Goal: Task Accomplishment & Management: Complete application form

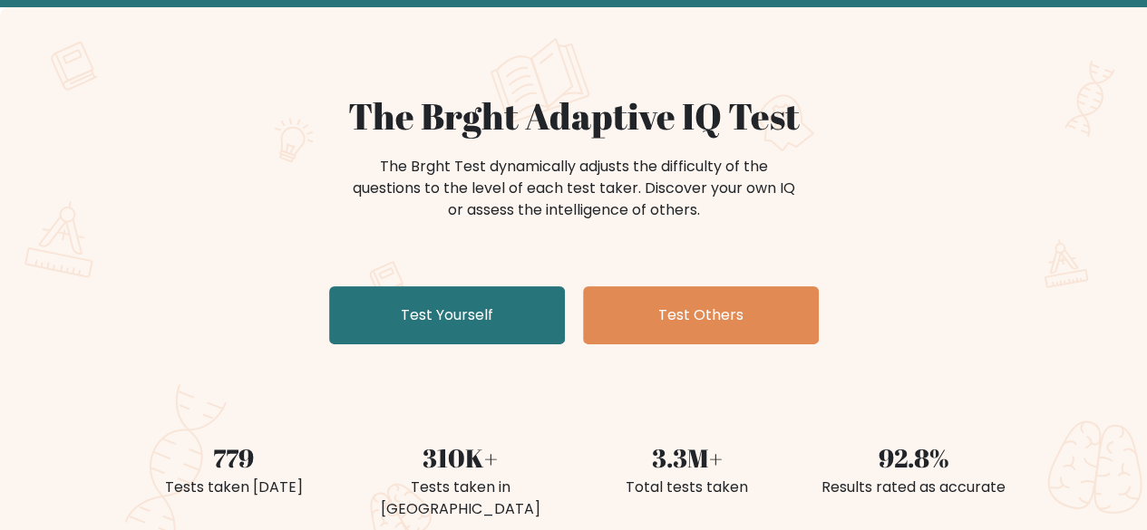
scroll to position [91, 0]
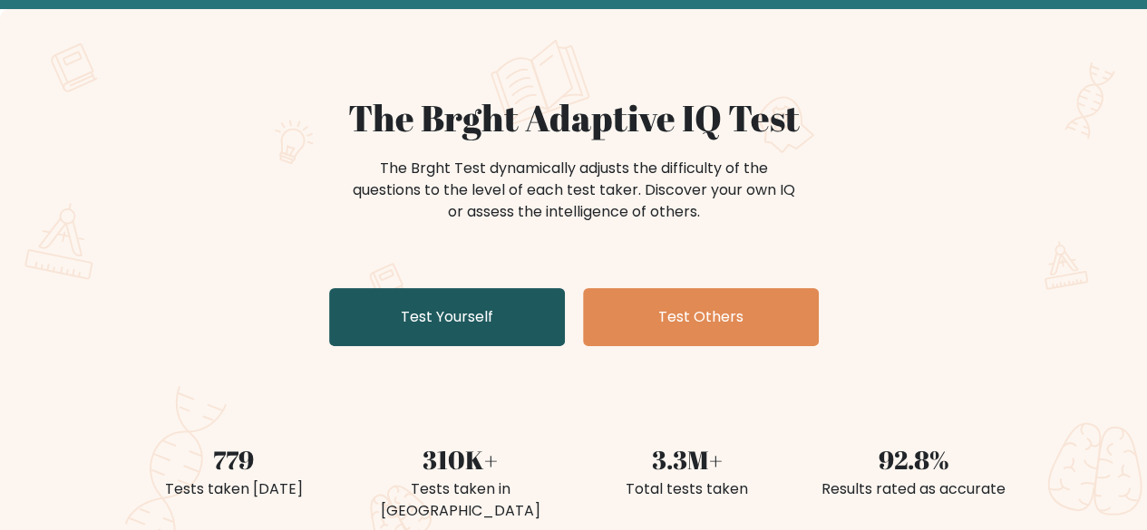
click at [439, 321] on link "Test Yourself" at bounding box center [447, 317] width 236 height 58
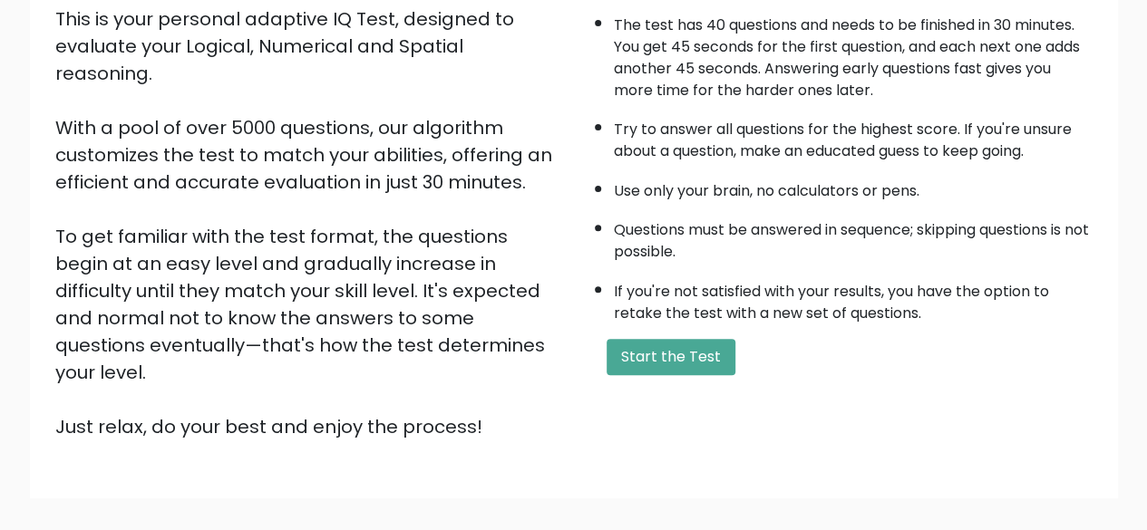
scroll to position [299, 0]
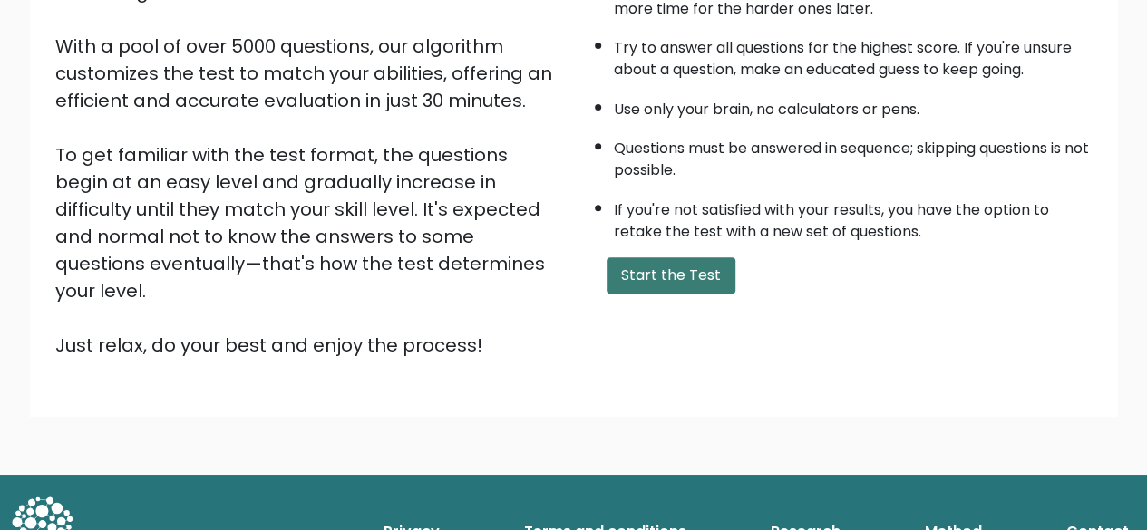
click at [650, 285] on button "Start the Test" at bounding box center [670, 275] width 129 height 36
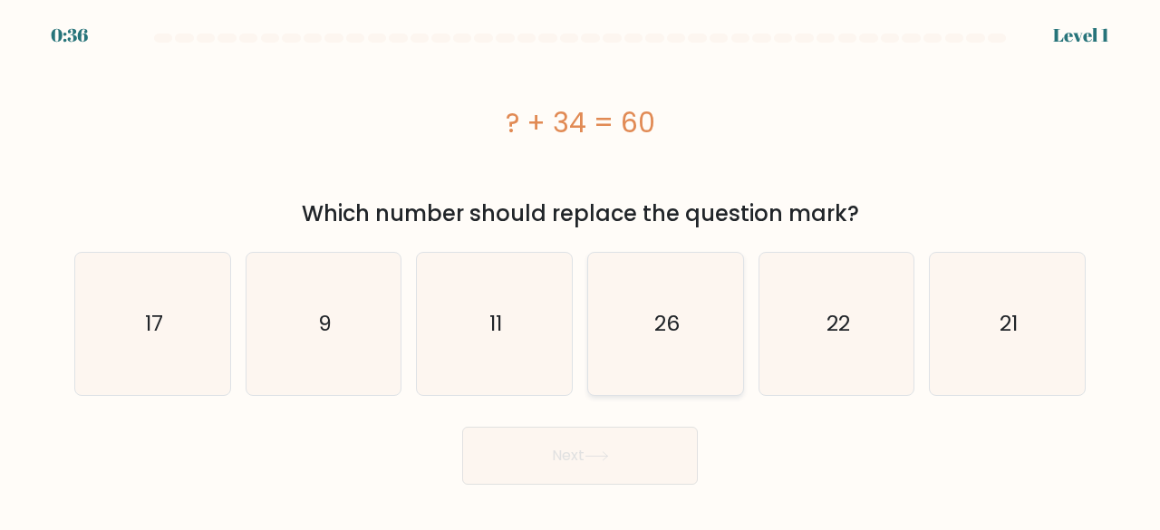
click at [670, 324] on text "26" at bounding box center [666, 324] width 25 height 30
click at [581, 270] on input "d. 26" at bounding box center [580, 268] width 1 height 5
radio input "true"
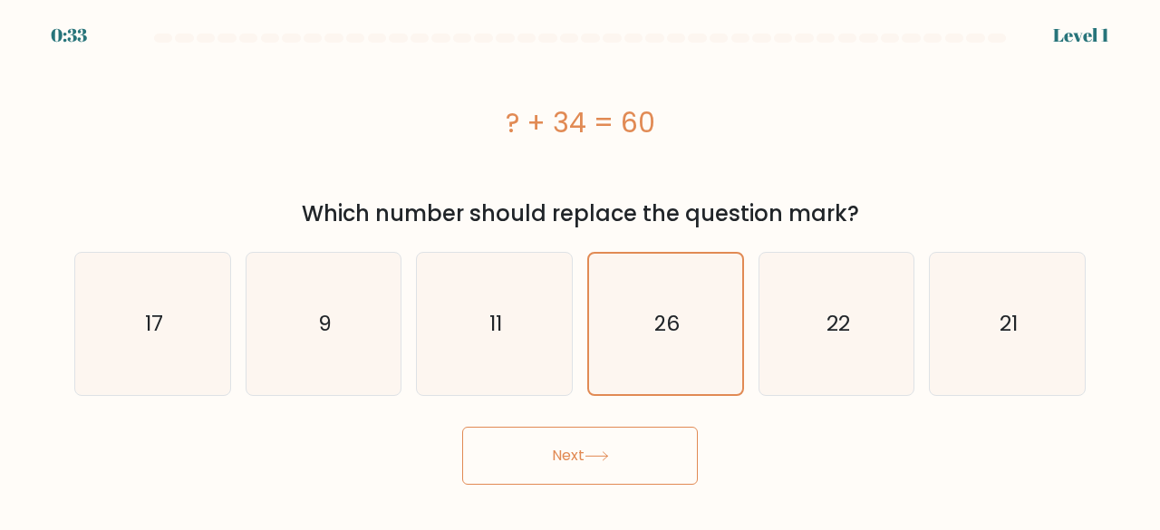
click at [616, 465] on button "Next" at bounding box center [580, 456] width 236 height 58
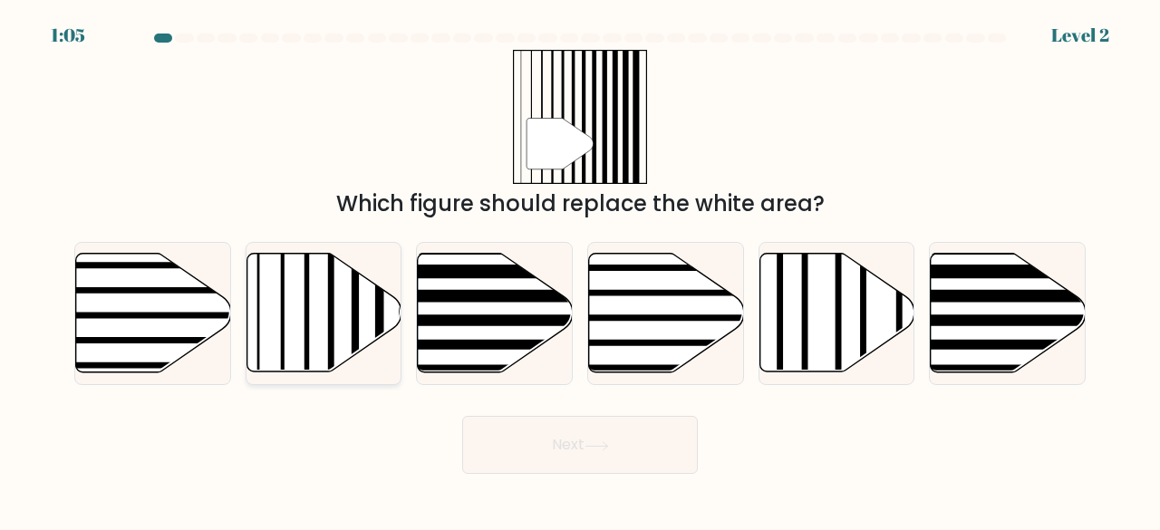
click at [301, 304] on icon at bounding box center [324, 313] width 155 height 119
click at [580, 270] on input "b." at bounding box center [580, 268] width 1 height 5
radio input "true"
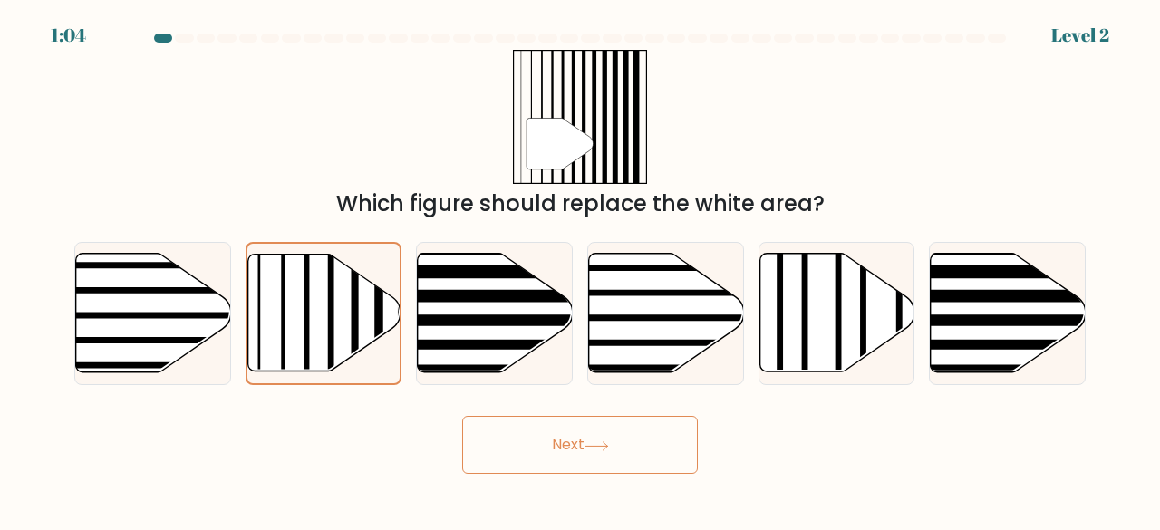
click at [611, 458] on button "Next" at bounding box center [580, 445] width 236 height 58
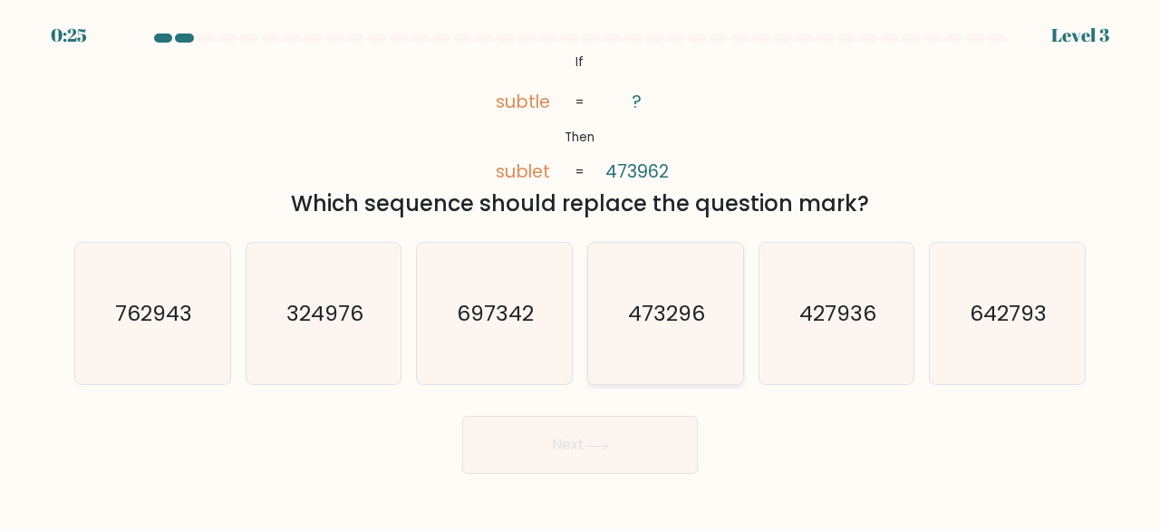
click at [668, 313] on text "473296" at bounding box center [666, 313] width 77 height 30
click at [581, 270] on input "d. 473296" at bounding box center [580, 268] width 1 height 5
radio input "true"
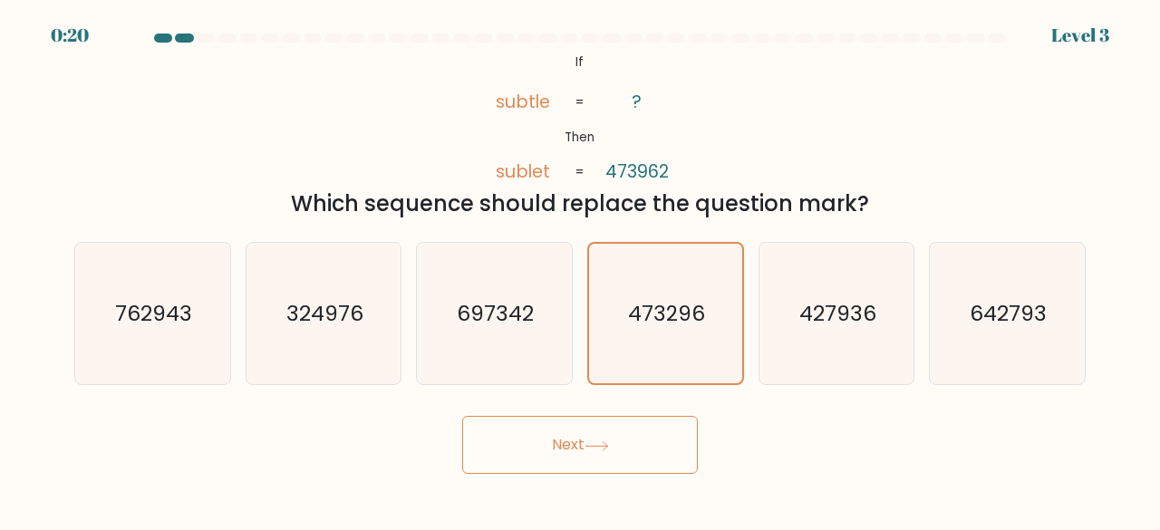
click at [619, 460] on button "Next" at bounding box center [580, 445] width 236 height 58
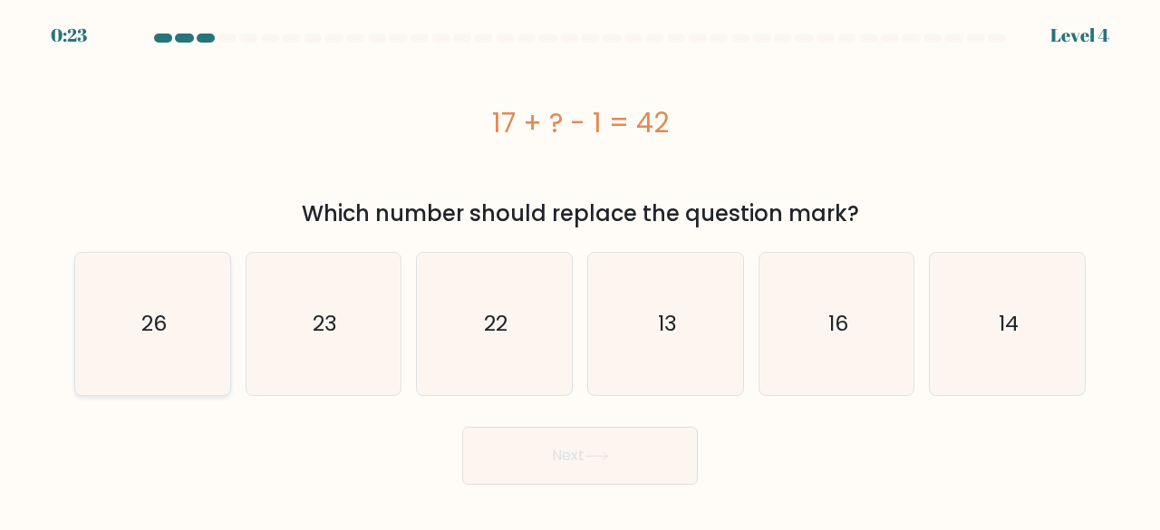
click at [140, 347] on icon "26" at bounding box center [153, 324] width 142 height 142
click at [580, 270] on input "a. 26" at bounding box center [580, 268] width 1 height 5
radio input "true"
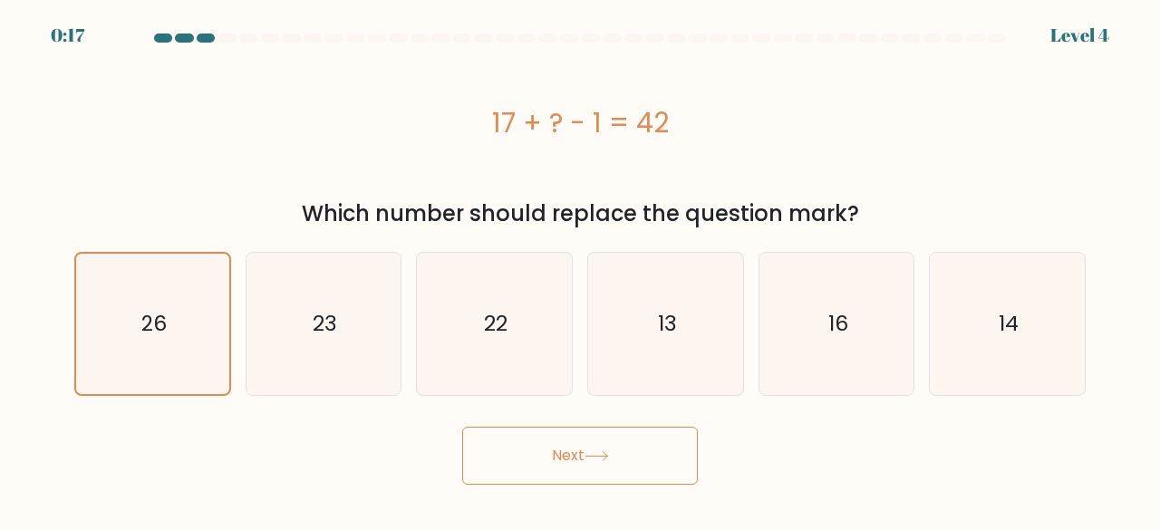
click at [593, 450] on button "Next" at bounding box center [580, 456] width 236 height 58
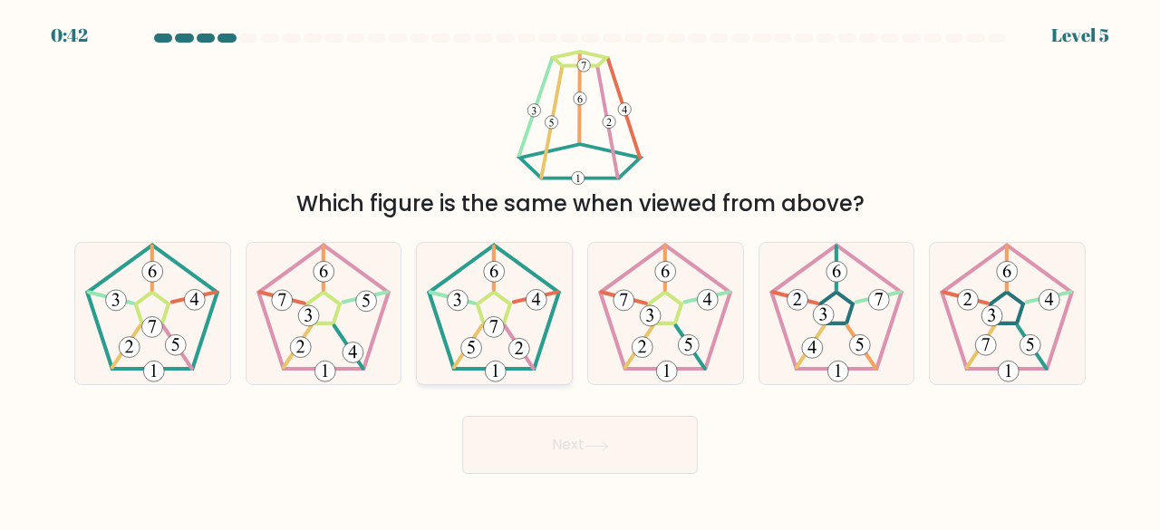
click at [508, 340] on icon at bounding box center [494, 314] width 142 height 142
click at [580, 270] on input "c." at bounding box center [580, 268] width 1 height 5
radio input "true"
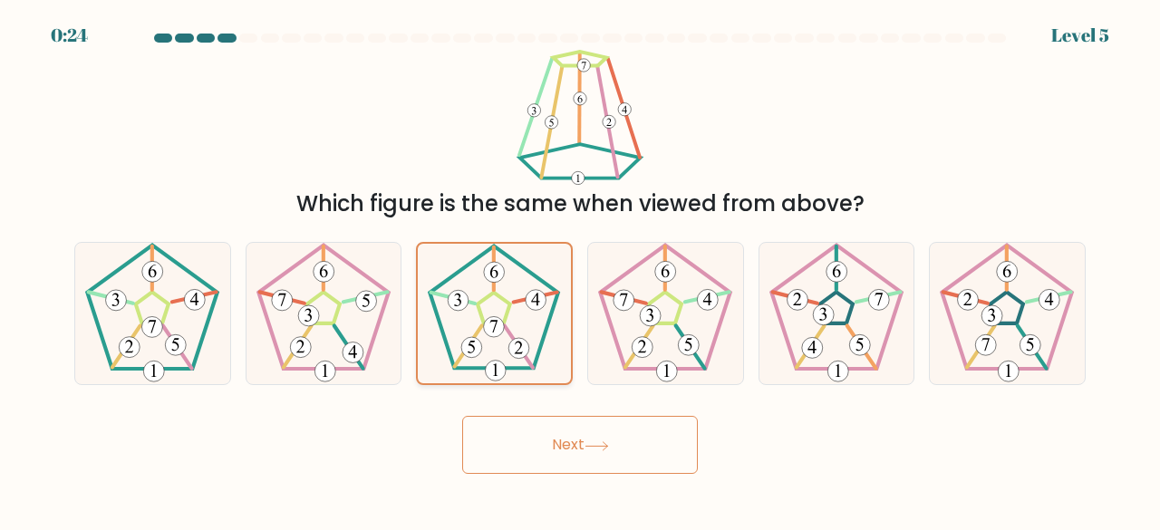
click at [528, 323] on icon at bounding box center [494, 314] width 140 height 140
click at [580, 270] on input "c." at bounding box center [580, 268] width 1 height 5
click at [628, 454] on button "Next" at bounding box center [580, 445] width 236 height 58
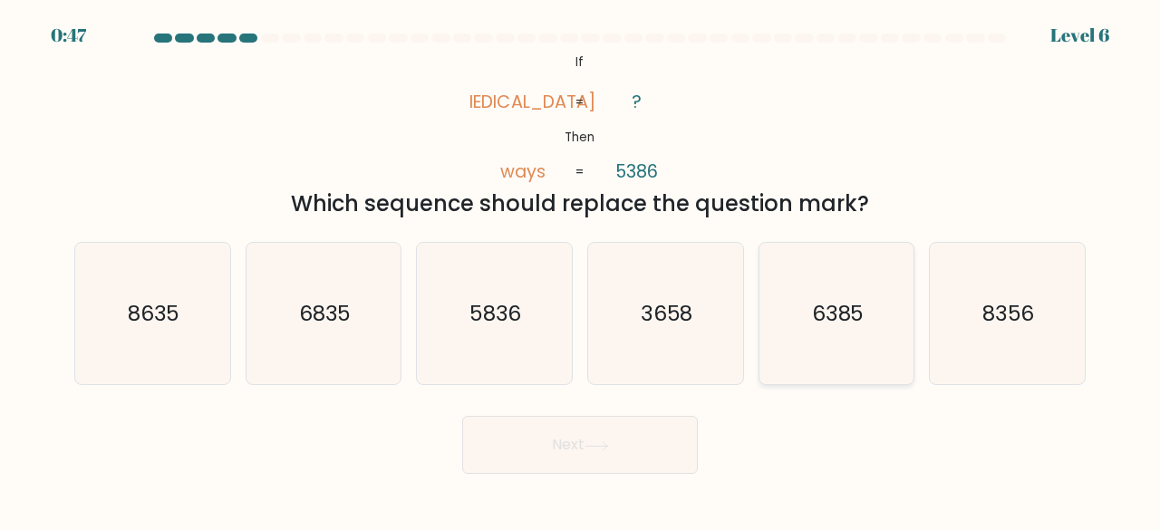
click at [803, 307] on icon "6385" at bounding box center [837, 314] width 142 height 142
click at [581, 270] on input "e. 6385" at bounding box center [580, 268] width 1 height 5
radio input "true"
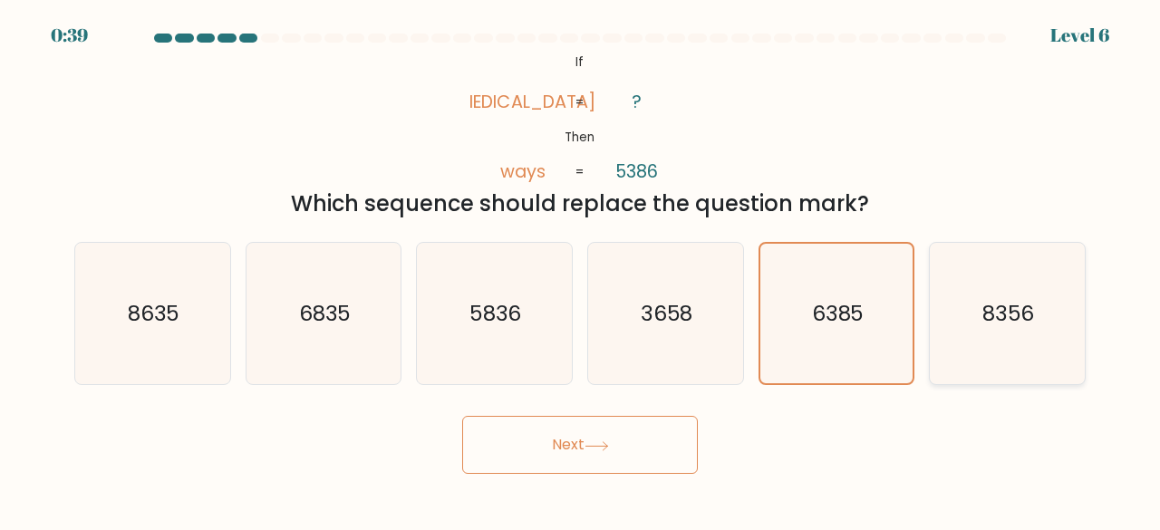
click at [984, 302] on text "8356" at bounding box center [1009, 313] width 53 height 30
click at [581, 270] on input "f. 8356" at bounding box center [580, 268] width 1 height 5
radio input "true"
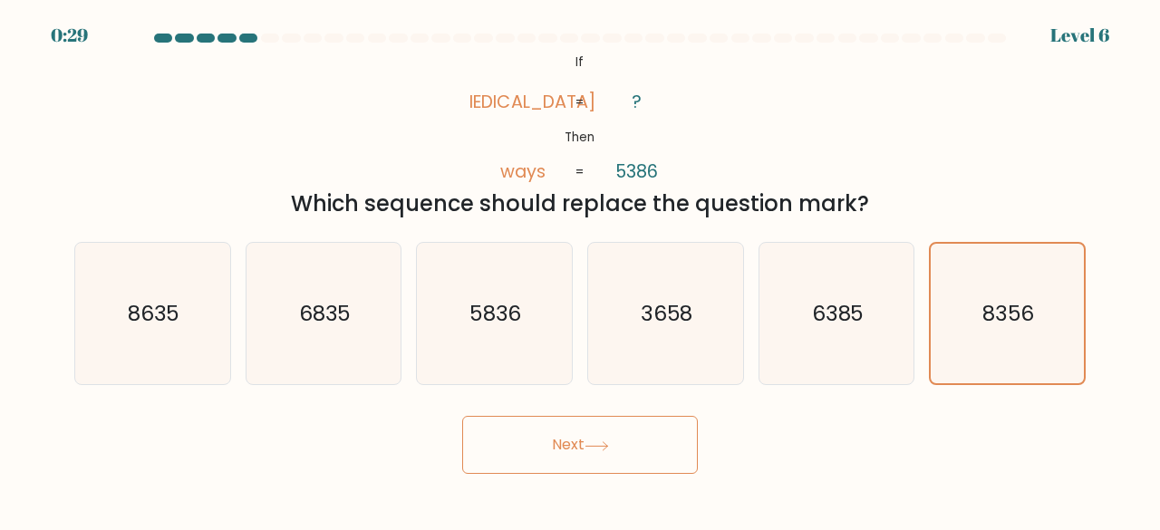
click at [587, 451] on button "Next" at bounding box center [580, 445] width 236 height 58
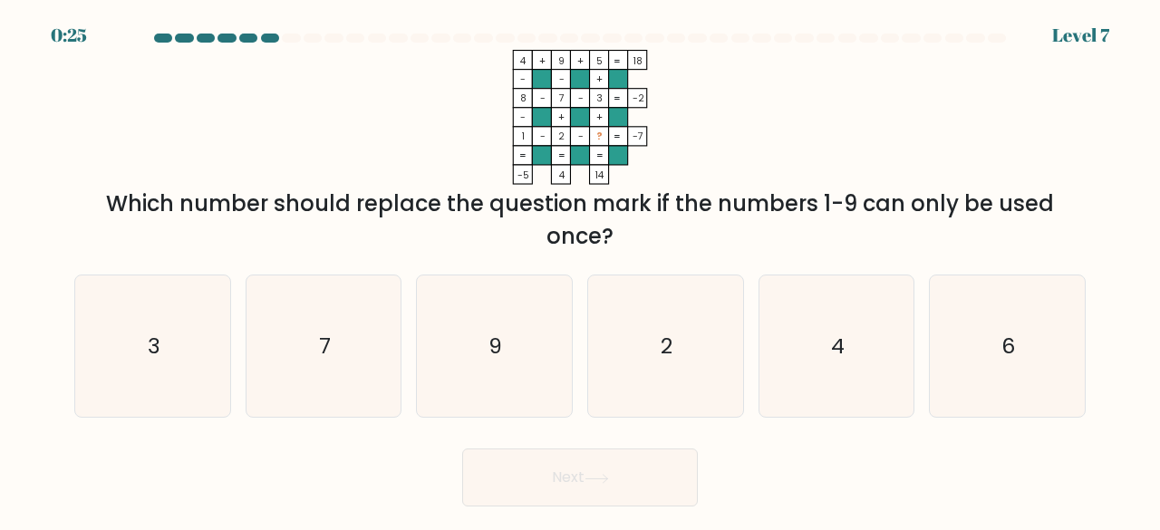
drag, startPoint x: 476, startPoint y: 255, endPoint x: 484, endPoint y: 186, distance: 69.4
drag, startPoint x: 484, startPoint y: 186, endPoint x: 441, endPoint y: 371, distance: 190.0
click at [441, 371] on icon "9" at bounding box center [494, 347] width 142 height 142
click at [580, 270] on input "c. 9" at bounding box center [580, 268] width 1 height 5
radio input "true"
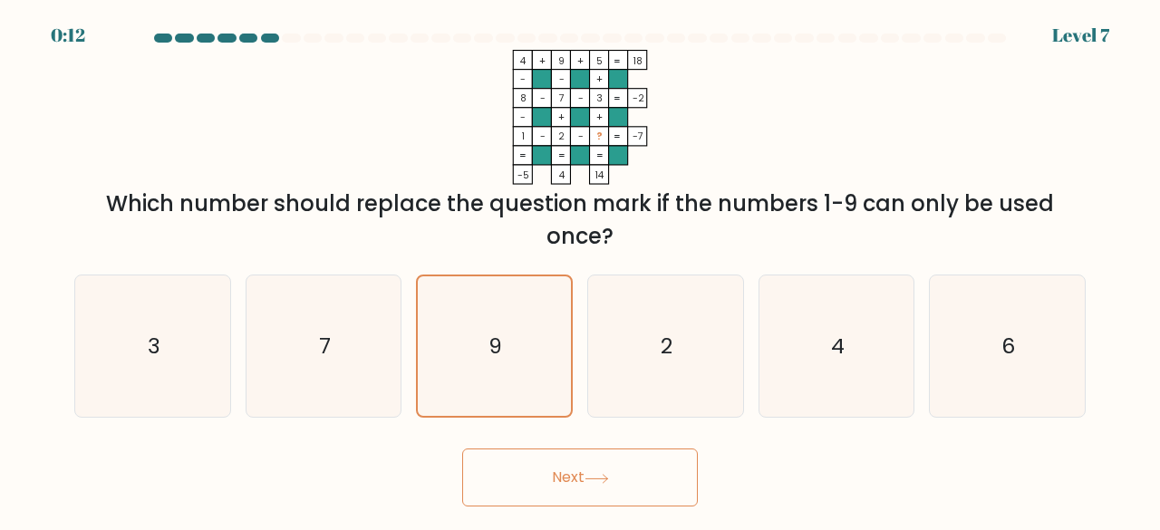
click at [638, 482] on button "Next" at bounding box center [580, 478] width 236 height 58
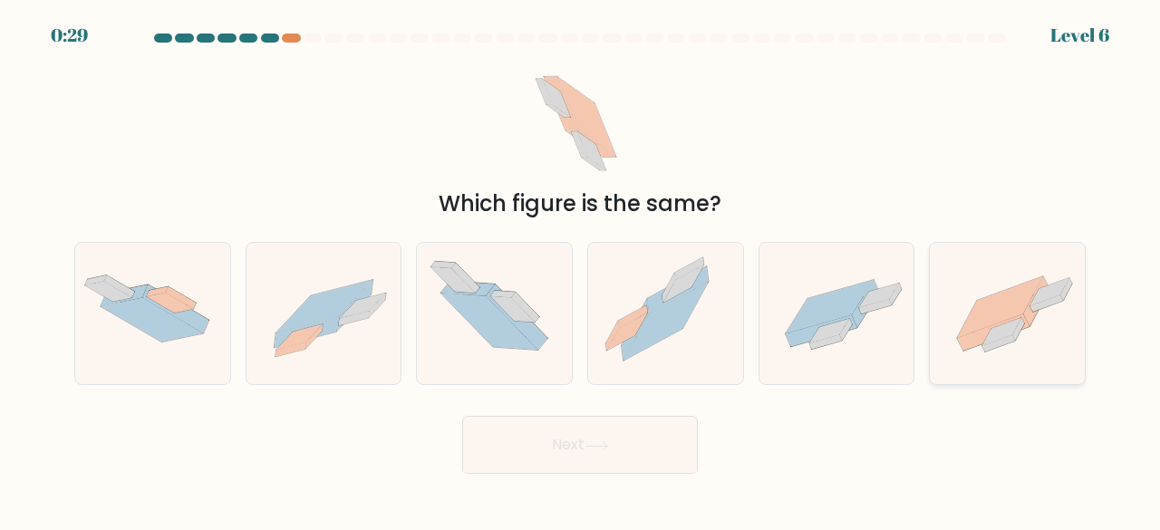
click at [1041, 305] on icon at bounding box center [1047, 303] width 33 height 16
click at [581, 270] on input "f." at bounding box center [580, 268] width 1 height 5
radio input "true"
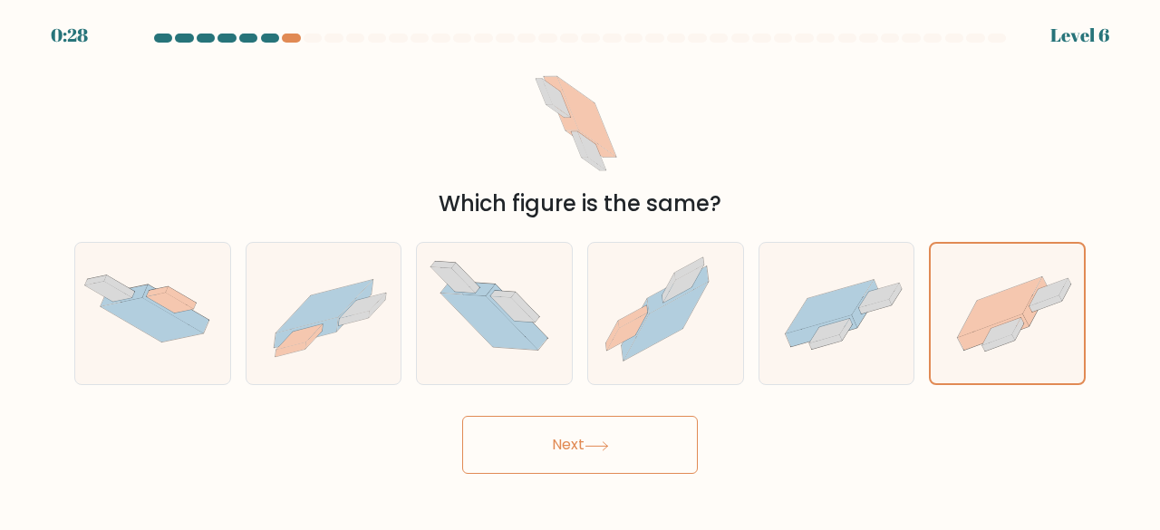
click at [628, 446] on button "Next" at bounding box center [580, 445] width 236 height 58
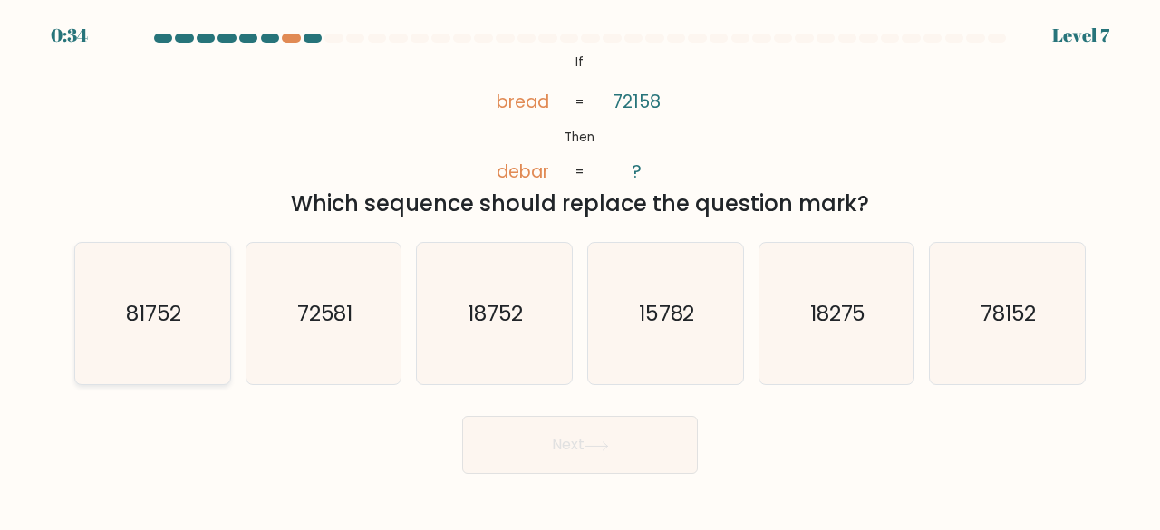
click at [146, 325] on text "81752" at bounding box center [154, 313] width 56 height 30
click at [580, 270] on input "a. 81752" at bounding box center [580, 268] width 1 height 5
radio input "true"
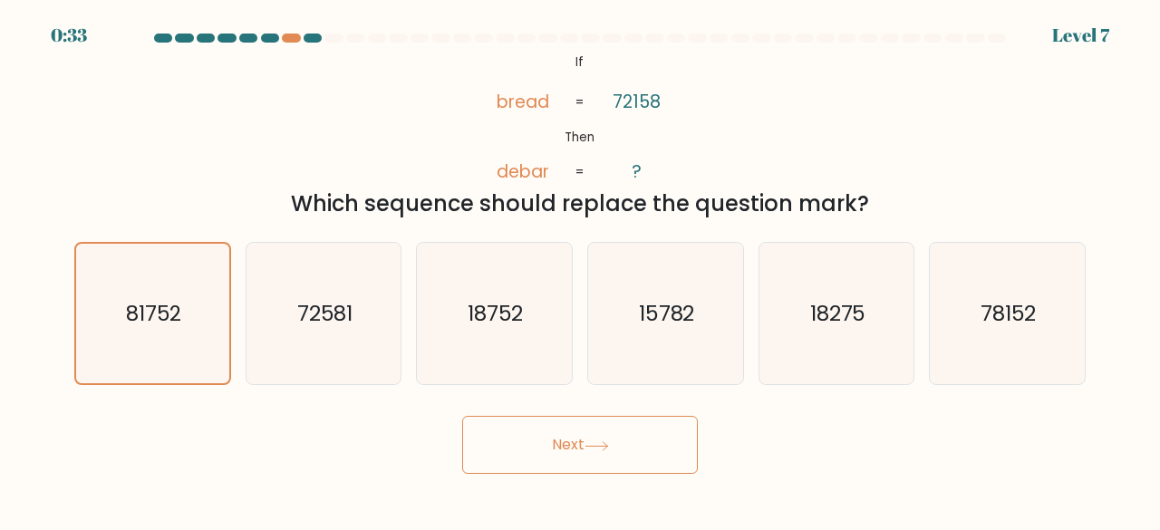
click at [595, 454] on button "Next" at bounding box center [580, 445] width 236 height 58
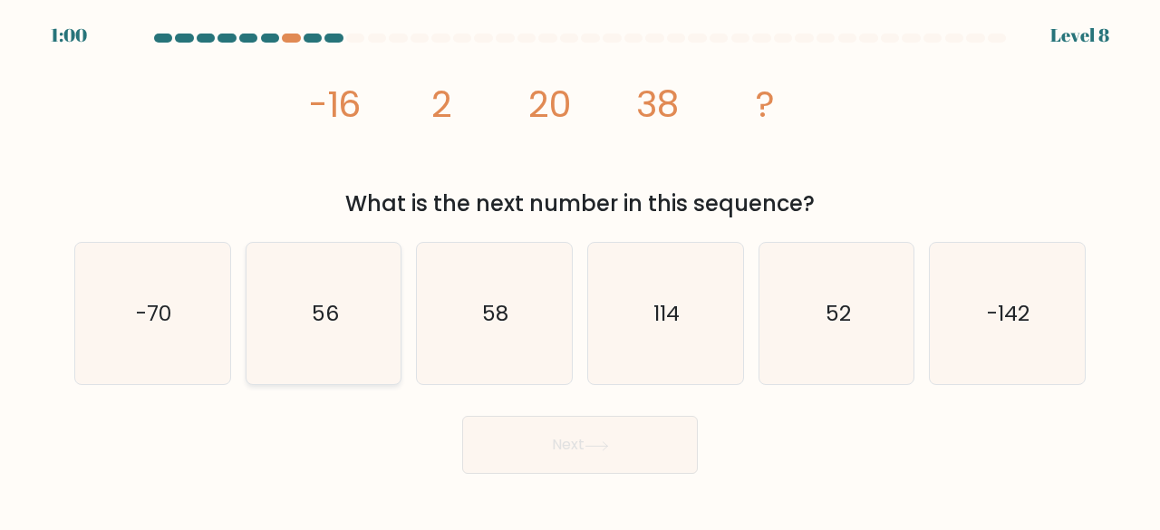
click at [348, 331] on icon "56" at bounding box center [324, 314] width 142 height 142
click at [580, 270] on input "b. 56" at bounding box center [580, 268] width 1 height 5
radio input "true"
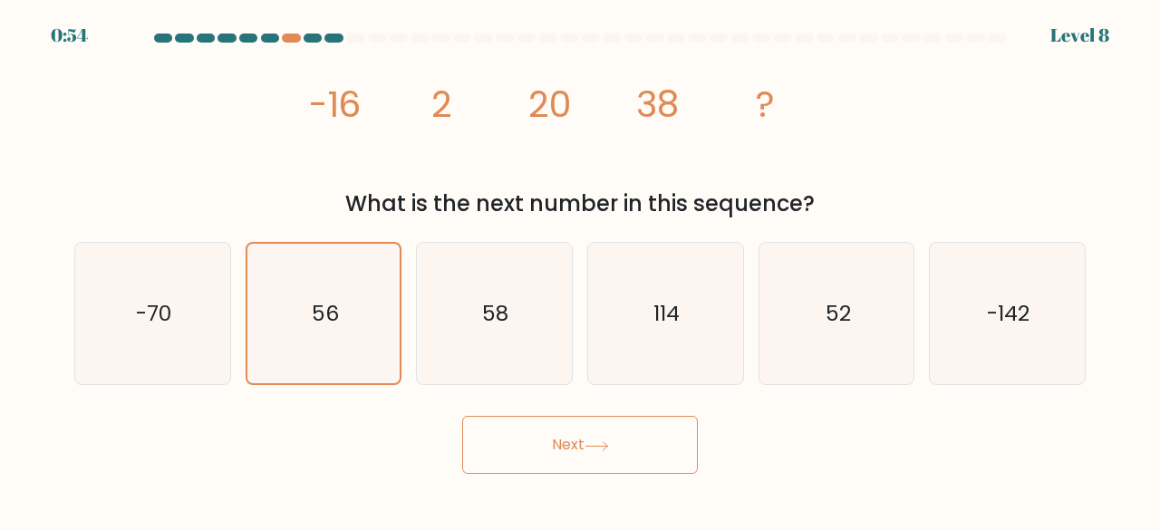
click at [636, 460] on button "Next" at bounding box center [580, 445] width 236 height 58
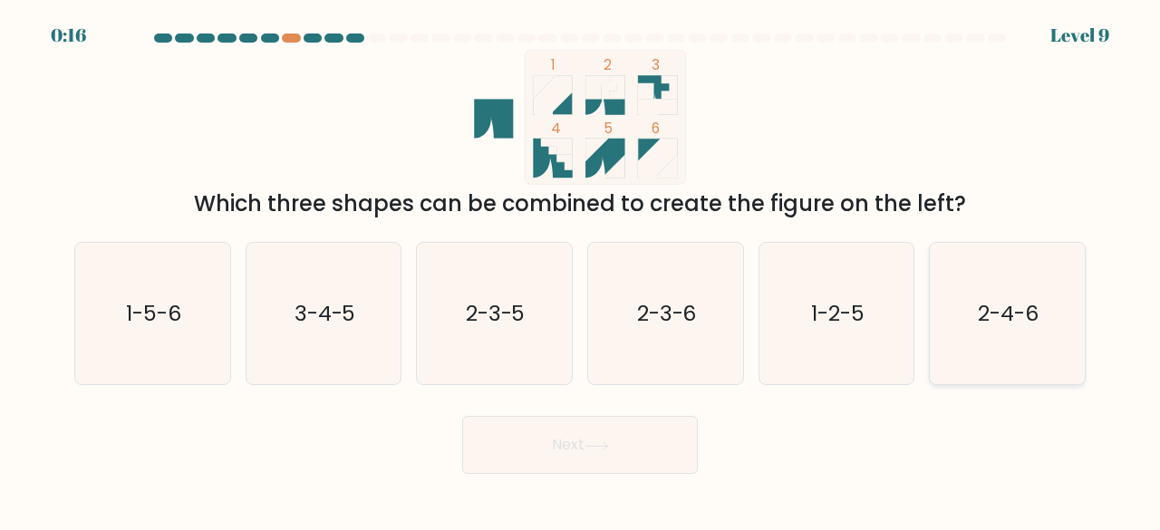
click at [1014, 322] on text "2-4-6" at bounding box center [1009, 313] width 61 height 30
click at [581, 270] on input "f. 2-4-6" at bounding box center [580, 268] width 1 height 5
radio input "true"
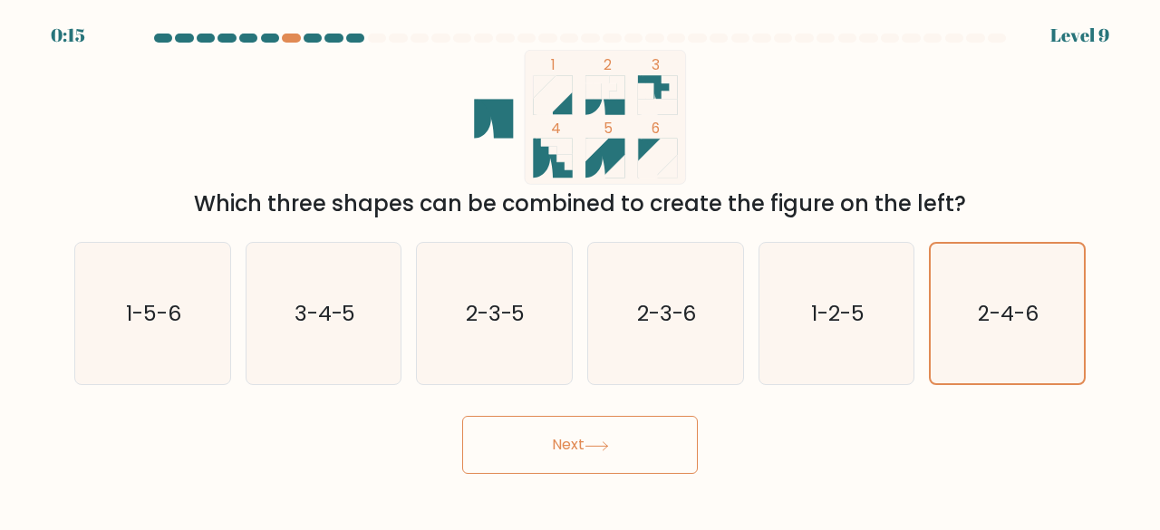
click at [624, 450] on button "Next" at bounding box center [580, 445] width 236 height 58
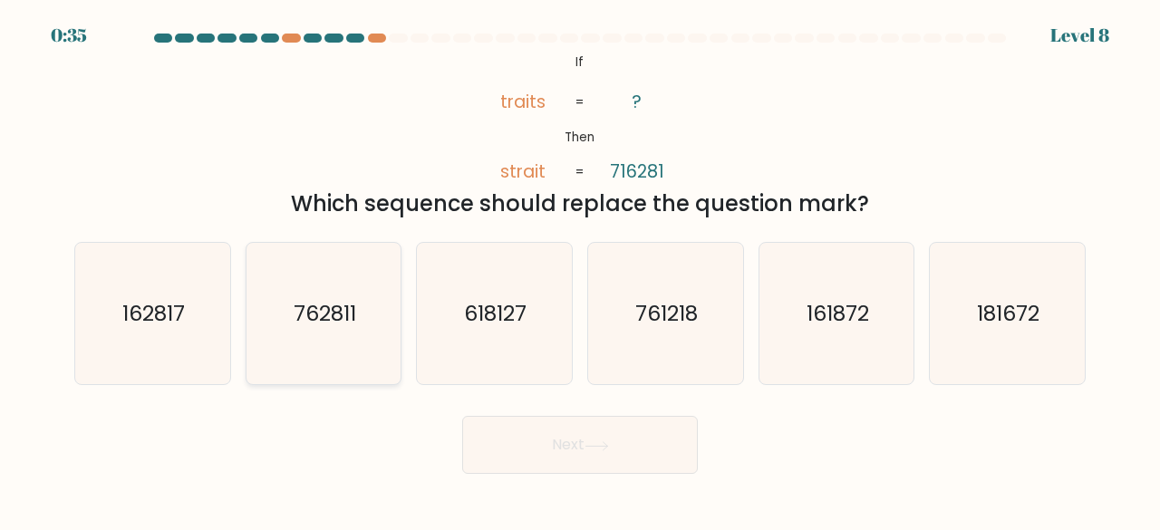
click at [334, 287] on icon "762811" at bounding box center [324, 314] width 142 height 142
click at [580, 270] on input "b. 762811" at bounding box center [580, 268] width 1 height 5
radio input "true"
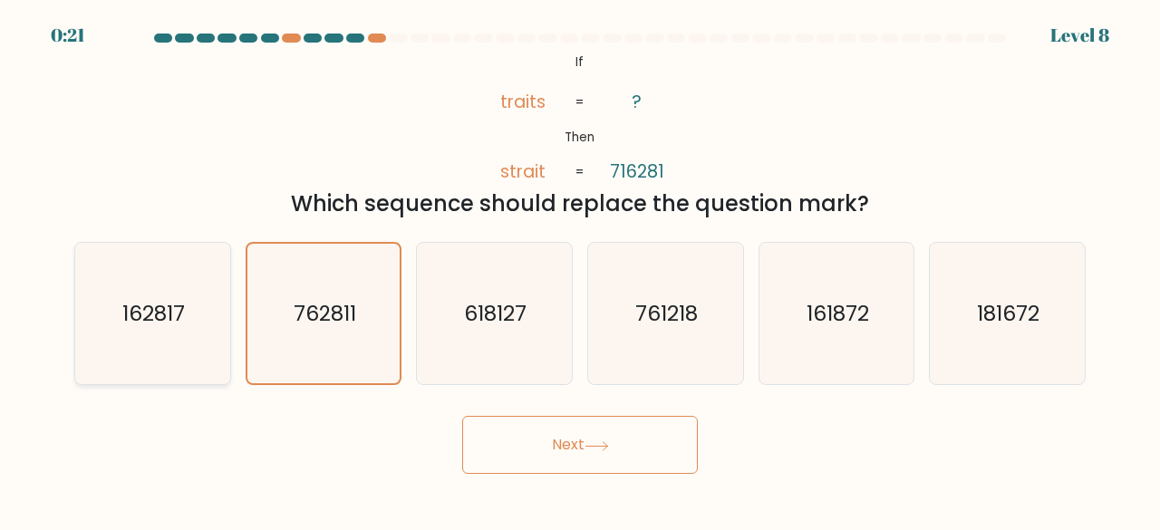
click at [172, 297] on icon "162817" at bounding box center [153, 314] width 142 height 142
click at [580, 270] on input "a. 162817" at bounding box center [580, 268] width 1 height 5
radio input "true"
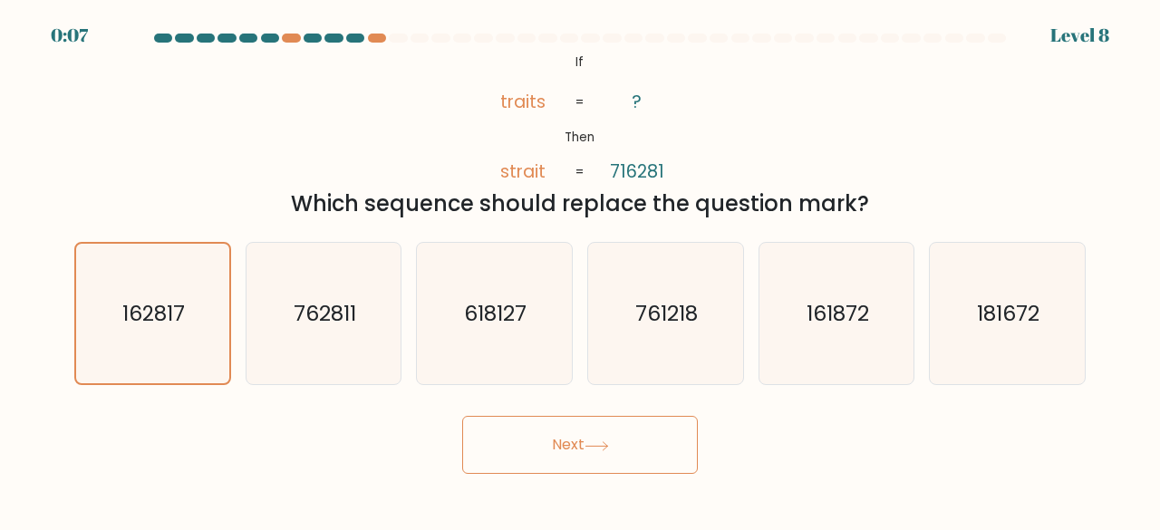
click at [583, 450] on button "Next" at bounding box center [580, 445] width 236 height 58
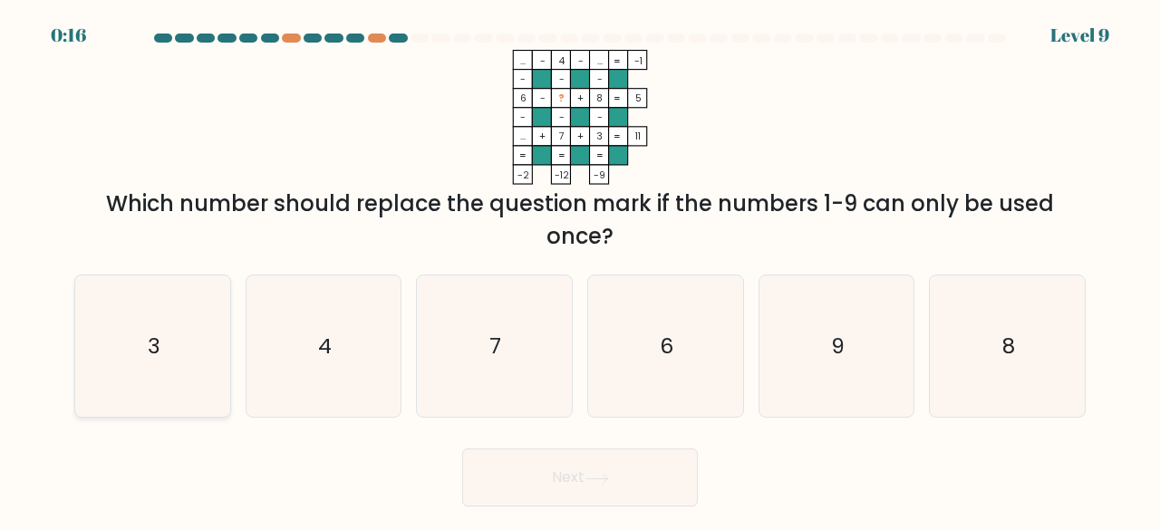
click at [166, 353] on icon "3" at bounding box center [153, 347] width 142 height 142
click at [580, 270] on input "a. 3" at bounding box center [580, 268] width 1 height 5
radio input "true"
click at [589, 474] on icon at bounding box center [597, 479] width 24 height 10
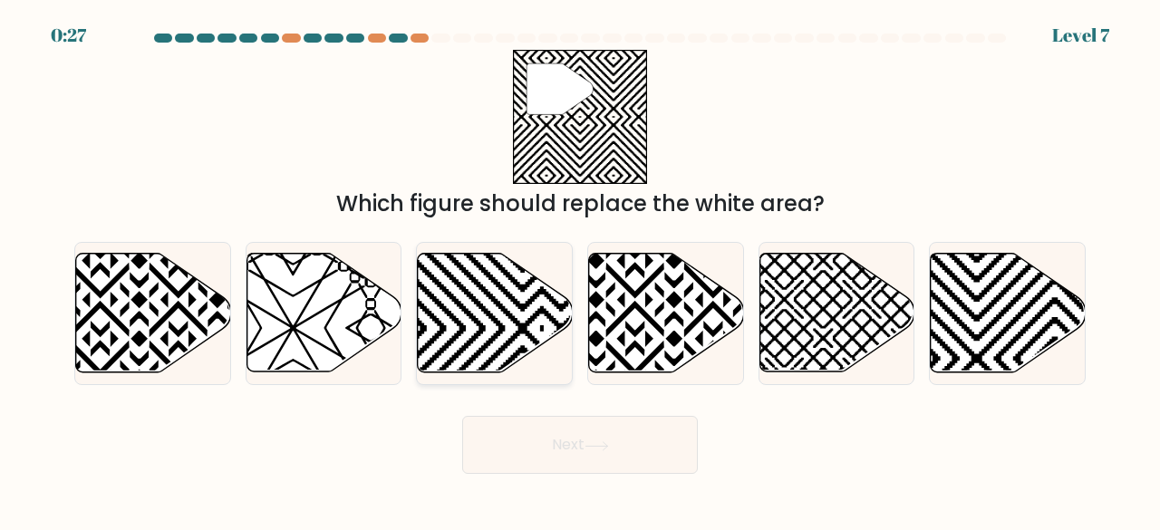
click at [477, 328] on icon at bounding box center [495, 313] width 155 height 119
click at [580, 270] on input "c." at bounding box center [580, 268] width 1 height 5
radio input "true"
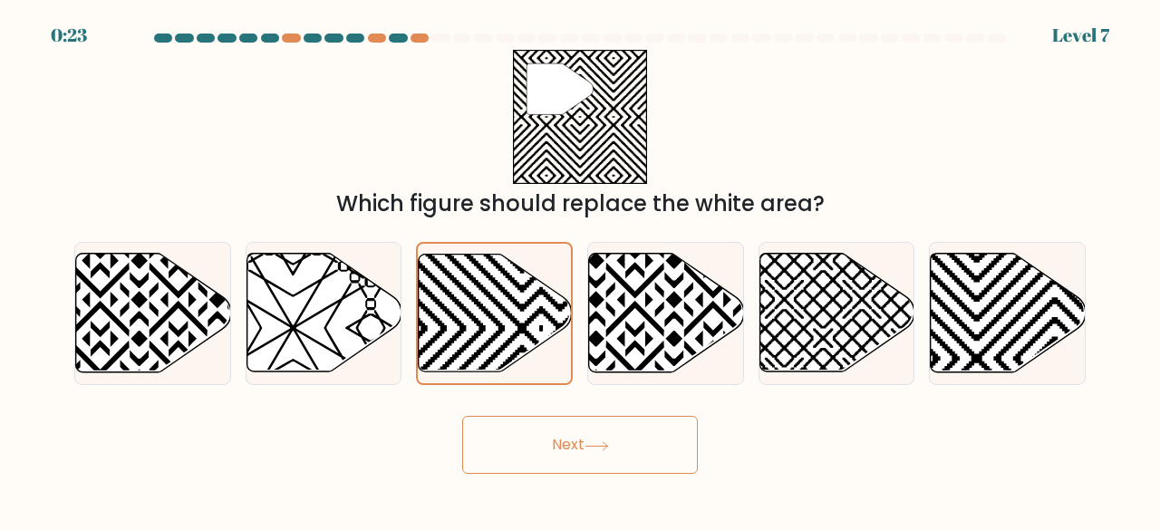
click at [546, 445] on button "Next" at bounding box center [580, 445] width 236 height 58
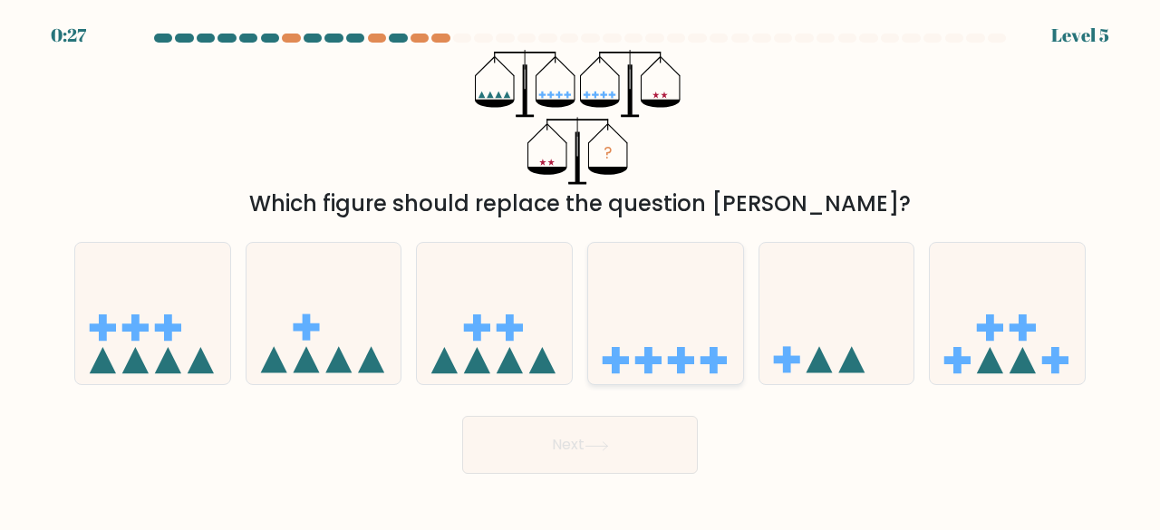
click at [686, 330] on icon at bounding box center [665, 313] width 155 height 128
click at [581, 270] on input "d." at bounding box center [580, 268] width 1 height 5
radio input "true"
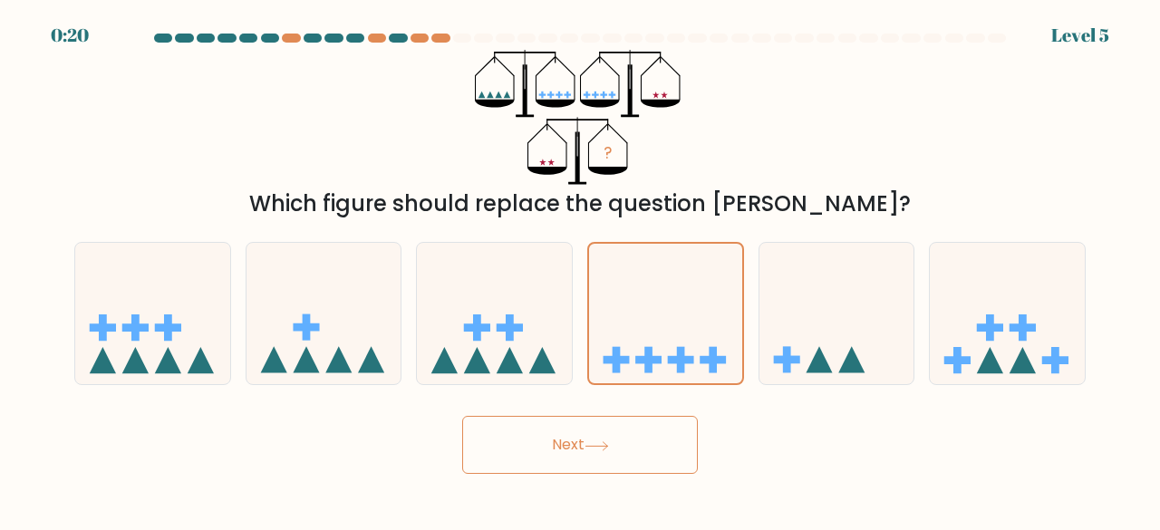
click at [584, 444] on button "Next" at bounding box center [580, 445] width 236 height 58
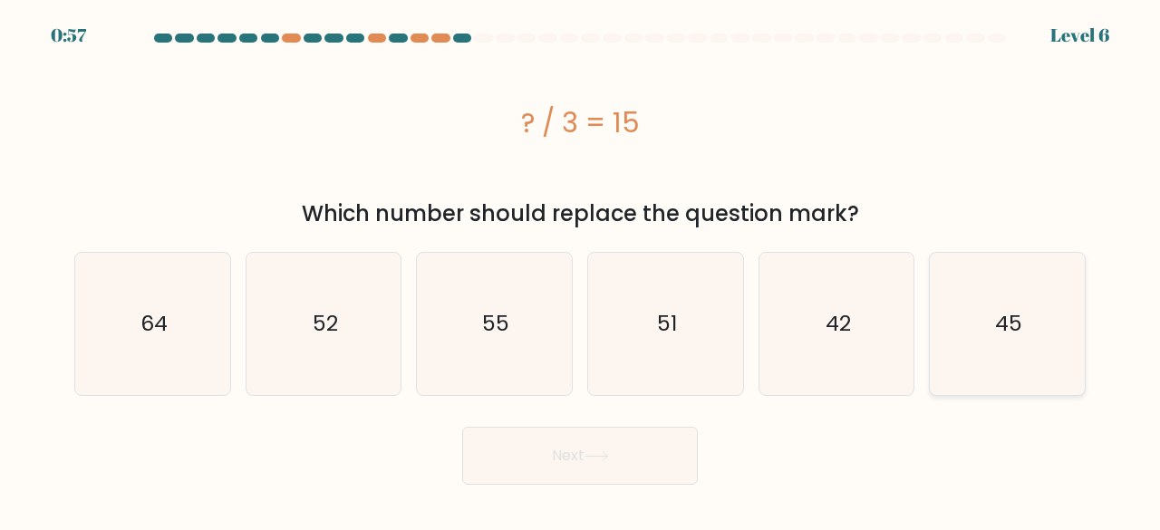
click at [1012, 331] on text "45" at bounding box center [1008, 324] width 27 height 30
click at [581, 270] on input "f. 45" at bounding box center [580, 268] width 1 height 5
radio input "true"
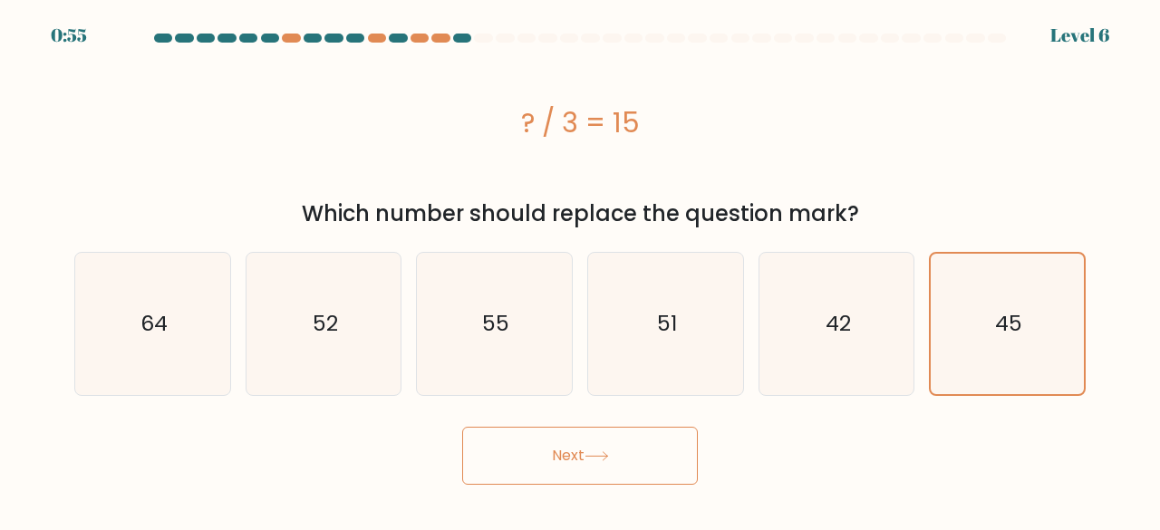
click at [601, 462] on button "Next" at bounding box center [580, 456] width 236 height 58
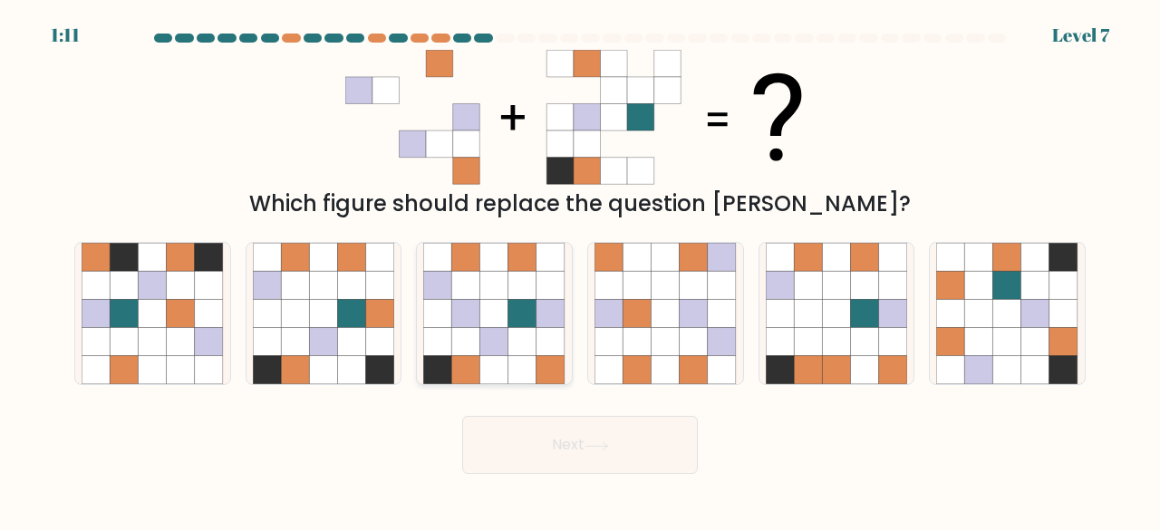
click at [512, 275] on icon at bounding box center [522, 285] width 28 height 28
click at [580, 270] on input "c." at bounding box center [580, 268] width 1 height 5
radio input "true"
click at [660, 458] on button "Next" at bounding box center [580, 445] width 236 height 58
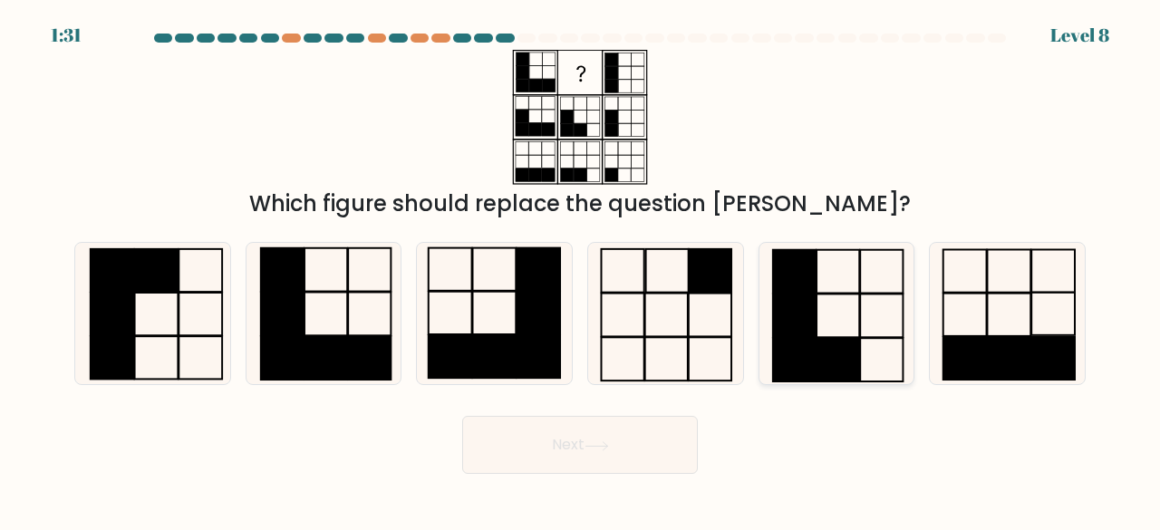
click at [814, 328] on rect at bounding box center [794, 316] width 43 height 44
click at [581, 270] on input "e." at bounding box center [580, 268] width 1 height 5
radio input "true"
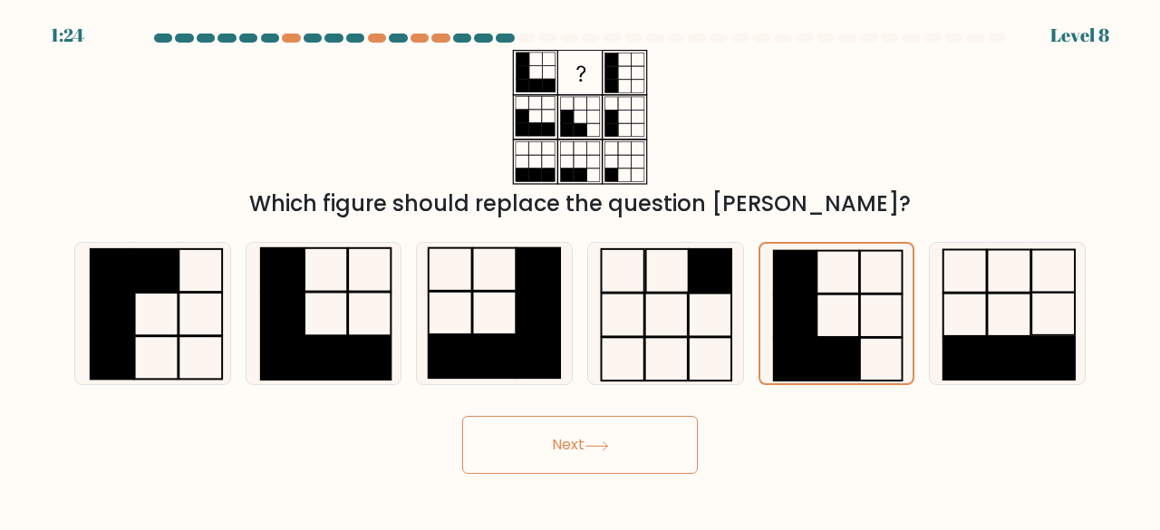
click at [576, 464] on button "Next" at bounding box center [580, 445] width 236 height 58
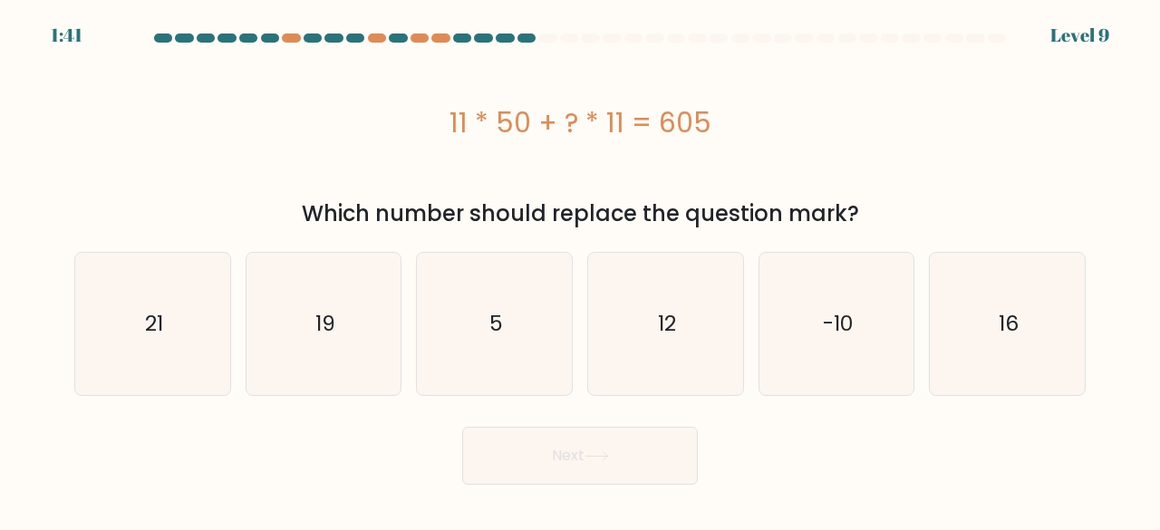
click at [651, 111] on div "11 * 50 + ? * 11 = 605" at bounding box center [580, 122] width 1012 height 41
copy div "11 * 50 + ? * 11 = 605"
click at [501, 331] on text "5" at bounding box center [496, 324] width 14 height 30
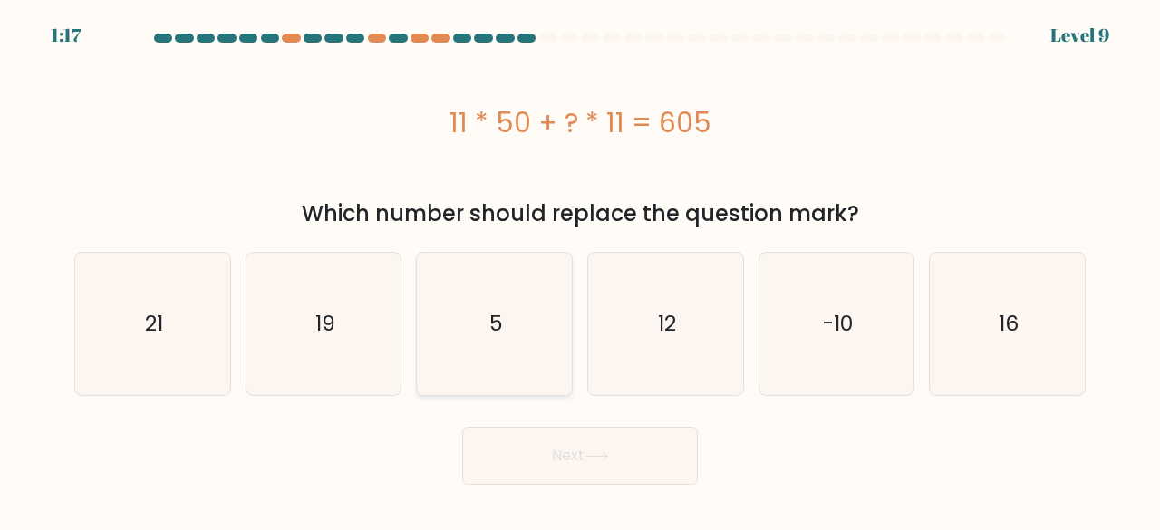
click at [580, 270] on input "c. 5" at bounding box center [580, 268] width 1 height 5
radio input "true"
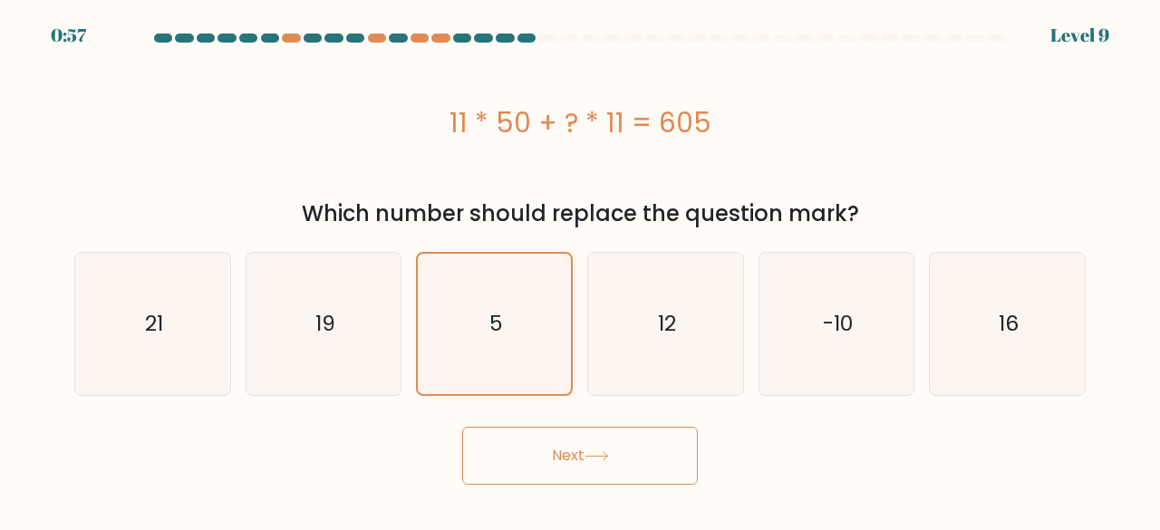
click at [605, 466] on button "Next" at bounding box center [580, 456] width 236 height 58
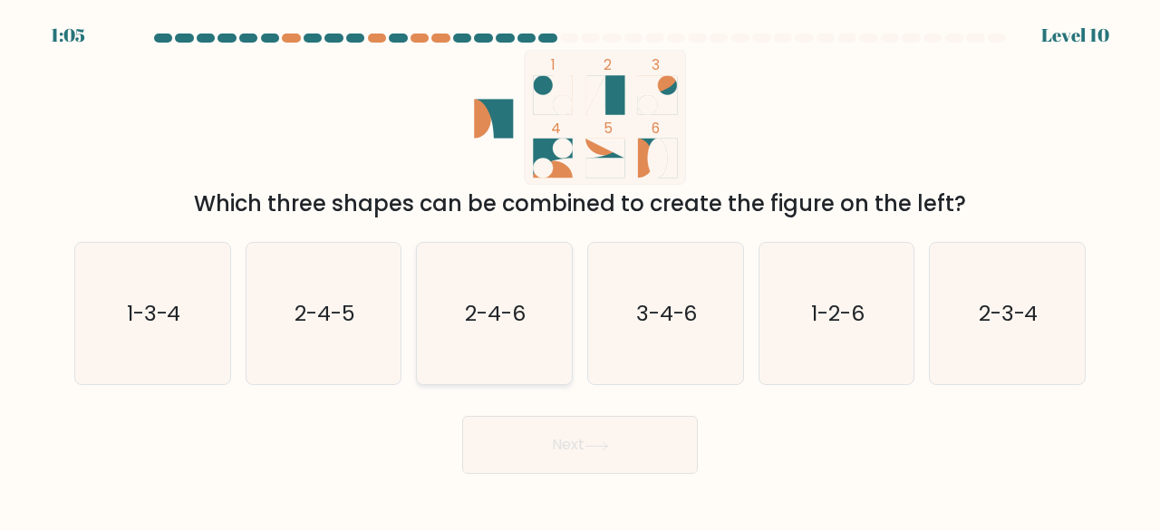
click at [506, 299] on text "2-4-6" at bounding box center [496, 313] width 61 height 30
click at [580, 270] on input "c. 2-4-6" at bounding box center [580, 268] width 1 height 5
radio input "true"
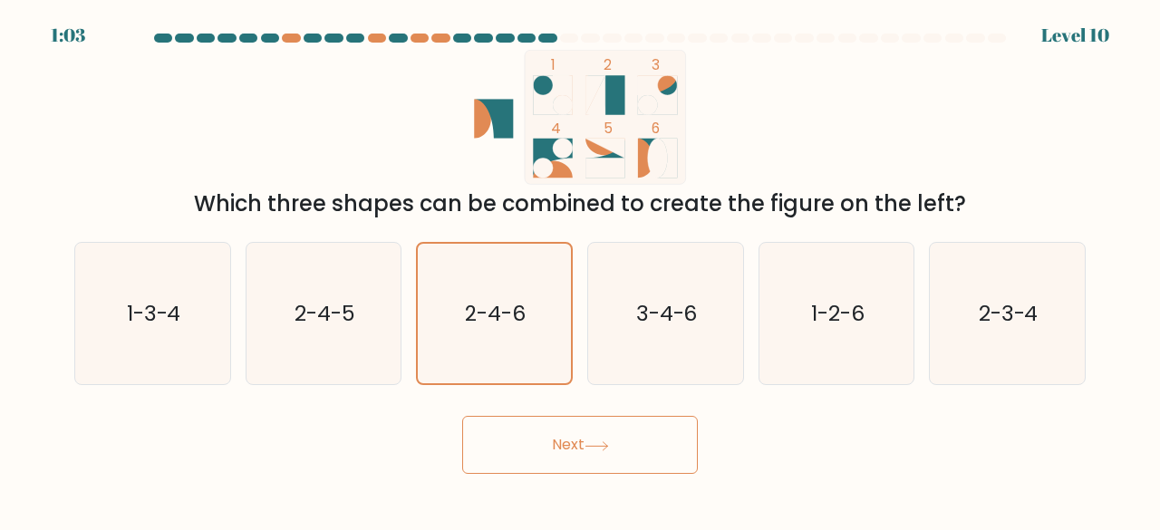
click at [573, 445] on button "Next" at bounding box center [580, 445] width 236 height 58
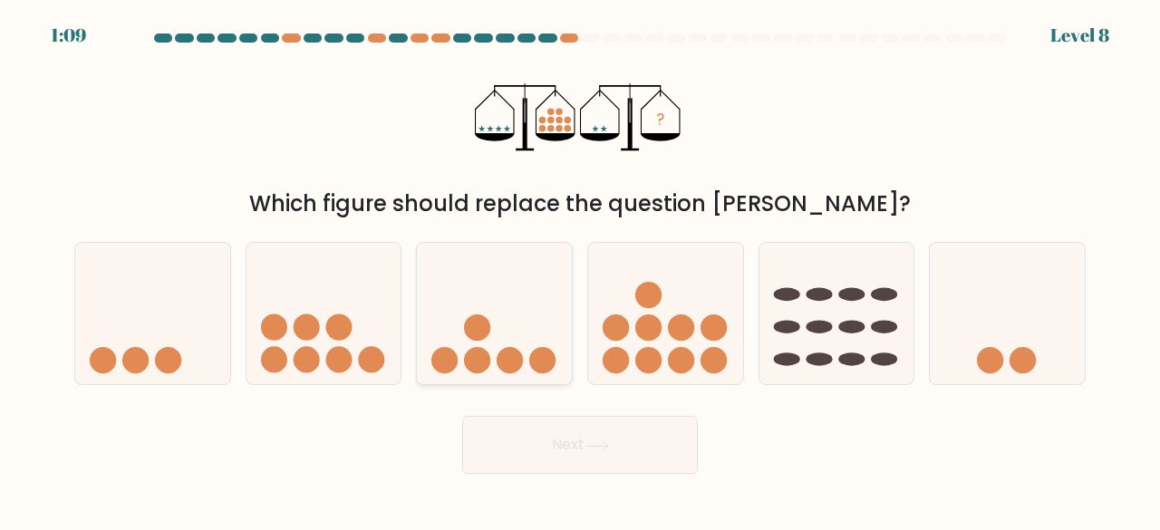
click at [501, 334] on icon at bounding box center [494, 313] width 155 height 128
click at [580, 270] on input "c." at bounding box center [580, 268] width 1 height 5
radio input "true"
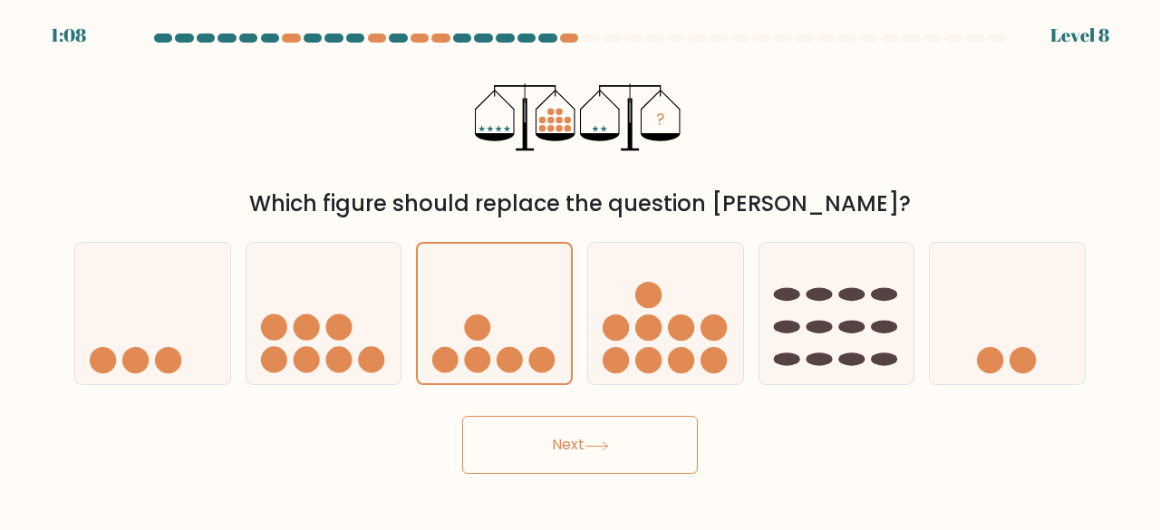
click at [614, 453] on button "Next" at bounding box center [580, 445] width 236 height 58
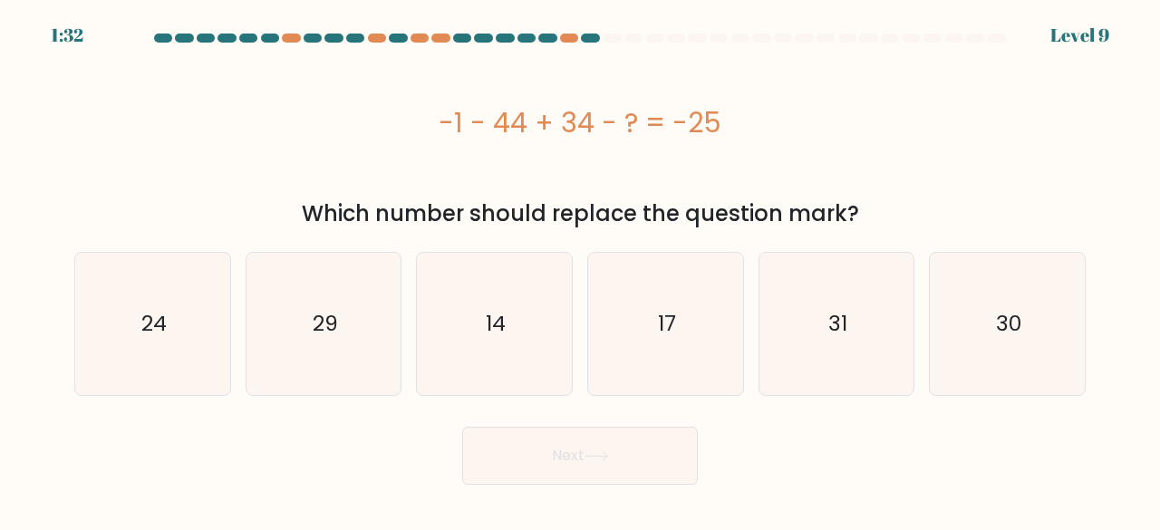
click at [615, 126] on div "-1 - 44 + 34 - ? = -25" at bounding box center [580, 122] width 1012 height 41
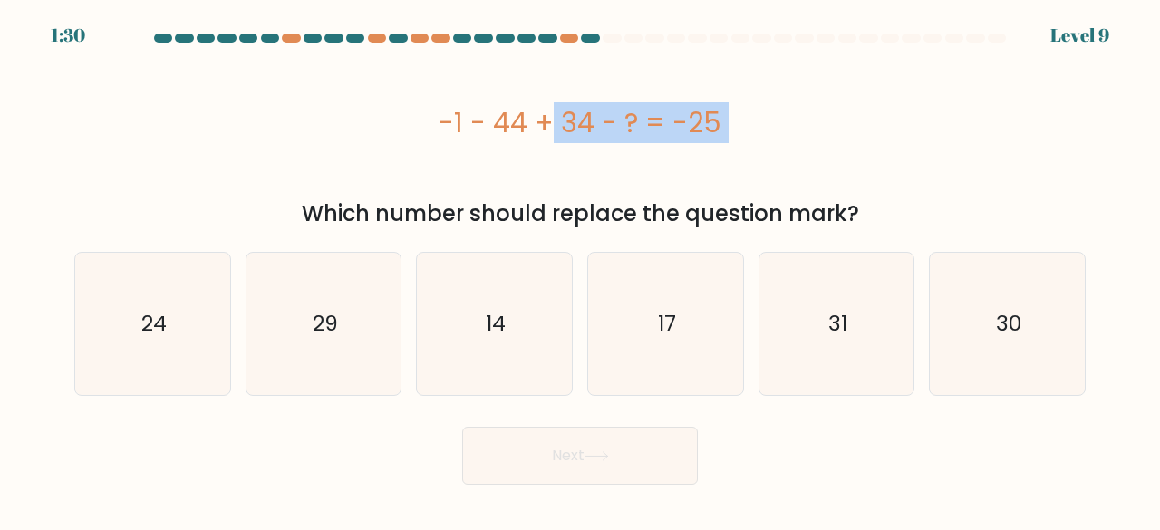
copy div "-1 - 44 + 34 - ? = -25"
click at [799, 161] on div "-1 - 44 + 34 - ? = -25" at bounding box center [580, 122] width 1012 height 145
click at [763, 106] on div "-1 - 44 + 34 - ? = -25" at bounding box center [580, 122] width 1012 height 41
click at [665, 124] on div "-1 - 44 + 34 - ? = -25" at bounding box center [580, 122] width 1012 height 41
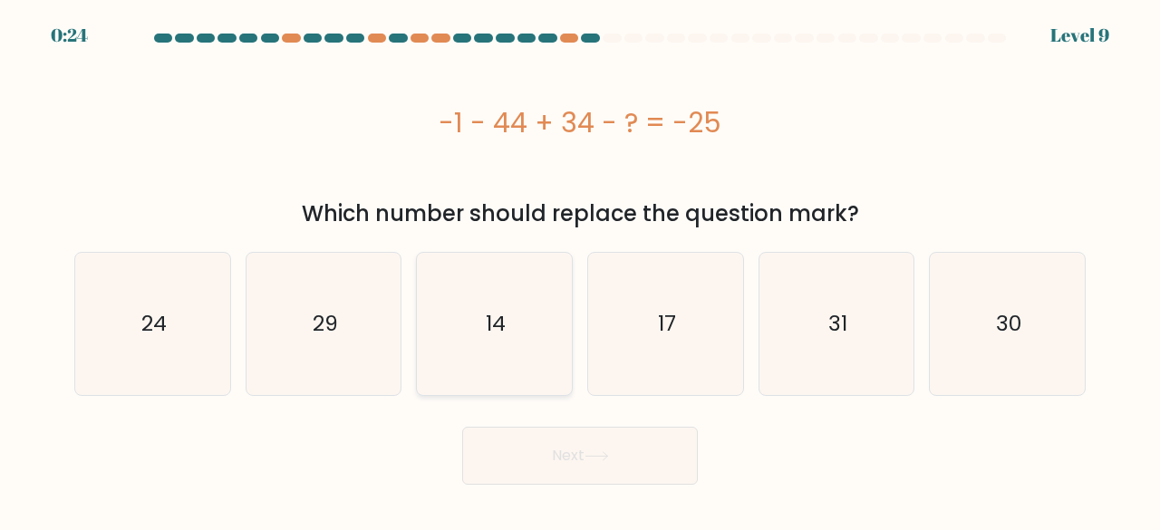
click at [517, 309] on icon "14" at bounding box center [494, 324] width 142 height 142
click at [580, 270] on input "c. 14" at bounding box center [580, 268] width 1 height 5
radio input "true"
click at [618, 464] on button "Next" at bounding box center [580, 456] width 236 height 58
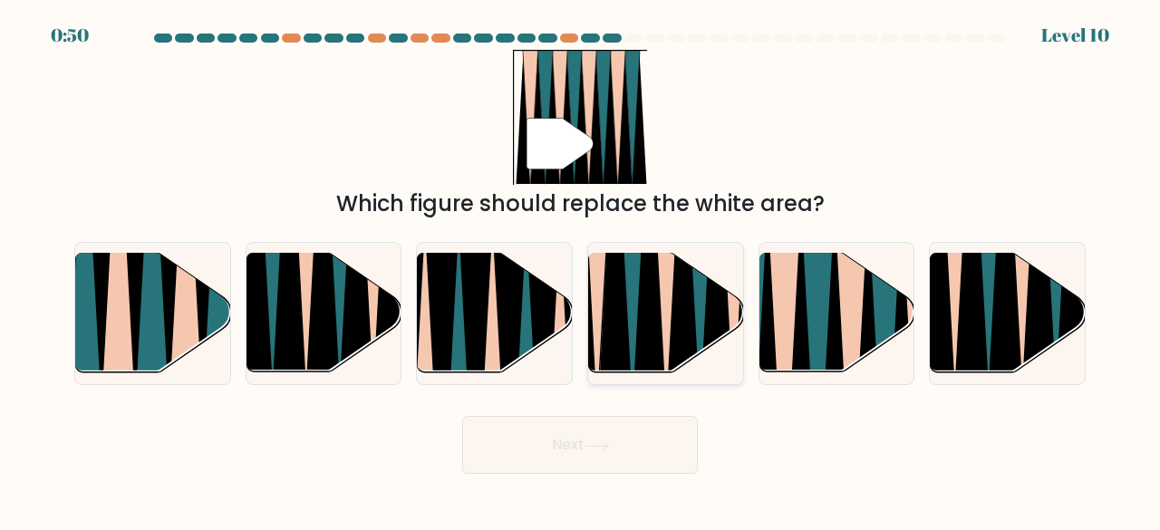
click at [663, 320] on icon at bounding box center [666, 252] width 35 height 310
click at [581, 270] on input "d." at bounding box center [580, 268] width 1 height 5
radio input "true"
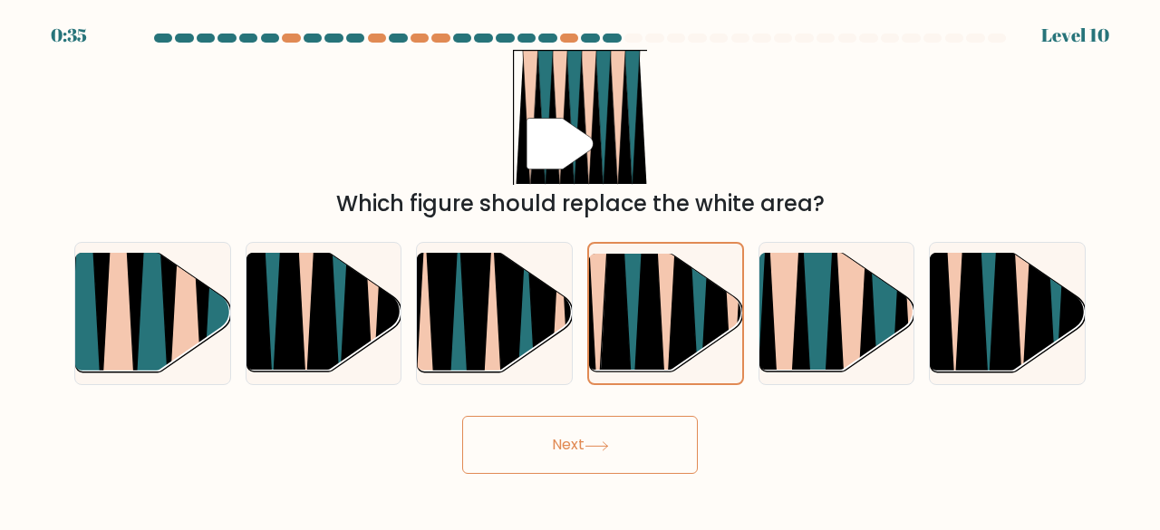
click at [666, 454] on button "Next" at bounding box center [580, 445] width 236 height 58
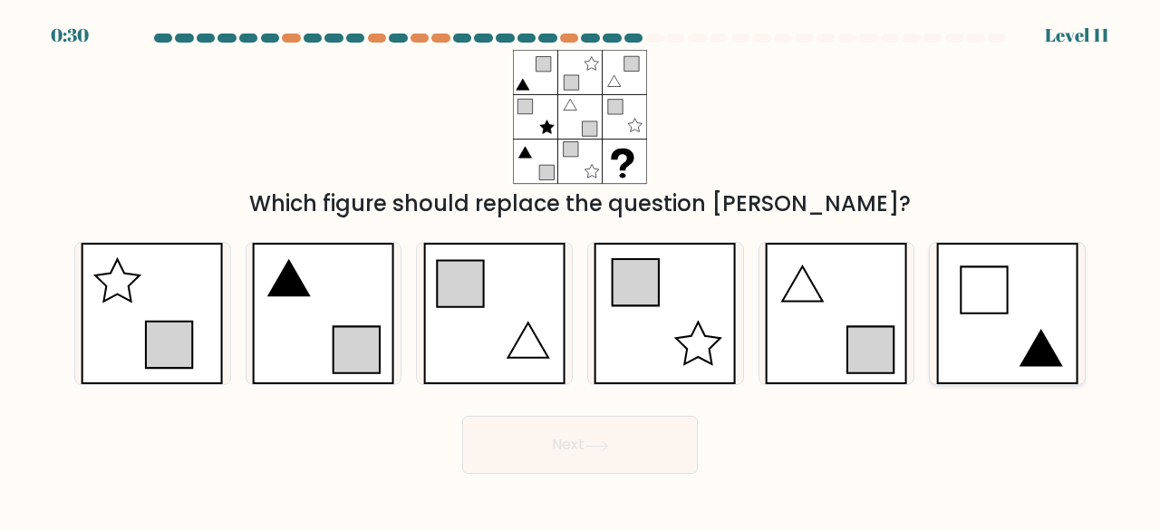
click at [1004, 325] on icon at bounding box center [1007, 314] width 143 height 142
click at [581, 270] on input "f." at bounding box center [580, 268] width 1 height 5
radio input "true"
click at [604, 423] on button "Next" at bounding box center [580, 445] width 236 height 58
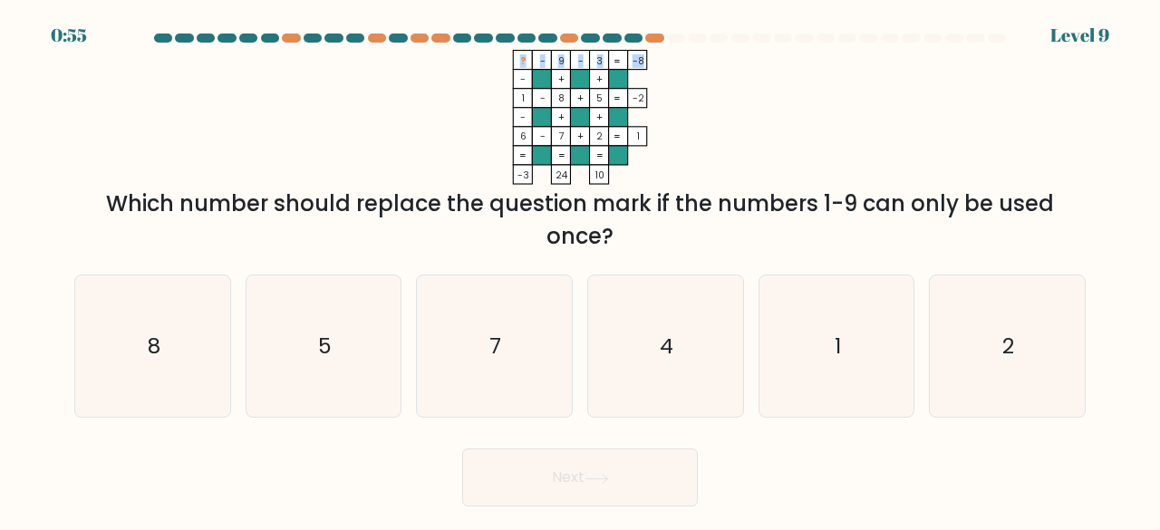
drag, startPoint x: 518, startPoint y: 61, endPoint x: 642, endPoint y: 59, distance: 123.3
click at [642, 59] on icon "? - 9 - 3 -8 - + + 1 - 8 + 5 -2 - + + 6 - 7 + 2 = 1 = = = = -3 24 10 =" at bounding box center [580, 117] width 544 height 135
copy icon "? - 9 - 3 -8"
click at [699, 349] on icon "4" at bounding box center [666, 347] width 142 height 142
click at [581, 270] on input "d. 4" at bounding box center [580, 268] width 1 height 5
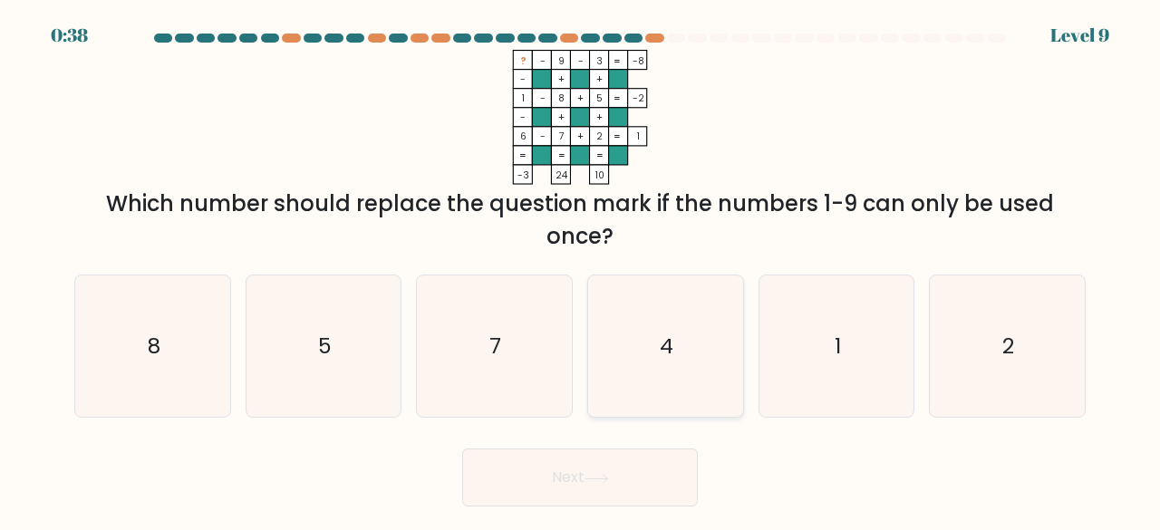
radio input "true"
click at [578, 469] on button "Next" at bounding box center [580, 478] width 236 height 58
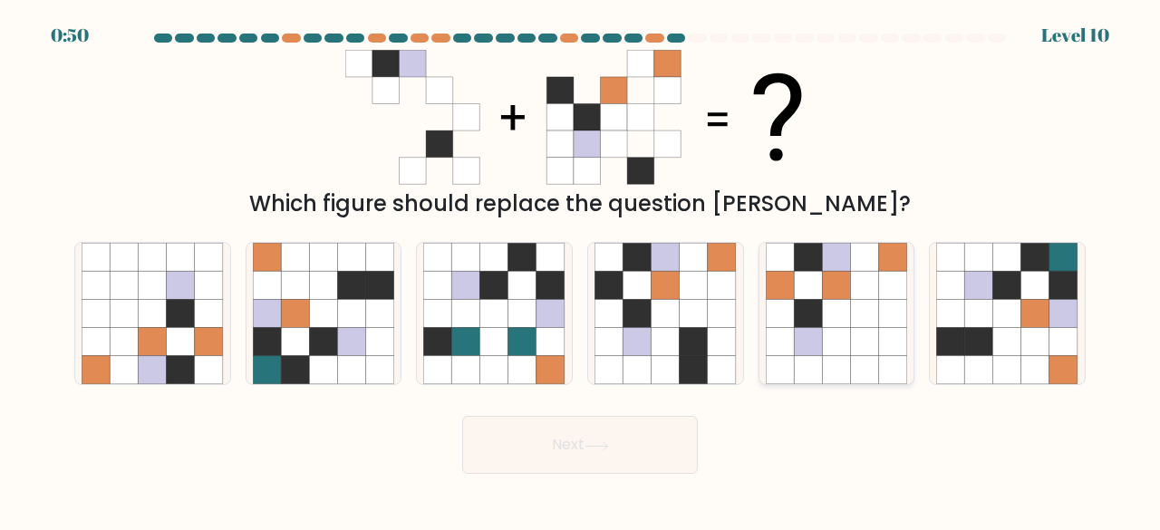
click at [842, 334] on icon at bounding box center [836, 342] width 28 height 28
click at [581, 270] on input "e." at bounding box center [580, 268] width 1 height 5
radio input "true"
click at [651, 330] on icon at bounding box center [637, 342] width 28 height 28
click at [581, 270] on input "d." at bounding box center [580, 268] width 1 height 5
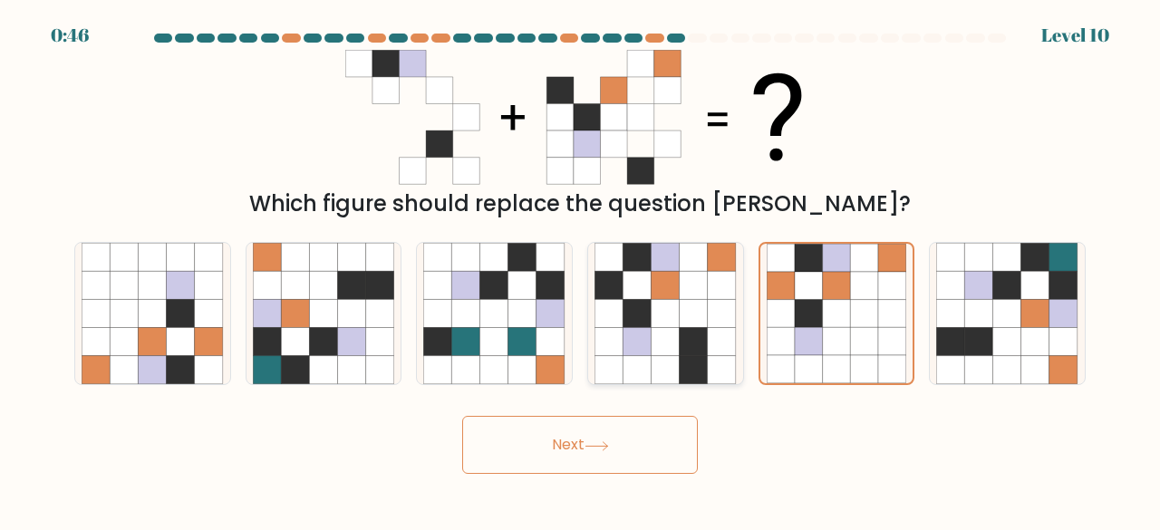
radio input "true"
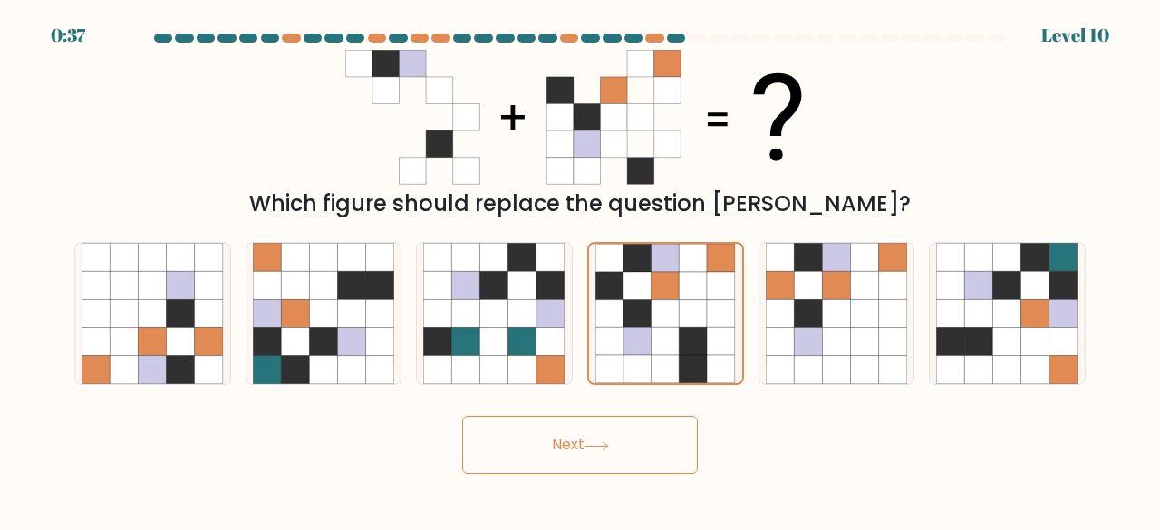
click at [618, 453] on button "Next" at bounding box center [580, 445] width 236 height 58
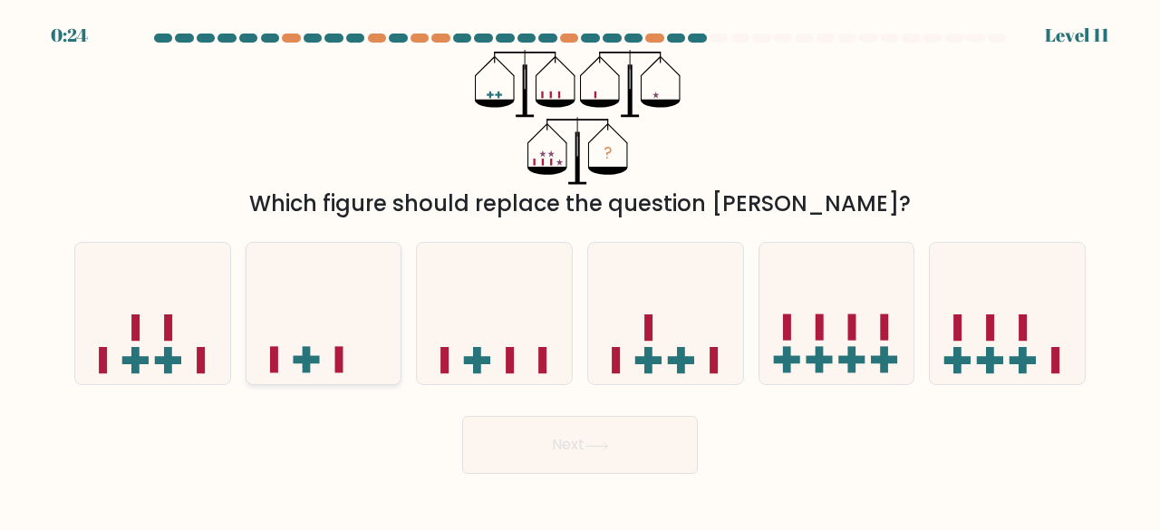
click at [341, 340] on icon at bounding box center [324, 313] width 155 height 128
click at [580, 270] on input "b." at bounding box center [580, 268] width 1 height 5
radio input "true"
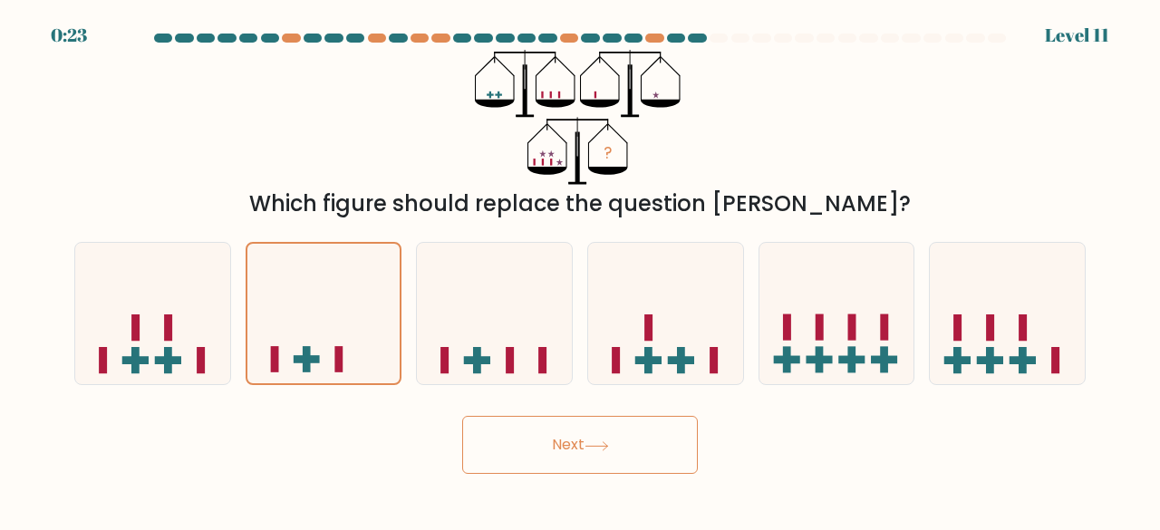
click at [568, 449] on button "Next" at bounding box center [580, 445] width 236 height 58
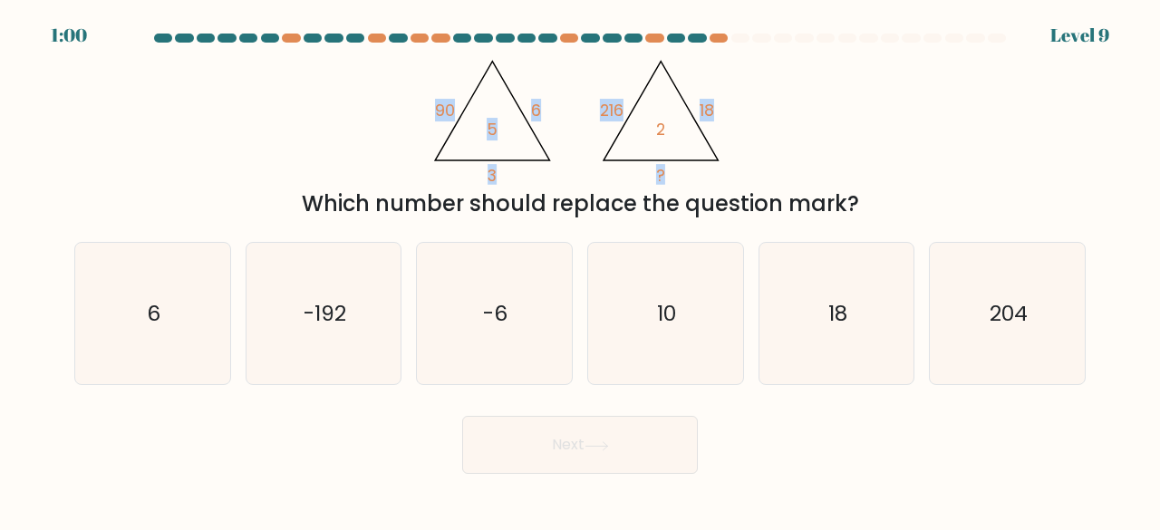
drag, startPoint x: 693, startPoint y: 168, endPoint x: 355, endPoint y: 76, distance: 350.3
click at [355, 76] on div "@import url('https://fonts.googleapis.com/css?family=Abril+Fatface:400,100,100i…" at bounding box center [579, 135] width 1033 height 170
click at [814, 134] on div "@import url('https://fonts.googleapis.com/css?family=Abril+Fatface:400,100,100i…" at bounding box center [579, 135] width 1033 height 170
click at [799, 311] on icon "18" at bounding box center [837, 314] width 142 height 142
click at [581, 270] on input "e. 18" at bounding box center [580, 268] width 1 height 5
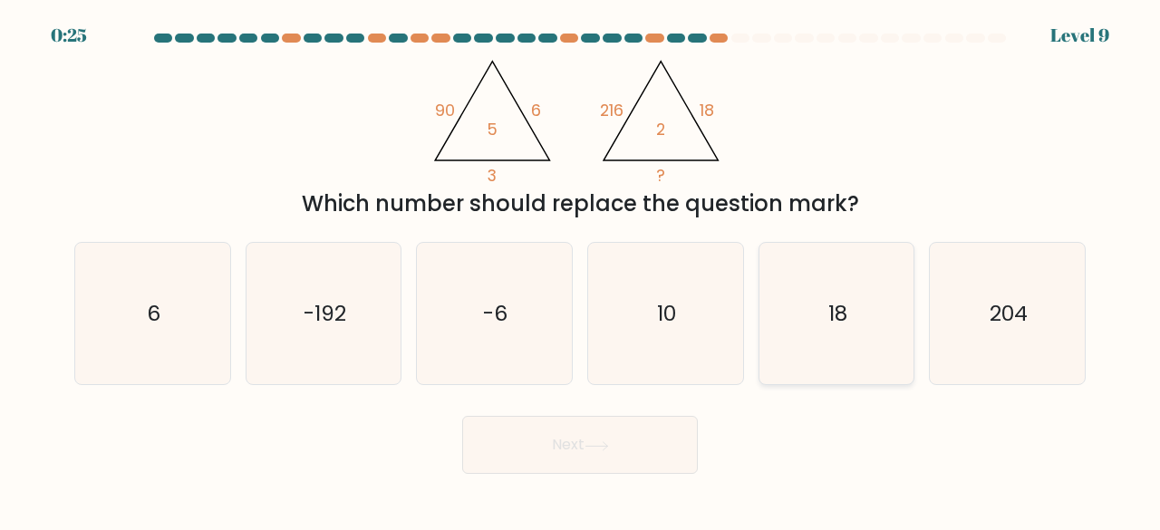
radio input "true"
click at [634, 434] on button "Next" at bounding box center [580, 445] width 236 height 58
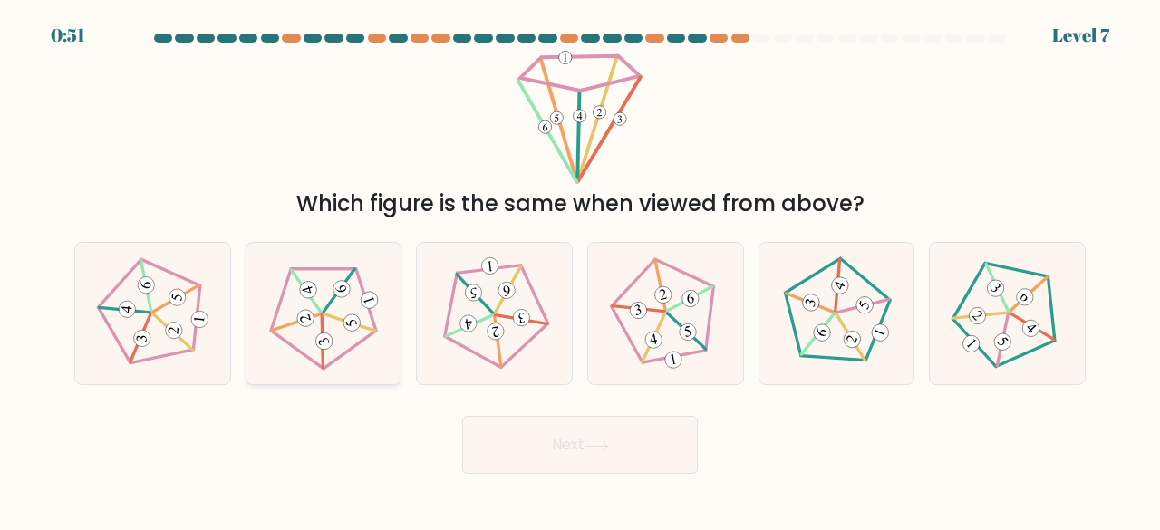
click at [372, 282] on icon at bounding box center [322, 313] width 113 height 113
click at [580, 270] on input "b." at bounding box center [580, 268] width 1 height 5
radio input "true"
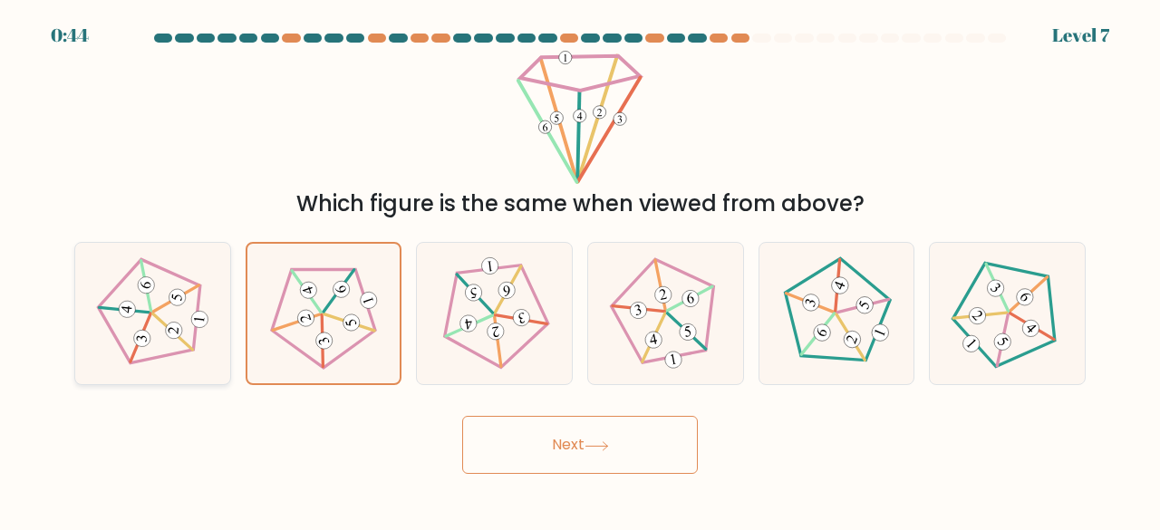
click at [205, 281] on icon at bounding box center [152, 313] width 113 height 113
click at [580, 270] on input "a." at bounding box center [580, 268] width 1 height 5
radio input "true"
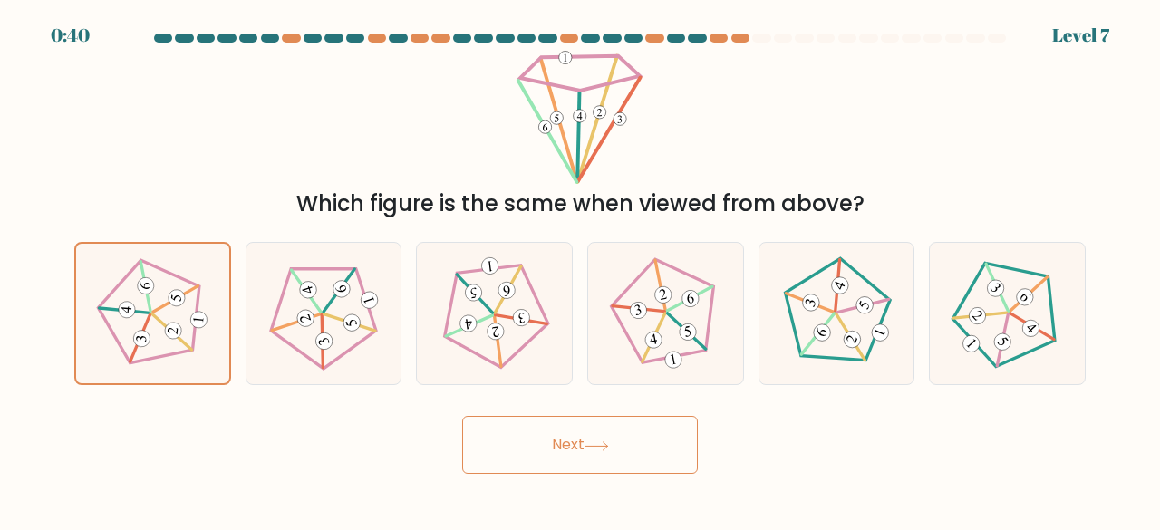
click at [673, 459] on button "Next" at bounding box center [580, 445] width 236 height 58
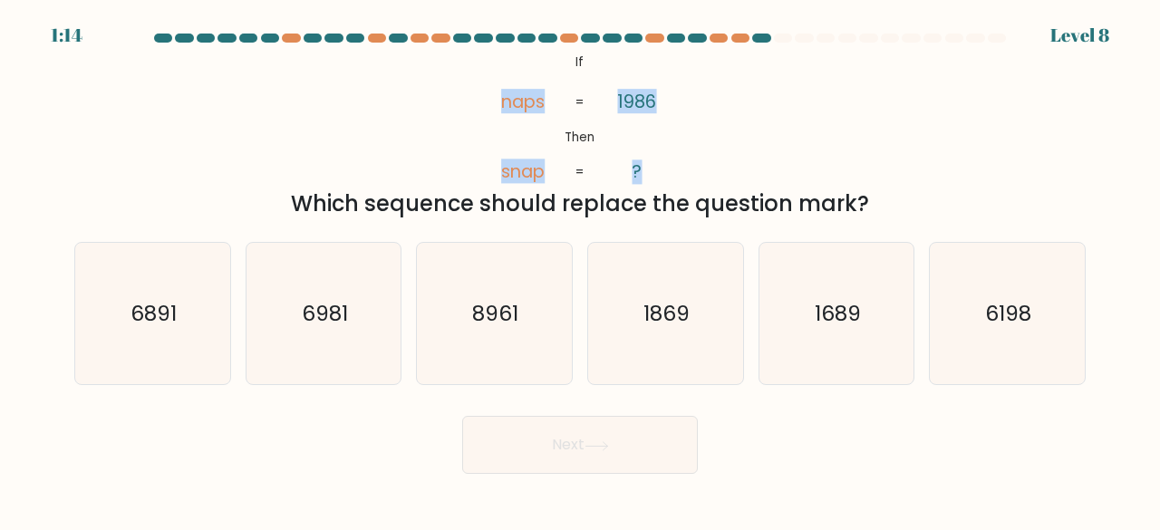
drag, startPoint x: 648, startPoint y: 177, endPoint x: 482, endPoint y: 111, distance: 178.6
click at [482, 111] on icon "@import url('https://fonts.googleapis.com/css?family=Abril+Fatface:400,100,100i…" at bounding box center [579, 117] width 218 height 135
copy icon "naps snap 1986 ?"
click at [557, 163] on icon "@import url('https://fonts.googleapis.com/css?family=Abril+Fatface:400,100,100i…" at bounding box center [579, 117] width 218 height 135
click at [1019, 324] on text "6198" at bounding box center [1009, 313] width 46 height 30
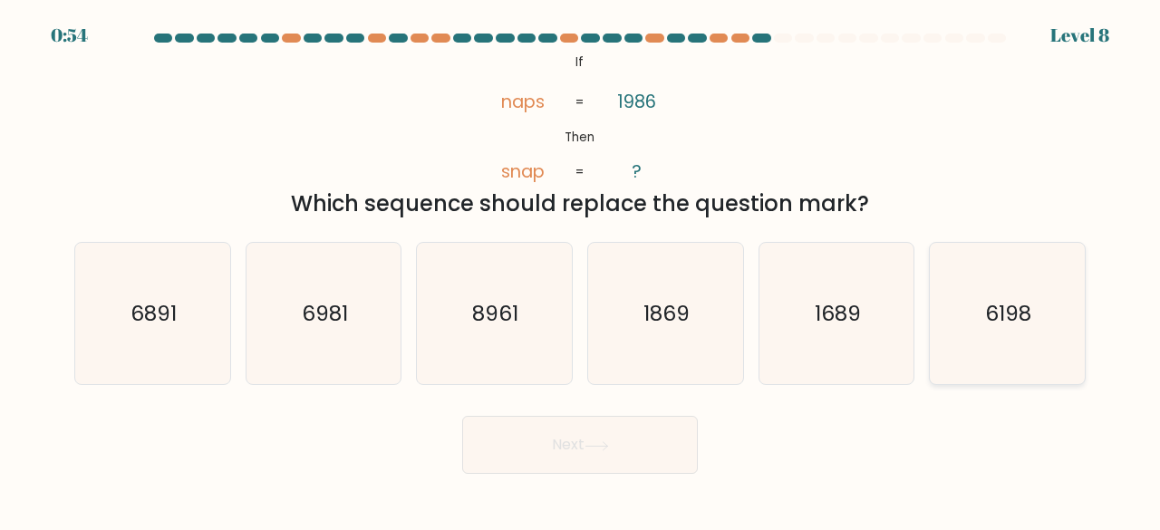
click at [581, 270] on input "f. 6198" at bounding box center [580, 268] width 1 height 5
radio input "true"
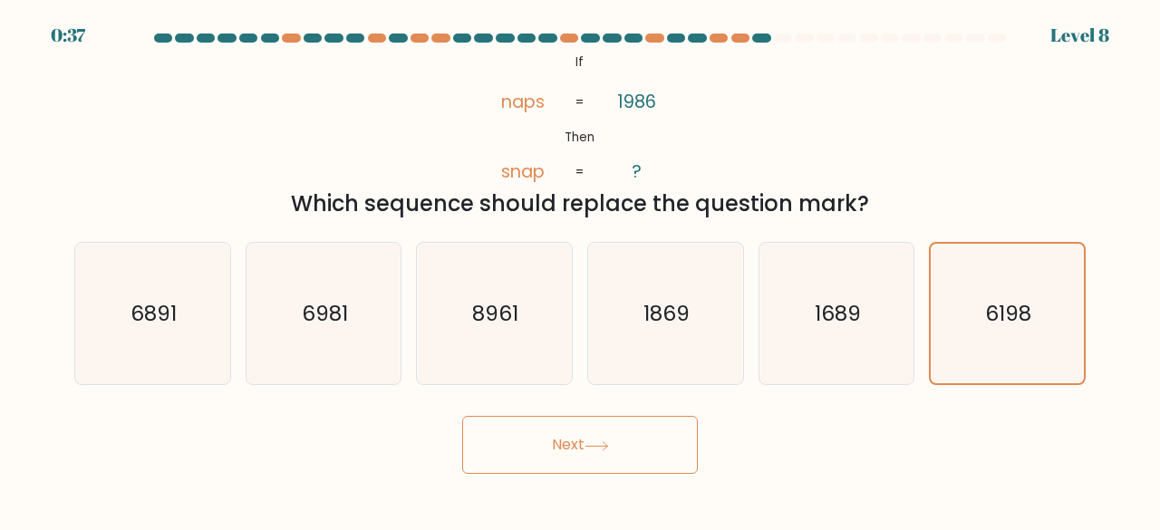
click at [624, 456] on button "Next" at bounding box center [580, 445] width 236 height 58
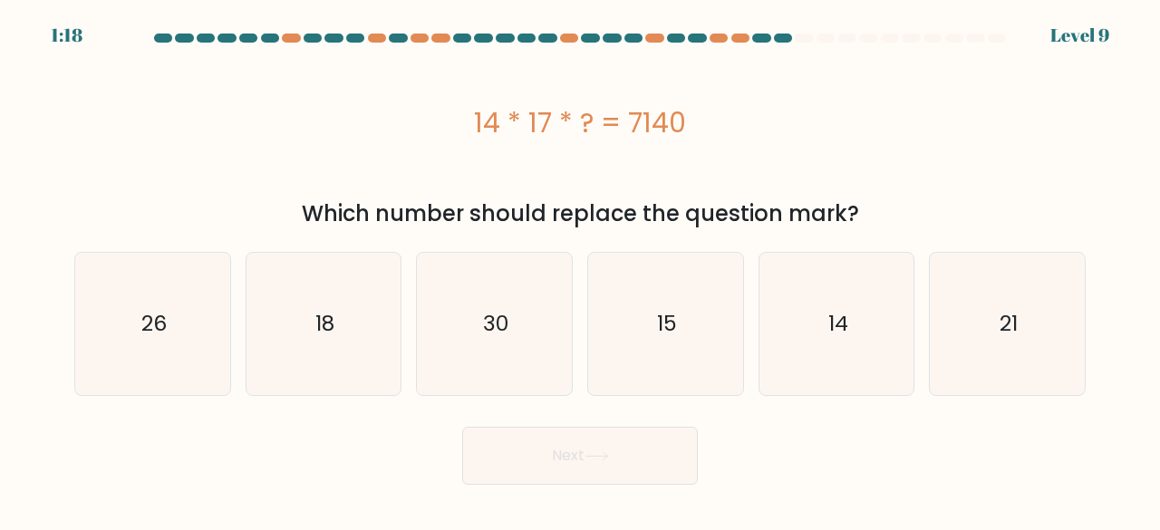
click at [531, 119] on div "14 * 17 * ? = 7140" at bounding box center [580, 122] width 1012 height 41
copy div "14 * 17 * ? = 7140"
click at [492, 340] on icon "30" at bounding box center [494, 324] width 142 height 142
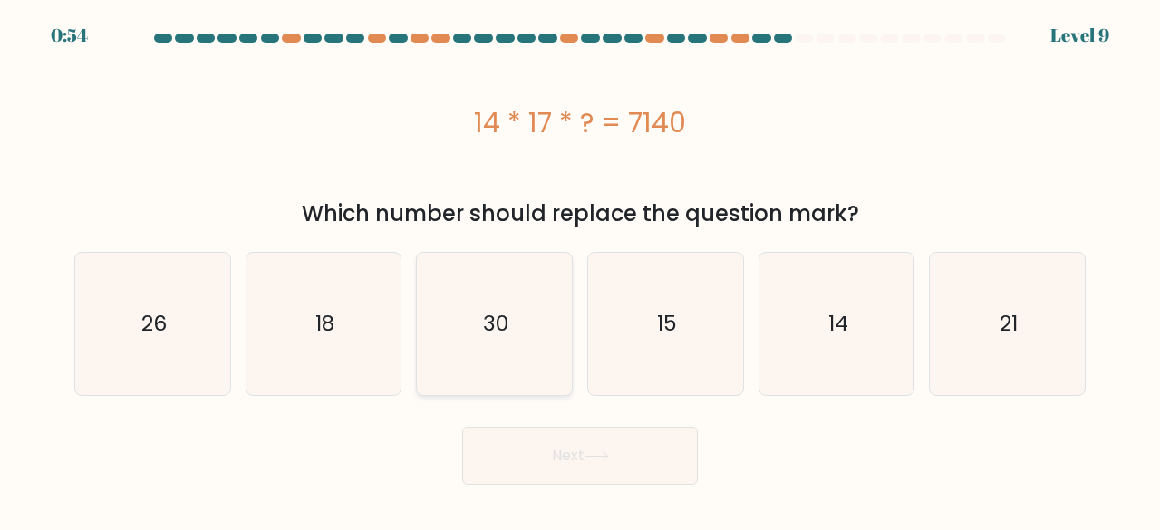
click at [580, 270] on input "c. 30" at bounding box center [580, 268] width 1 height 5
radio input "true"
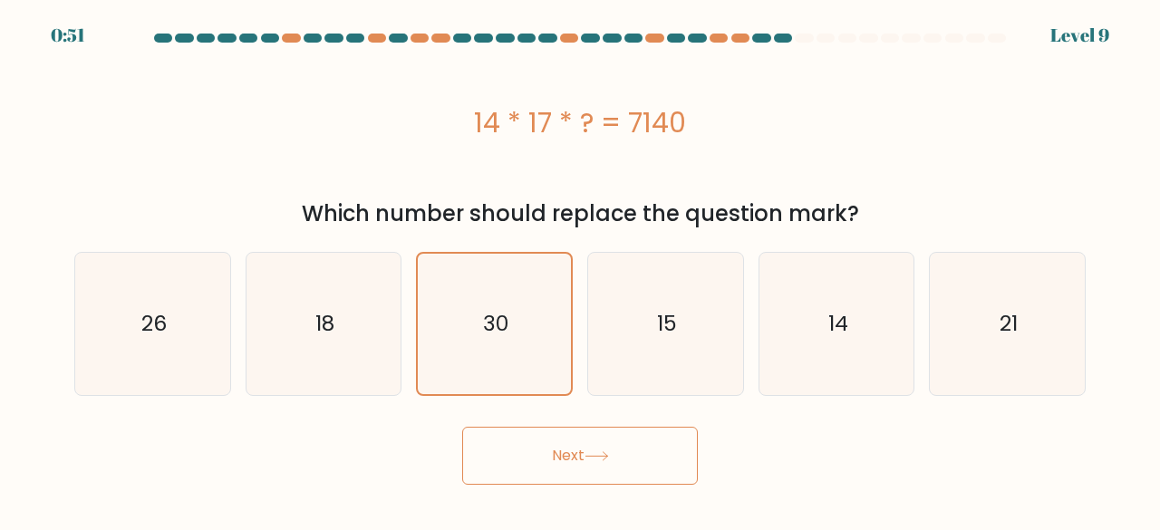
click at [588, 461] on button "Next" at bounding box center [580, 456] width 236 height 58
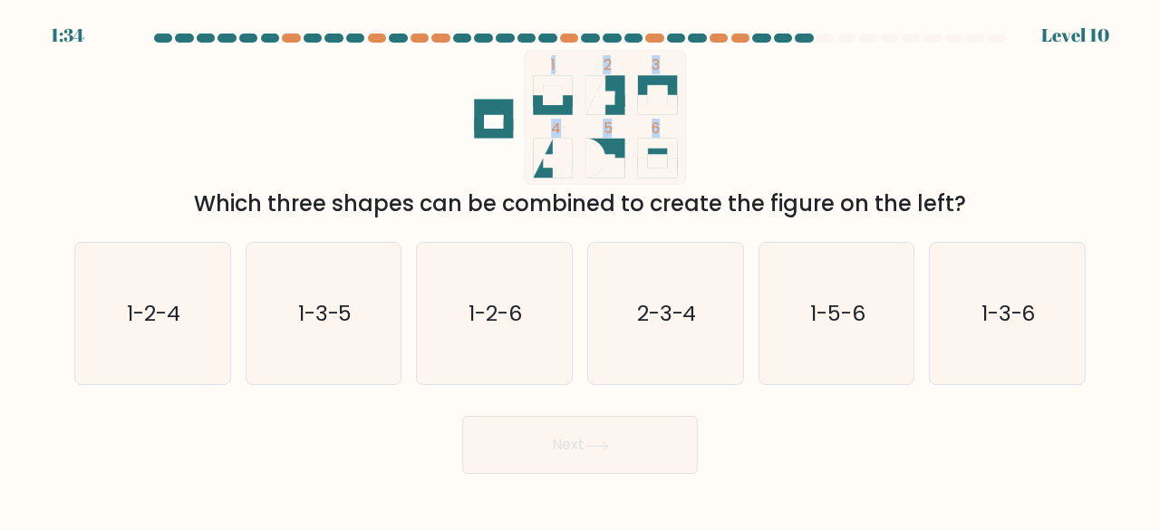
drag, startPoint x: 718, startPoint y: 175, endPoint x: 417, endPoint y: 64, distance: 320.6
click at [417, 64] on icon "1 2 3 4 5 6" at bounding box center [580, 117] width 488 height 135
click at [400, 101] on icon "1 2 3 4 5 6" at bounding box center [580, 117] width 488 height 135
click at [1014, 301] on text "1-3-6" at bounding box center [1009, 313] width 54 height 30
click at [581, 270] on input "f. 1-3-6" at bounding box center [580, 268] width 1 height 5
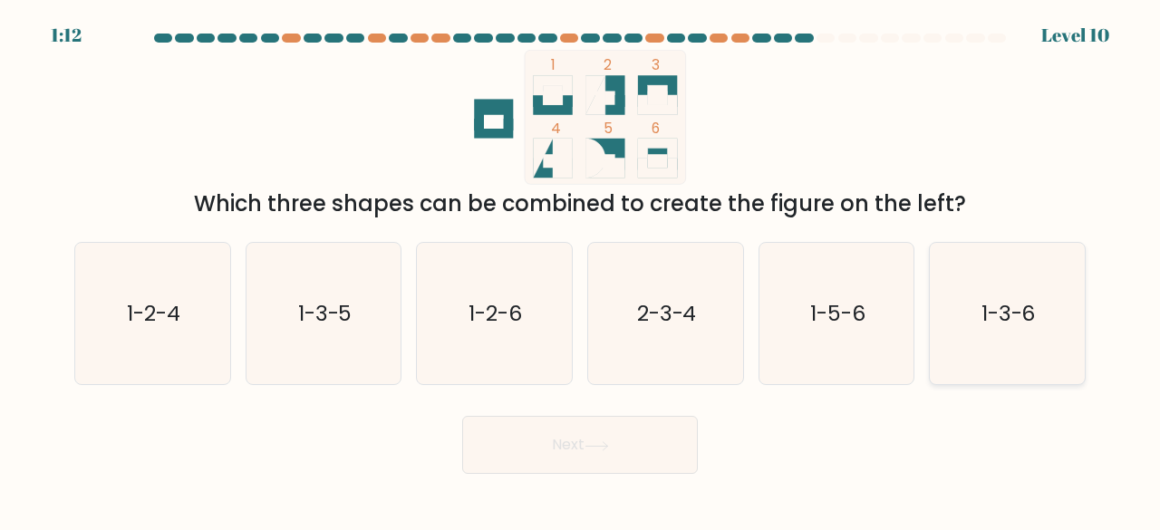
radio input "true"
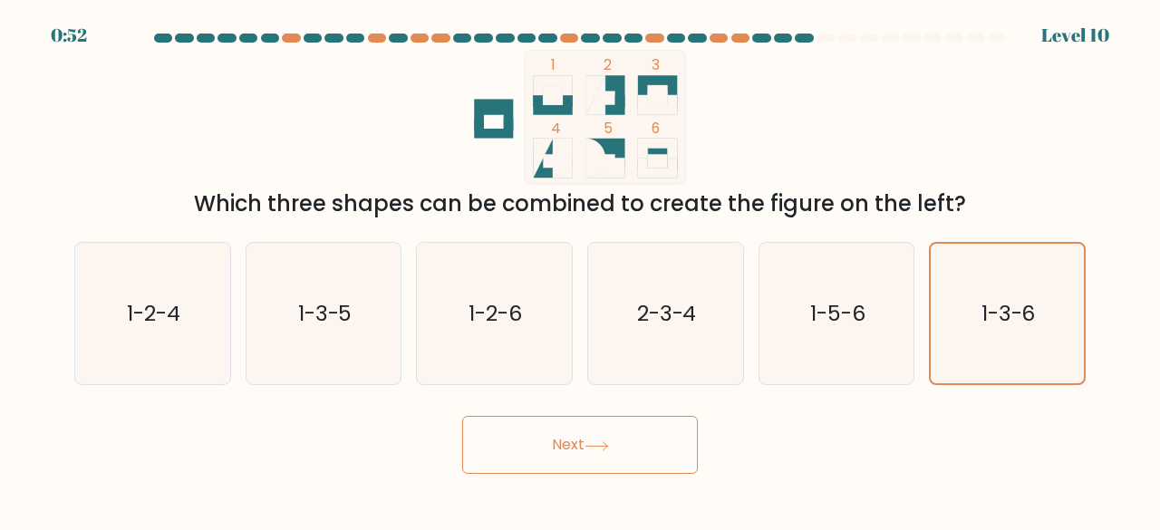
click at [661, 446] on button "Next" at bounding box center [580, 445] width 236 height 58
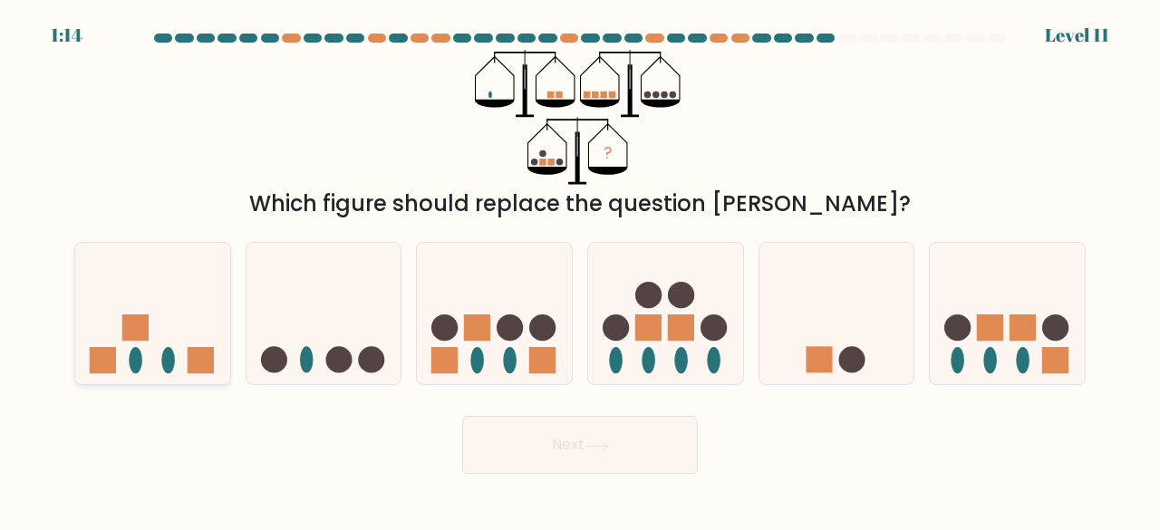
click at [169, 316] on icon at bounding box center [152, 313] width 155 height 128
click at [580, 270] on input "a." at bounding box center [580, 268] width 1 height 5
radio input "true"
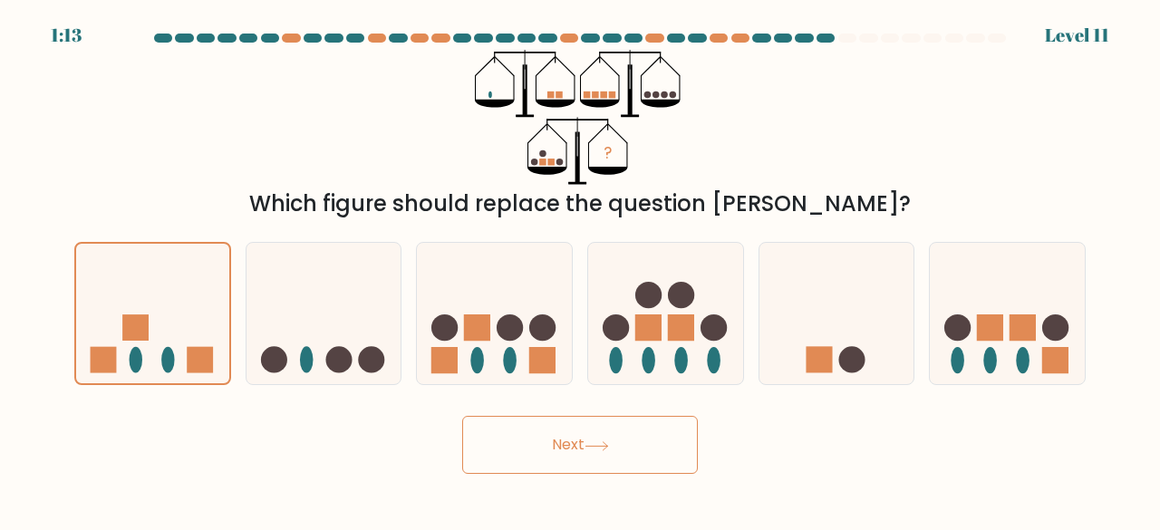
click at [645, 456] on button "Next" at bounding box center [580, 445] width 236 height 58
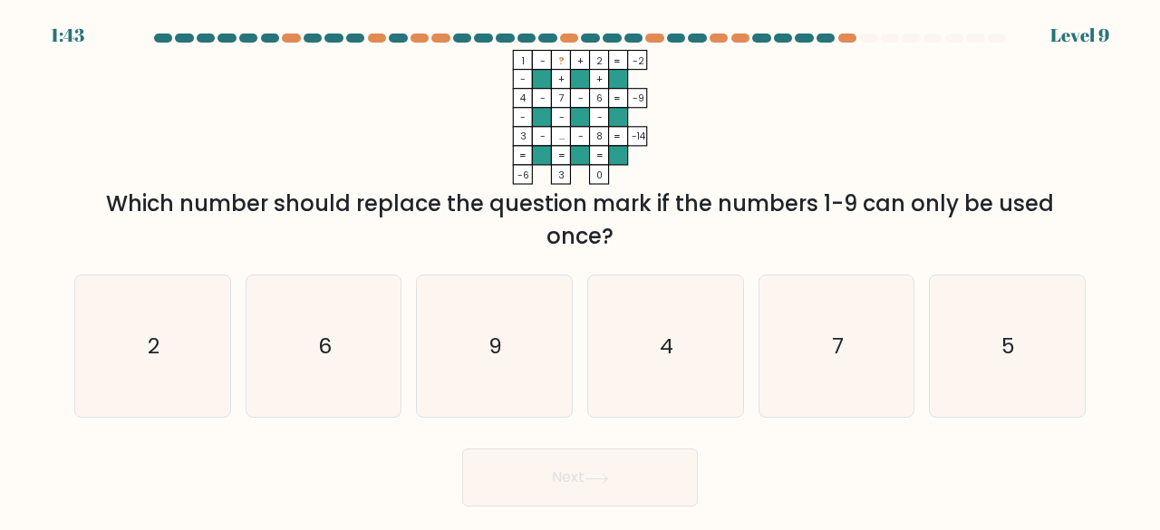
drag, startPoint x: 743, startPoint y: 126, endPoint x: 613, endPoint y: 25, distance: 164.8
drag, startPoint x: 613, startPoint y: 25, endPoint x: 521, endPoint y: 57, distance: 96.9
click at [523, 55] on tspan "1" at bounding box center [523, 61] width 3 height 14
drag, startPoint x: 513, startPoint y: 57, endPoint x: 652, endPoint y: 62, distance: 138.8
click at [652, 62] on icon "1 - ? + 2 -2 - + + 4 - 7 - 6 -9 - - - 3 - ... - 8 = -14 = = = = -6 3 0 =" at bounding box center [580, 117] width 544 height 135
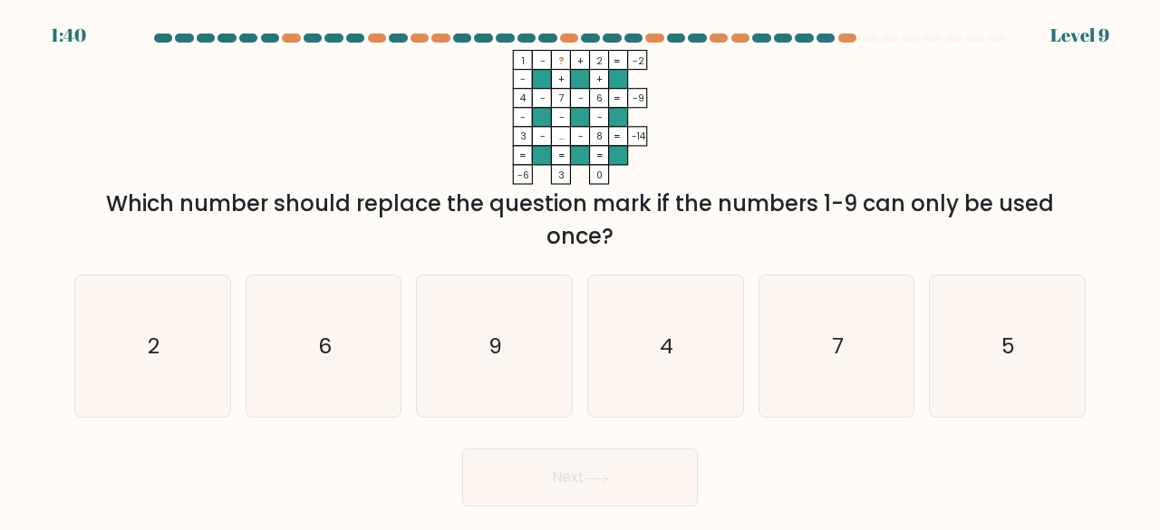
copy icon "1 - ? + 2 -2"
click at [819, 188] on div "Which number should replace the question mark if the numbers 1-9 can only be us…" at bounding box center [580, 220] width 990 height 65
click at [993, 334] on icon "5" at bounding box center [1007, 347] width 142 height 142
click at [581, 270] on input "f. 5" at bounding box center [580, 268] width 1 height 5
radio input "true"
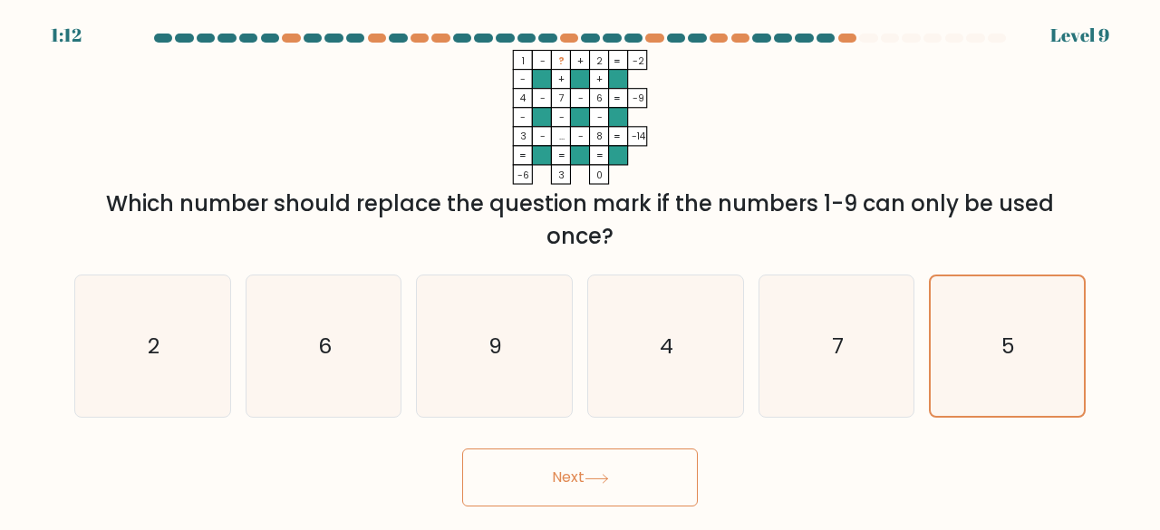
click at [676, 482] on button "Next" at bounding box center [580, 478] width 236 height 58
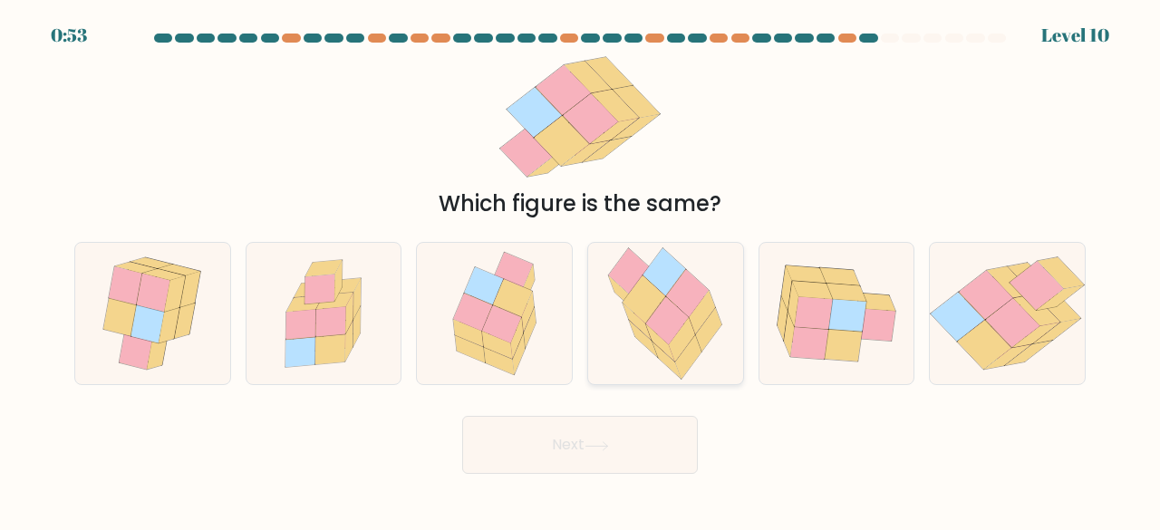
click at [683, 285] on icon at bounding box center [687, 293] width 43 height 48
click at [581, 270] on input "d." at bounding box center [580, 268] width 1 height 5
radio input "true"
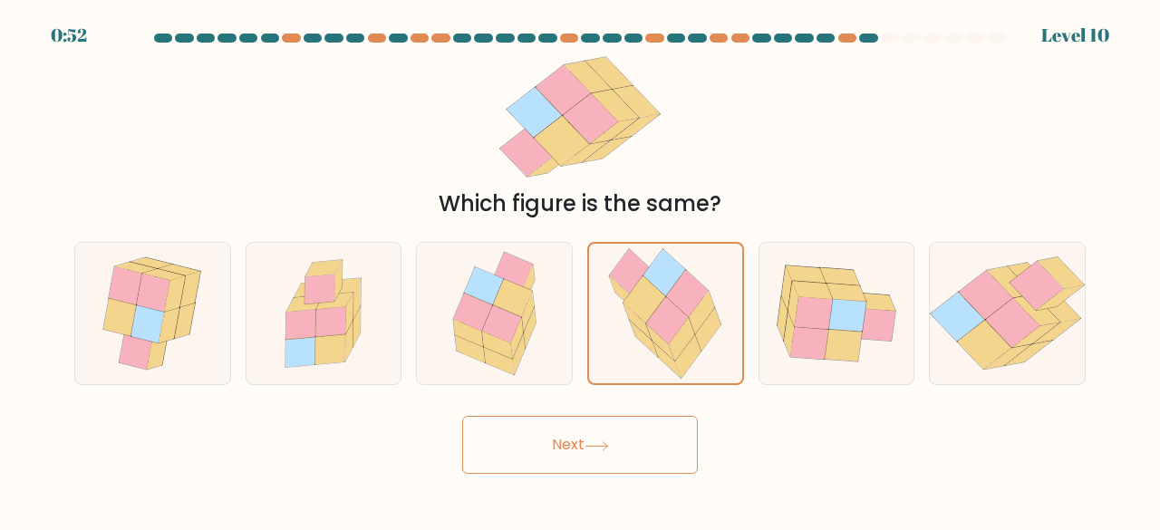
click at [634, 438] on button "Next" at bounding box center [580, 445] width 236 height 58
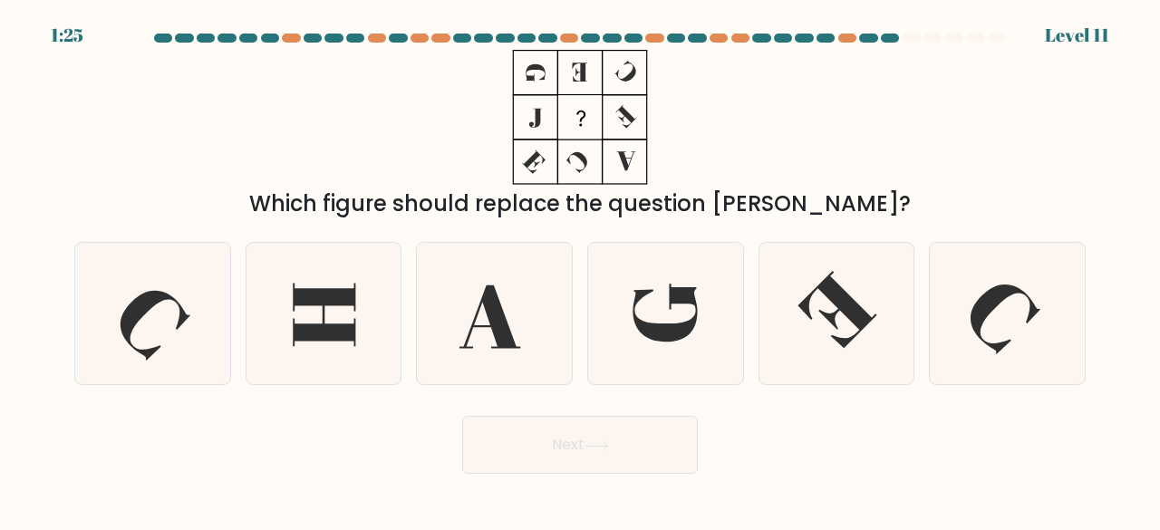
drag, startPoint x: 640, startPoint y: 171, endPoint x: 522, endPoint y: 61, distance: 161.6
click at [522, 61] on icon at bounding box center [580, 117] width 227 height 135
drag, startPoint x: 520, startPoint y: 64, endPoint x: 664, endPoint y: 175, distance: 181.6
click at [664, 175] on icon at bounding box center [580, 117] width 227 height 135
click at [683, 310] on icon at bounding box center [666, 314] width 142 height 142
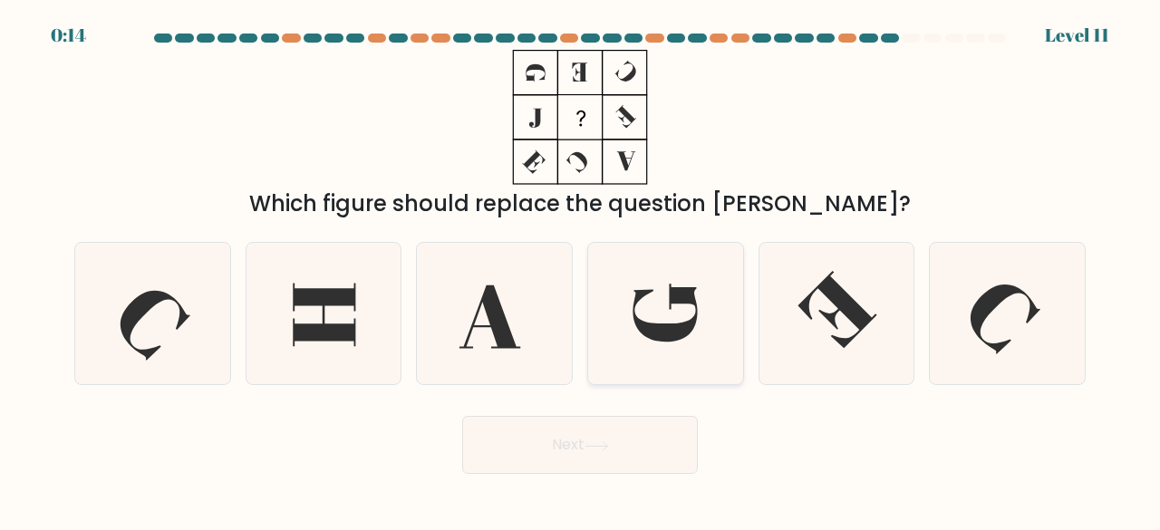
click at [581, 270] on input "d." at bounding box center [580, 268] width 1 height 5
radio input "true"
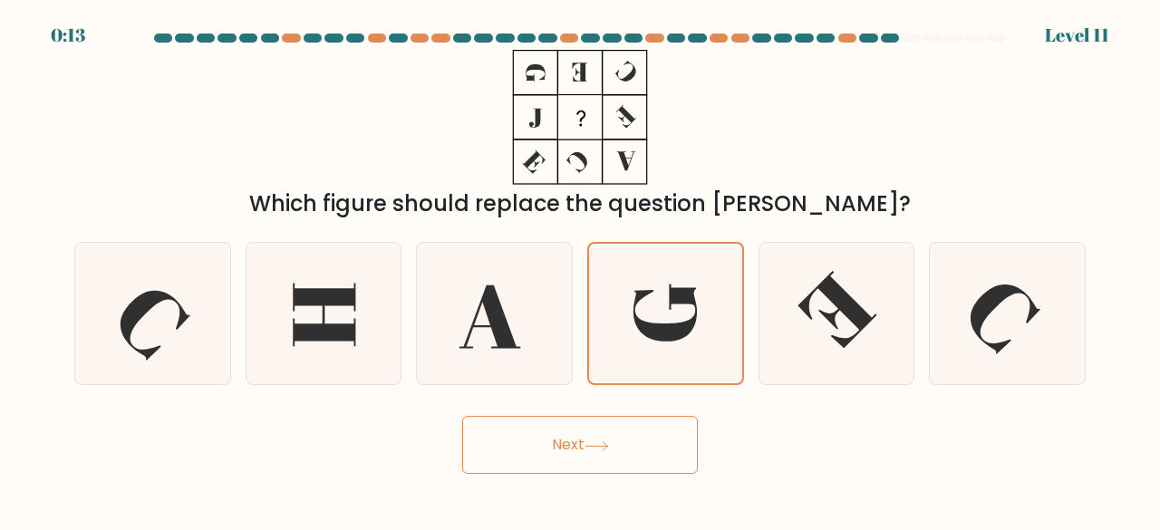
click at [572, 441] on button "Next" at bounding box center [580, 445] width 236 height 58
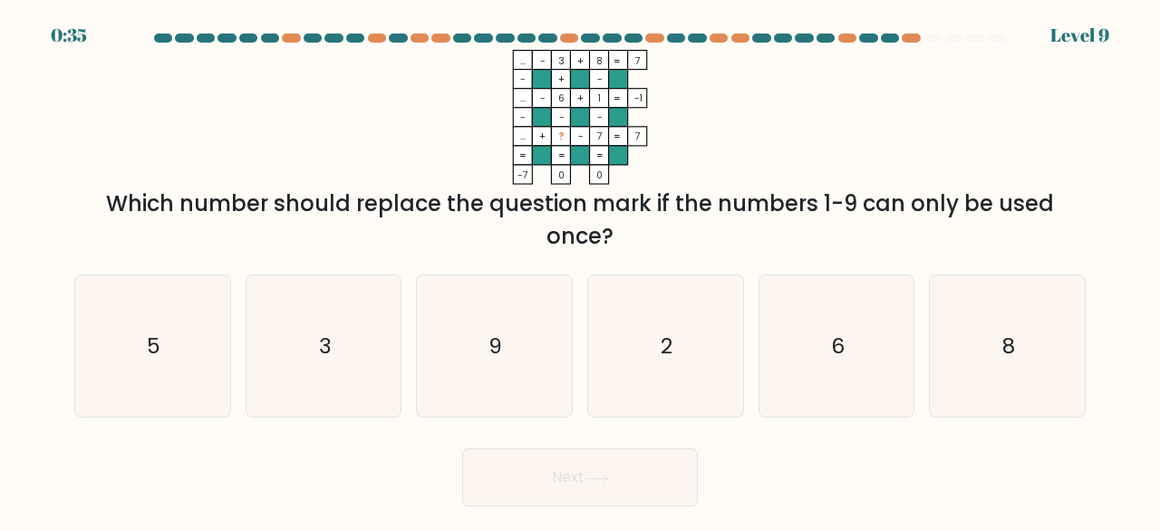
click at [576, 132] on rect at bounding box center [579, 136] width 19 height 19
drag, startPoint x: 518, startPoint y: 137, endPoint x: 641, endPoint y: 137, distance: 123.3
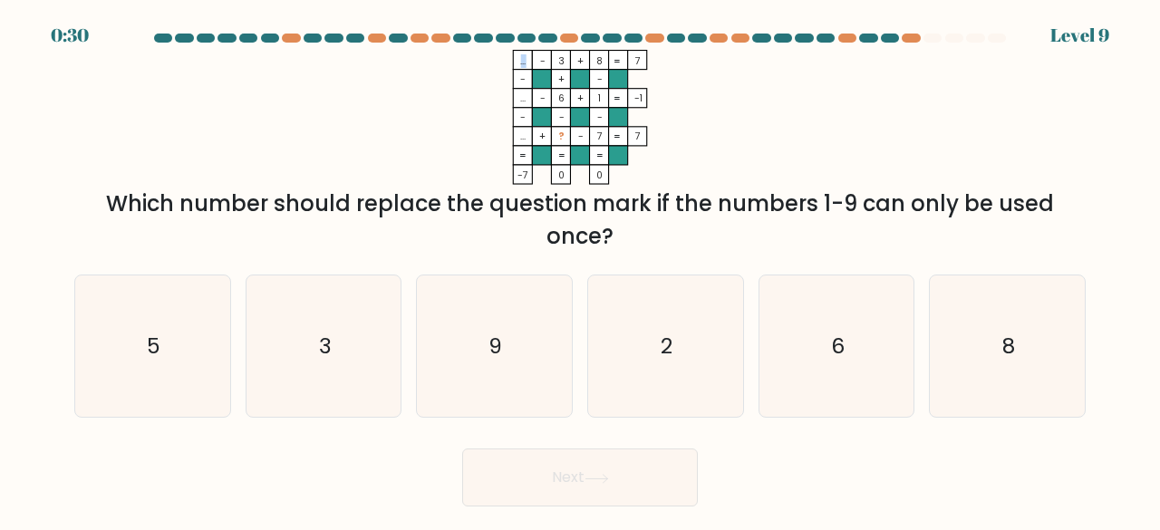
click at [641, 137] on icon "... - 3 + 8 7 - + - ... - 6 + 1 -1 - - - ... + ? - 7 = 7 = = = = -7 0 0 =" at bounding box center [580, 117] width 544 height 135
click at [731, 131] on icon "... - 3 + 8 7 - + - ... - 6 + 1 -1 - - - ... + ? - 7 = 7 = = = = -7 0 0 =" at bounding box center [580, 117] width 544 height 135
click at [679, 354] on icon "2" at bounding box center [666, 347] width 142 height 142
click at [581, 270] on input "d. 2" at bounding box center [580, 268] width 1 height 5
radio input "true"
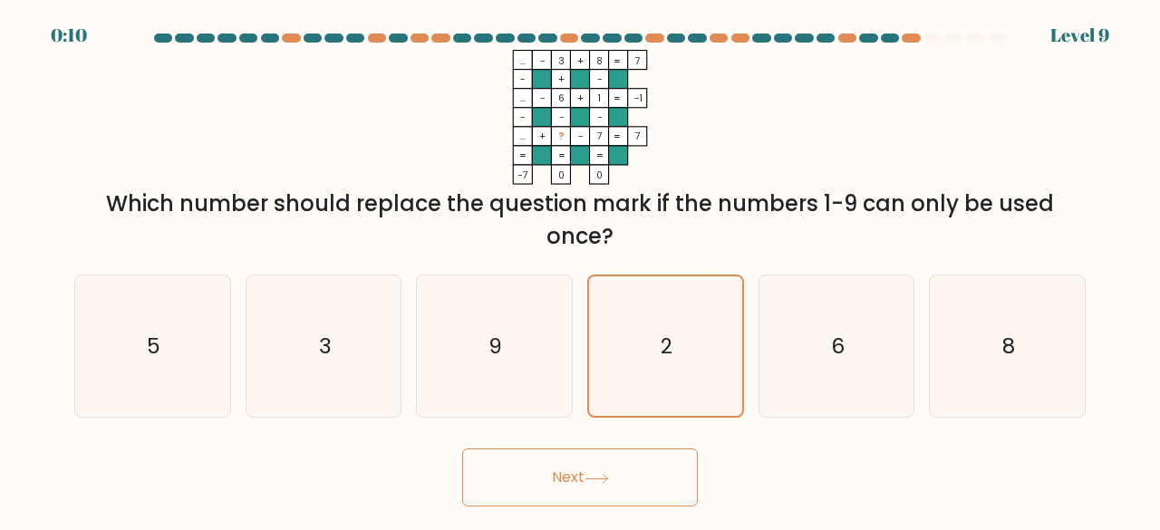
click at [623, 493] on button "Next" at bounding box center [580, 478] width 236 height 58
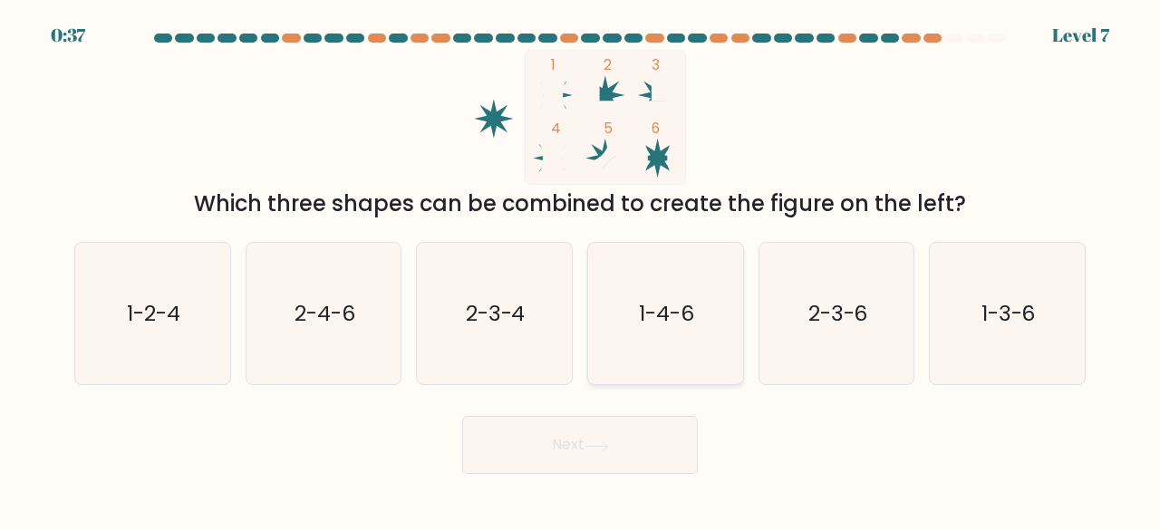
click at [685, 297] on icon "1-4-6" at bounding box center [666, 314] width 142 height 142
click at [581, 270] on input "d. 1-4-6" at bounding box center [580, 268] width 1 height 5
radio input "true"
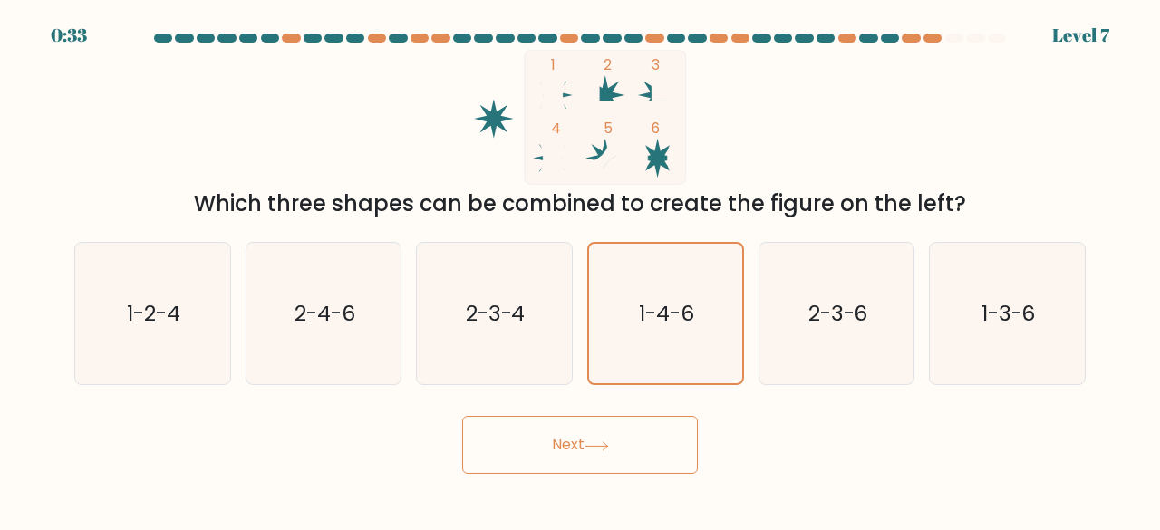
click at [635, 436] on button "Next" at bounding box center [580, 445] width 236 height 58
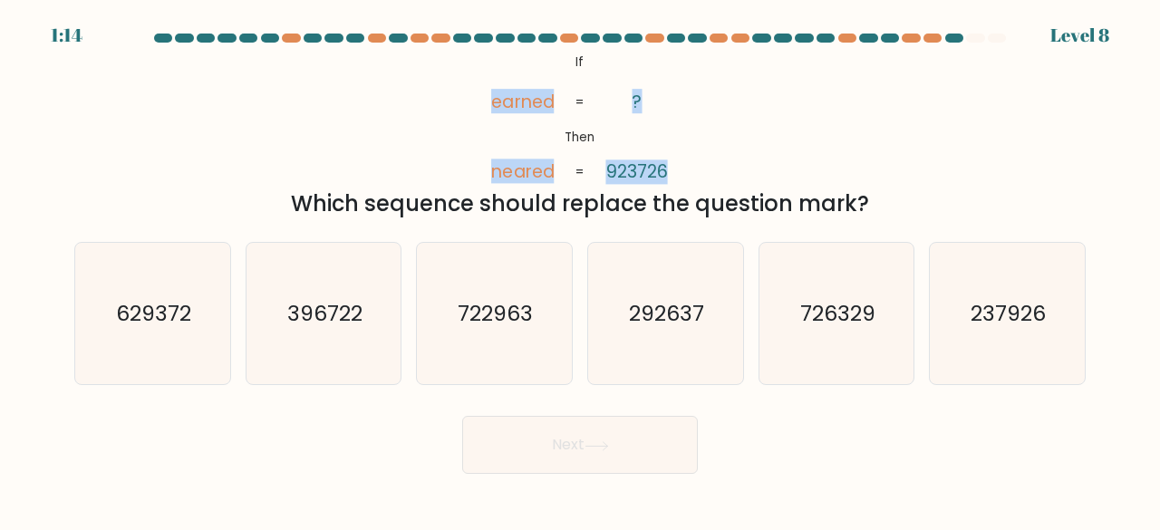
drag, startPoint x: 691, startPoint y: 165, endPoint x: 469, endPoint y: 75, distance: 239.5
click at [469, 75] on div "@import url('https://fonts.googleapis.com/css?family=Abril+Fatface:400,100,100i…" at bounding box center [579, 135] width 1033 height 170
click at [807, 95] on div "@import url('https://fonts.googleapis.com/css?family=Abril+Fatface:400,100,100i…" at bounding box center [579, 135] width 1033 height 170
click at [1055, 313] on icon "237926" at bounding box center [1007, 314] width 142 height 142
click at [581, 270] on input "f. 237926" at bounding box center [580, 268] width 1 height 5
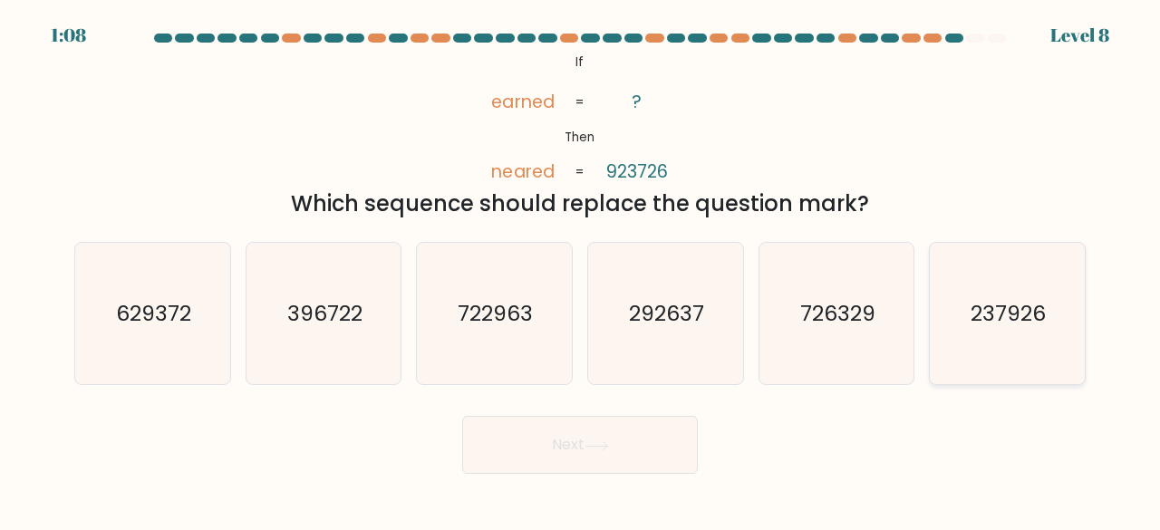
radio input "true"
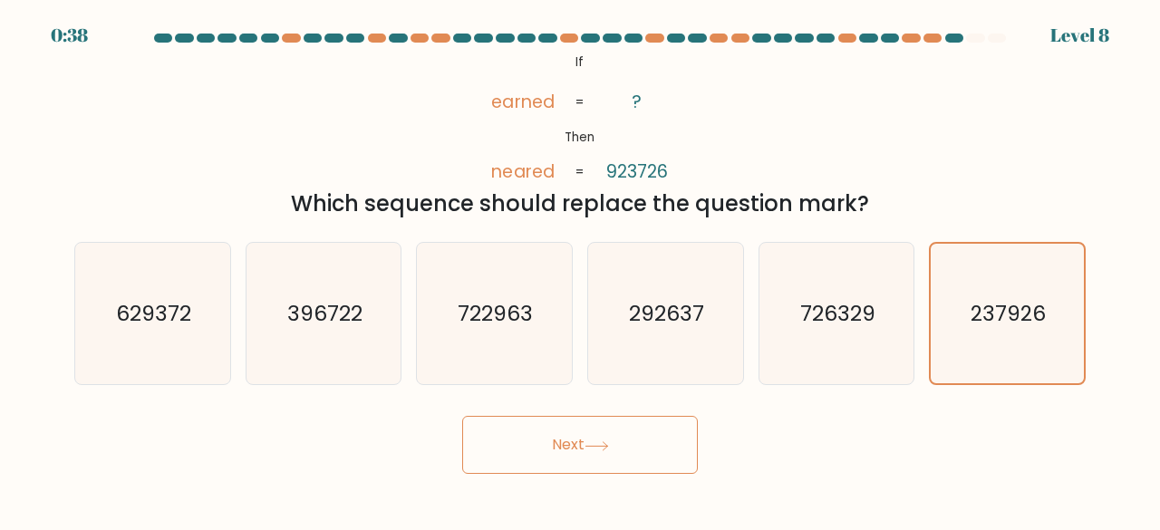
click at [586, 447] on button "Next" at bounding box center [580, 445] width 236 height 58
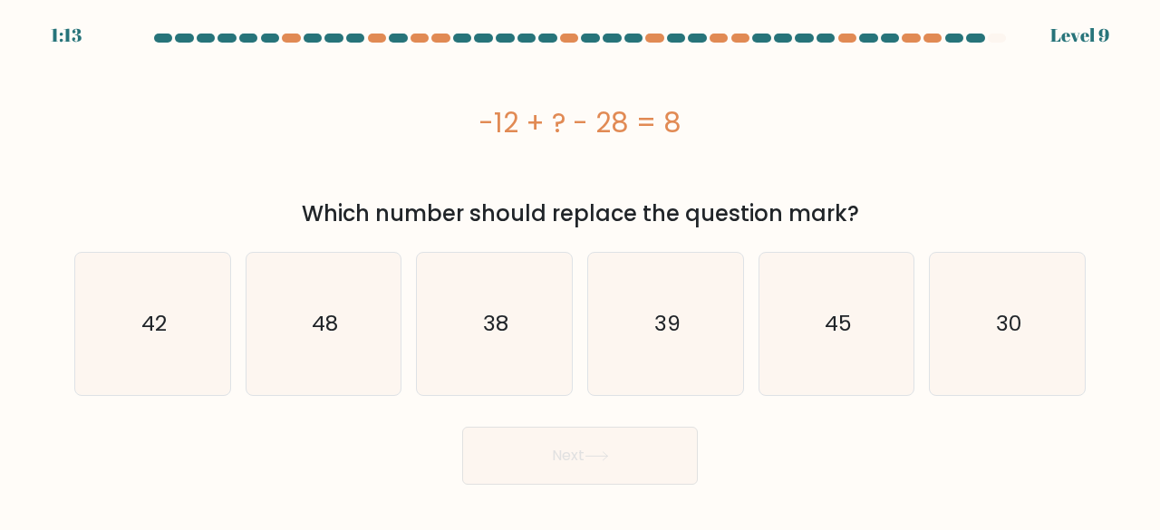
click at [620, 139] on div "-12 + ? - 28 = 8" at bounding box center [580, 122] width 1012 height 41
copy div "-12 + ? - 28 = 8"
click at [315, 340] on icon "48" at bounding box center [324, 324] width 142 height 142
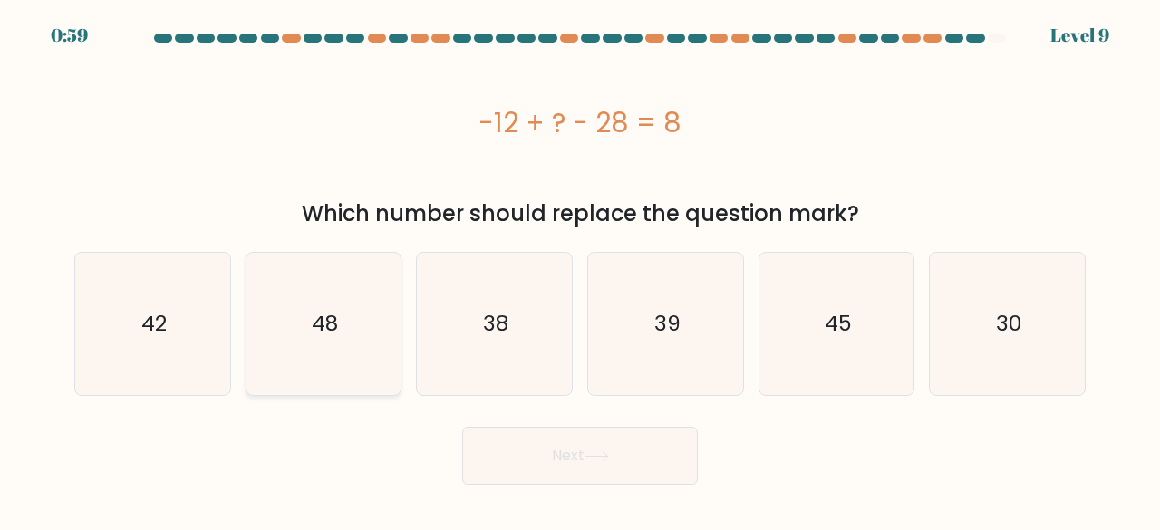
click at [580, 270] on input "b. 48" at bounding box center [580, 268] width 1 height 5
radio input "true"
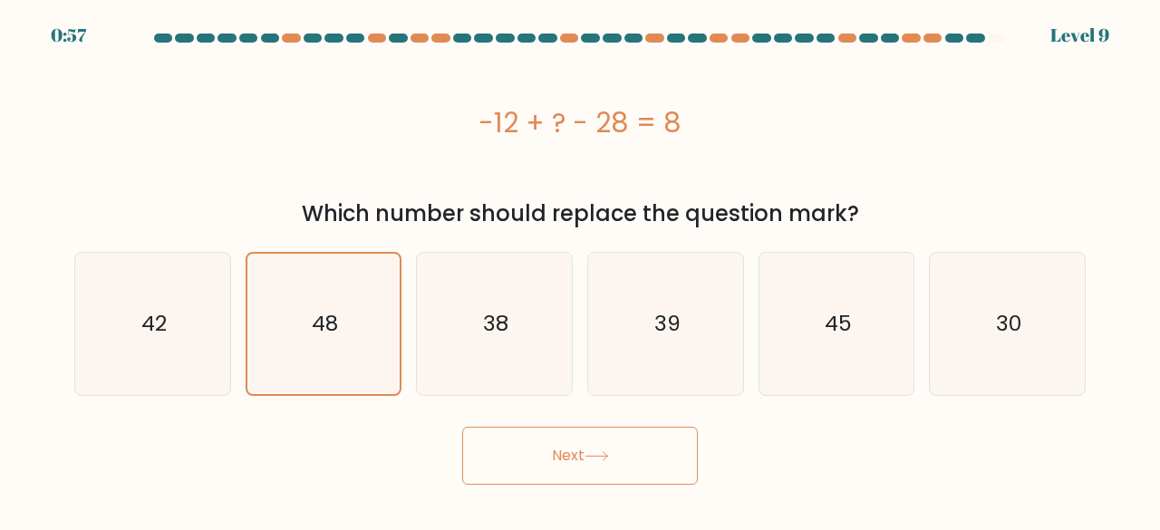
click at [634, 446] on button "Next" at bounding box center [580, 456] width 236 height 58
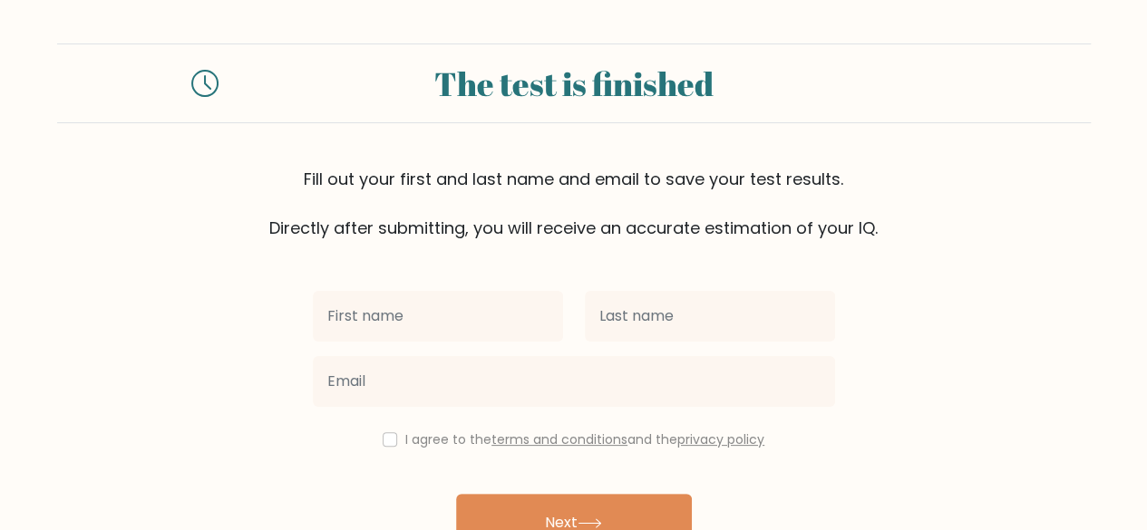
scroll to position [91, 0]
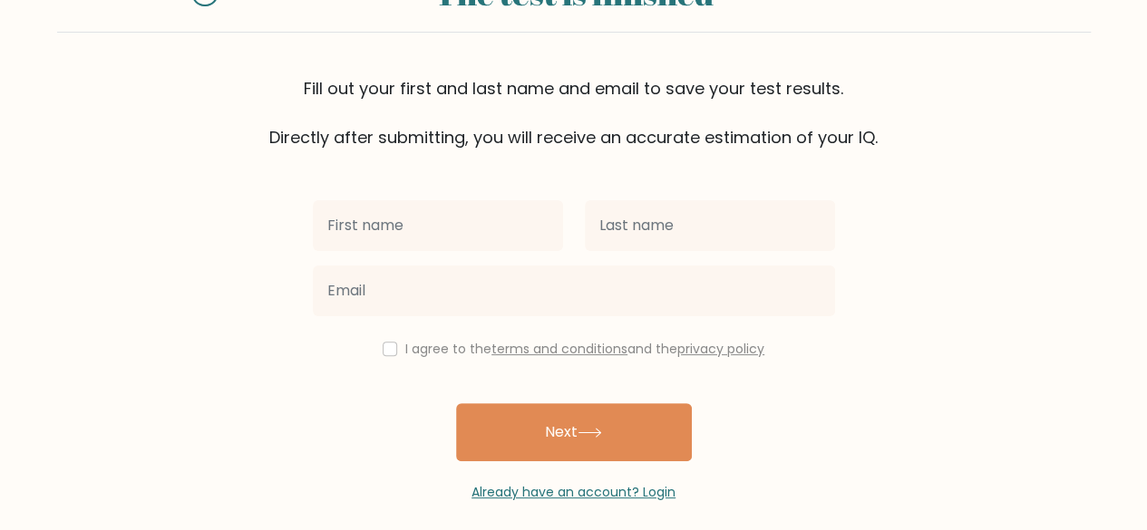
click at [377, 227] on input "text" at bounding box center [438, 225] width 250 height 51
type input "Bala"
click at [582, 228] on div at bounding box center [710, 225] width 272 height 65
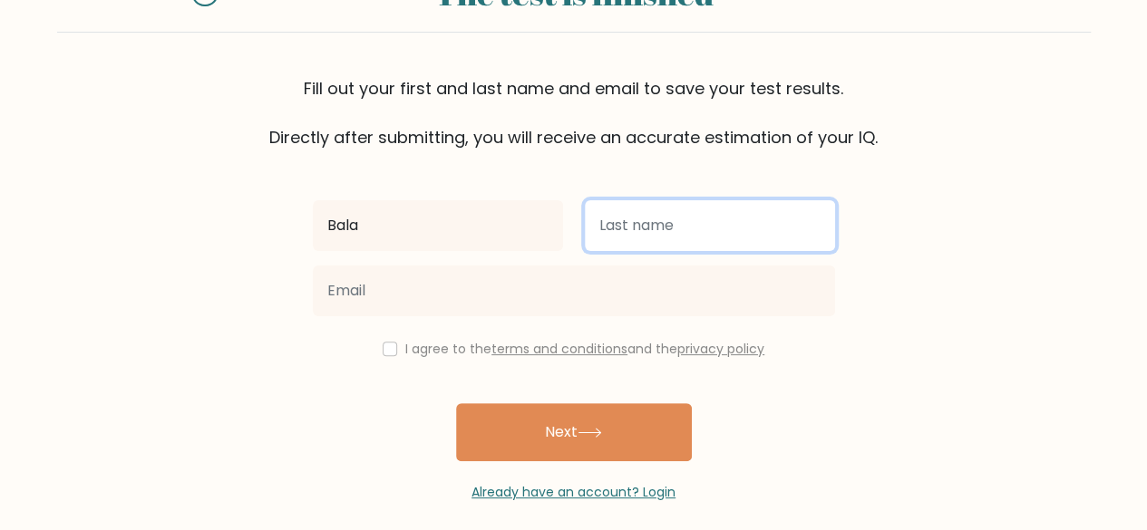
click at [673, 214] on input "text" at bounding box center [710, 225] width 250 height 51
type input "M"
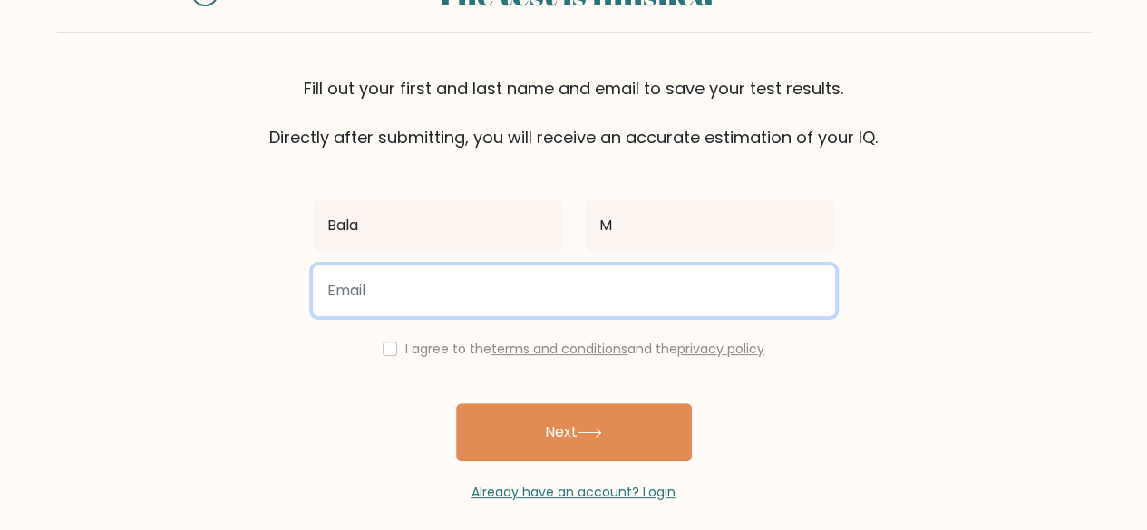
click at [538, 279] on input "email" at bounding box center [574, 291] width 522 height 51
type input "balait101199@gmail.com"
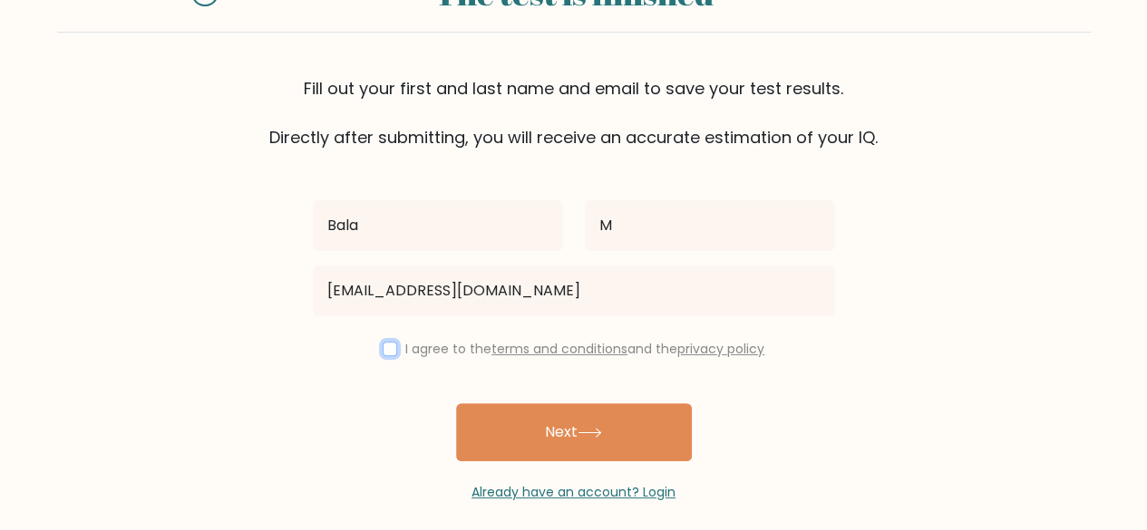
click at [388, 347] on input "checkbox" at bounding box center [389, 349] width 15 height 15
checkbox input "true"
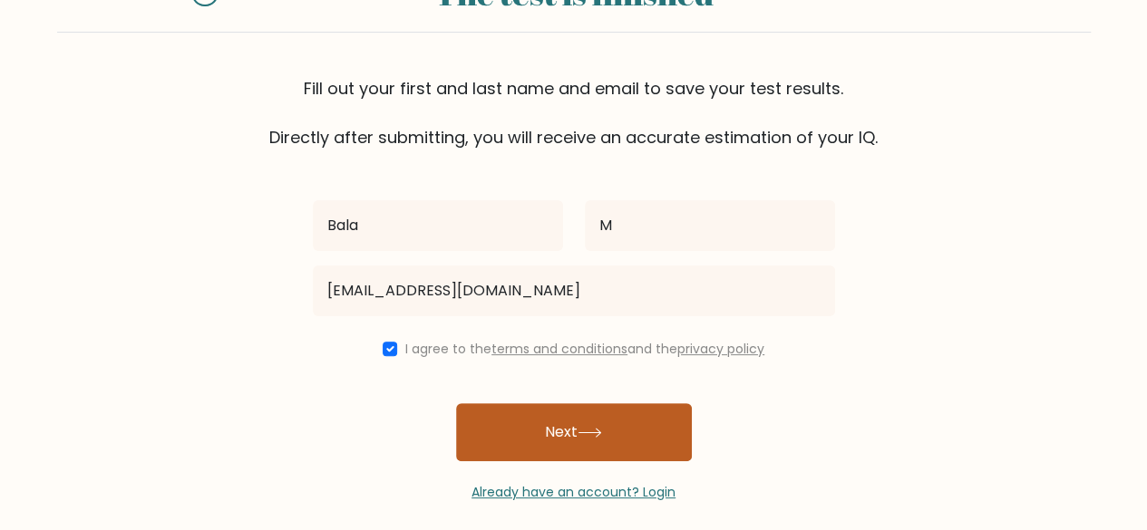
click at [552, 430] on button "Next" at bounding box center [574, 432] width 236 height 58
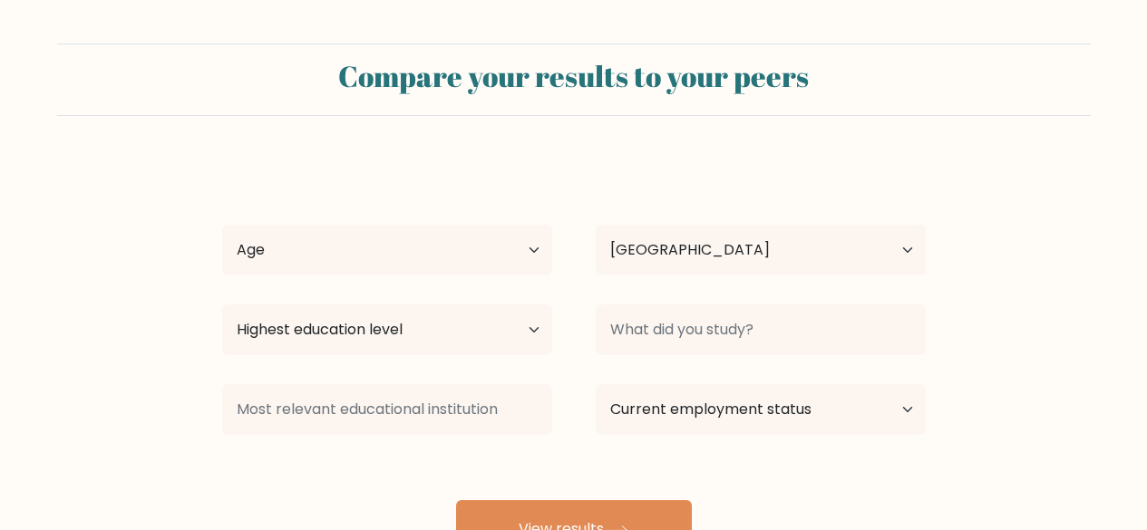
select select "IN"
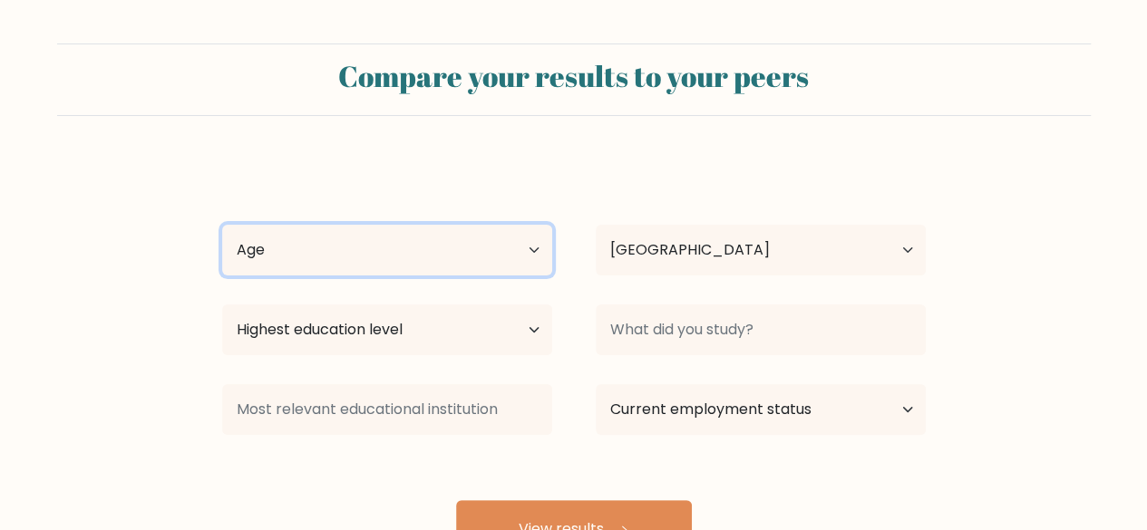
click at [526, 251] on select "Age Under [DEMOGRAPHIC_DATA] [DEMOGRAPHIC_DATA] [DEMOGRAPHIC_DATA] [DEMOGRAPHIC…" at bounding box center [387, 250] width 330 height 51
select select "25_34"
click at [222, 225] on select "Age Under [DEMOGRAPHIC_DATA] [DEMOGRAPHIC_DATA] [DEMOGRAPHIC_DATA] [DEMOGRAPHIC…" at bounding box center [387, 250] width 330 height 51
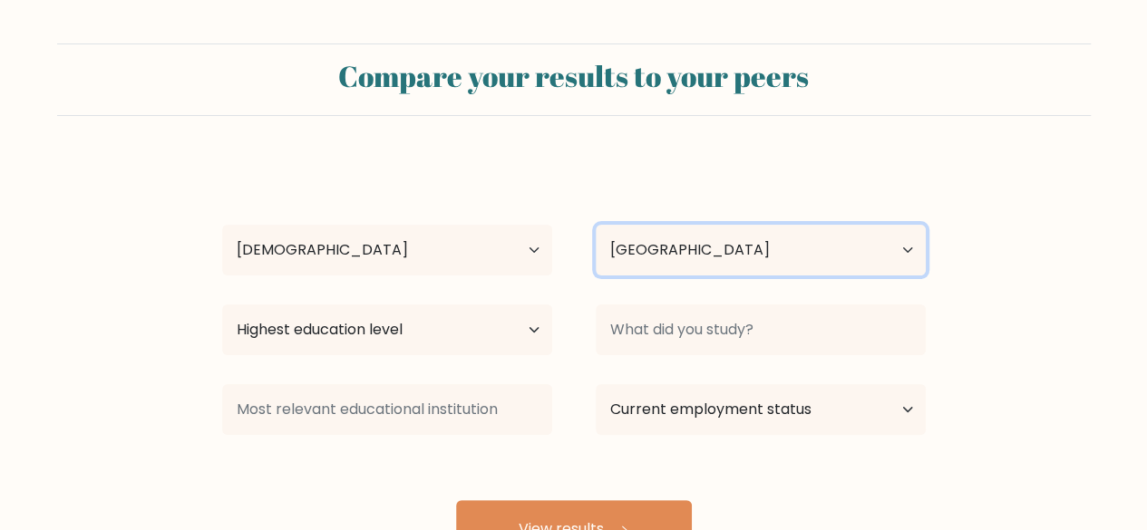
click at [669, 249] on select "Country Afghanistan Albania Algeria American Samoa Andorra Angola Anguilla Anta…" at bounding box center [760, 250] width 330 height 51
select select "IR"
click at [595, 225] on select "Country Afghanistan Albania Algeria American Samoa Andorra Angola Anguilla Anta…" at bounding box center [760, 250] width 330 height 51
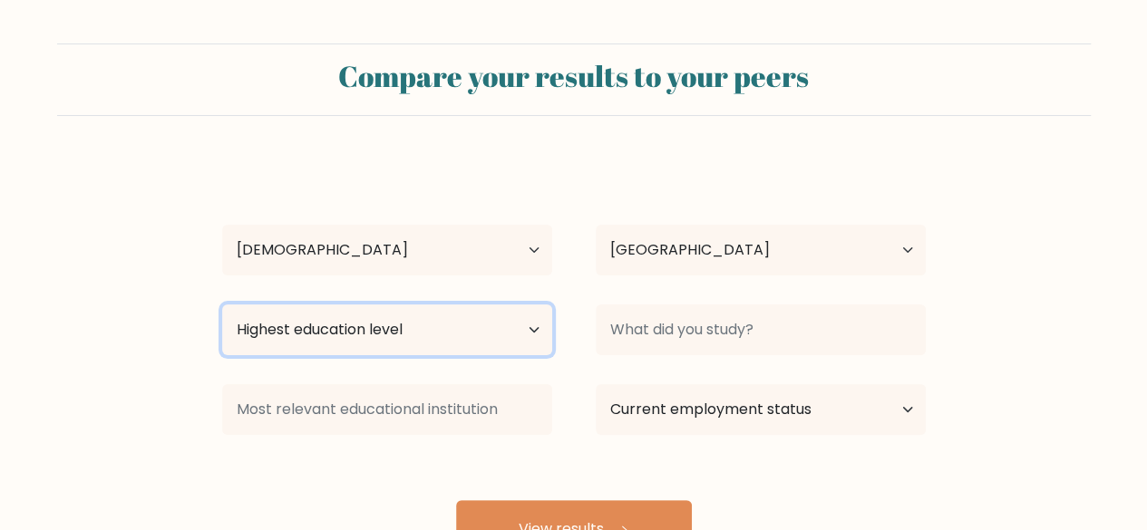
click at [430, 331] on select "Highest education level No schooling Primary Lower Secondary Upper Secondary Oc…" at bounding box center [387, 330] width 330 height 51
select select "bachelors_degree"
click at [222, 305] on select "Highest education level No schooling Primary Lower Secondary Upper Secondary Oc…" at bounding box center [387, 330] width 330 height 51
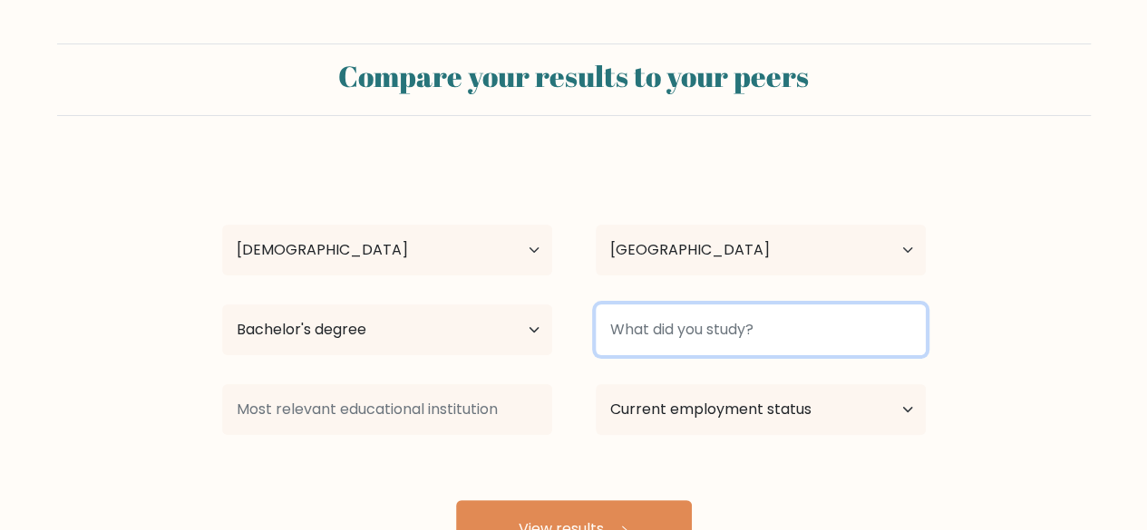
click at [744, 343] on input at bounding box center [760, 330] width 330 height 51
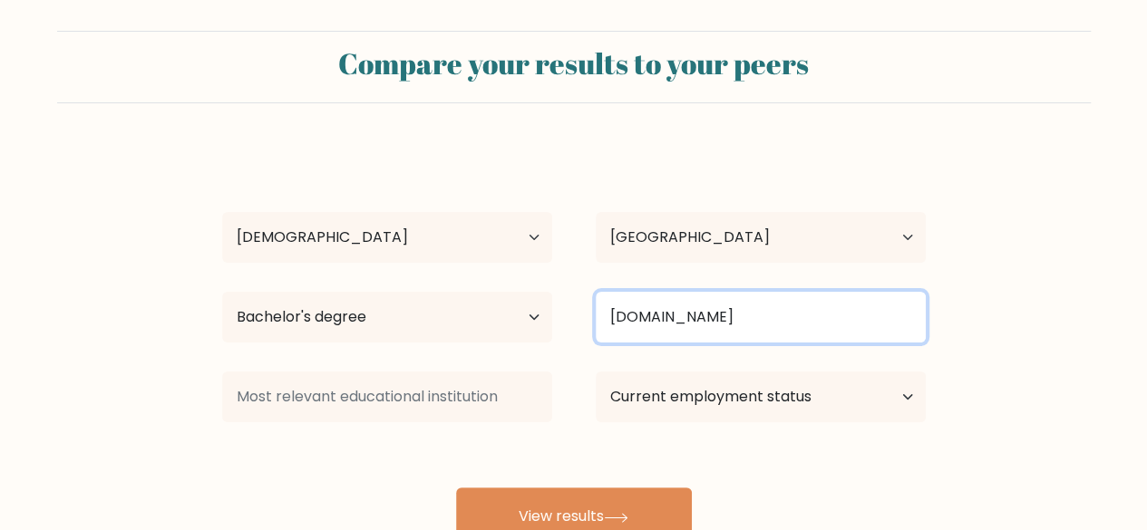
scroll to position [156, 0]
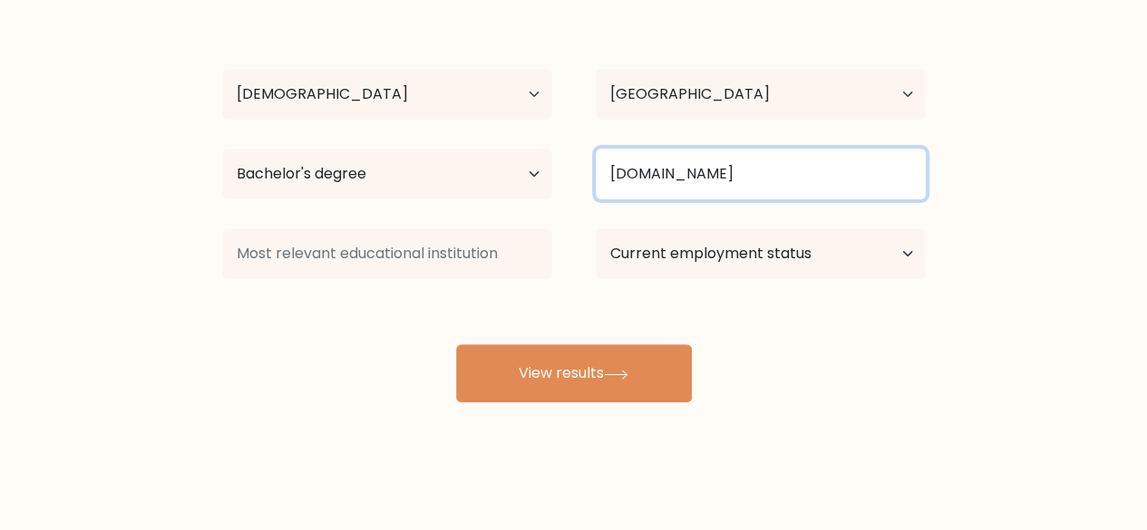
type input "B.Tech"
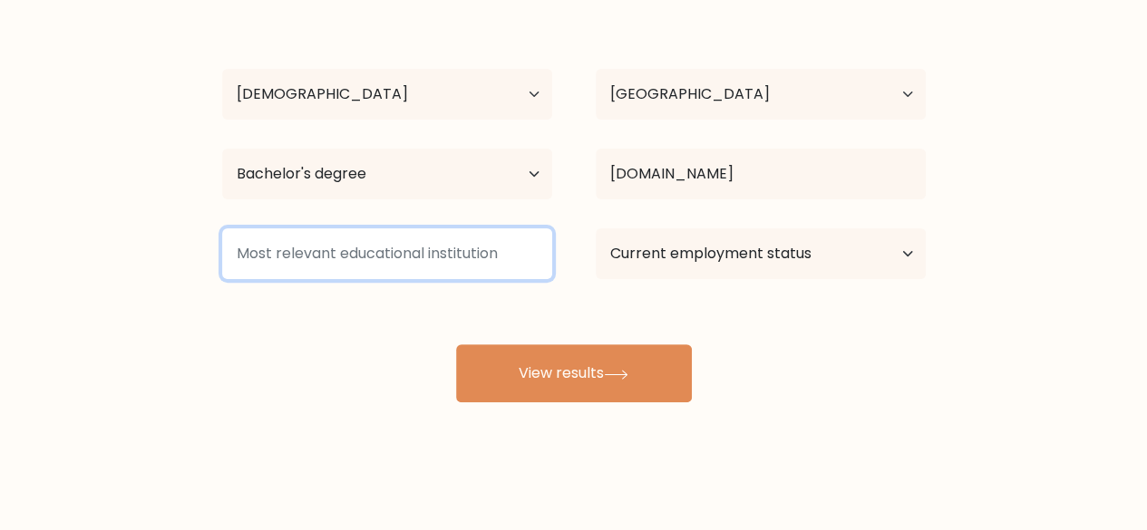
click at [449, 255] on input at bounding box center [387, 253] width 330 height 51
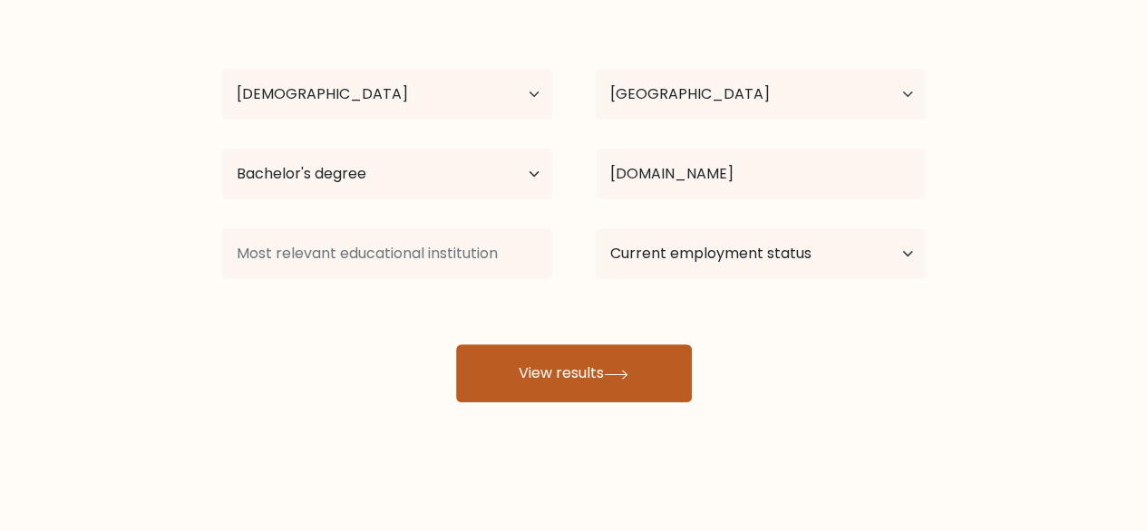
click at [612, 363] on button "View results" at bounding box center [574, 373] width 236 height 58
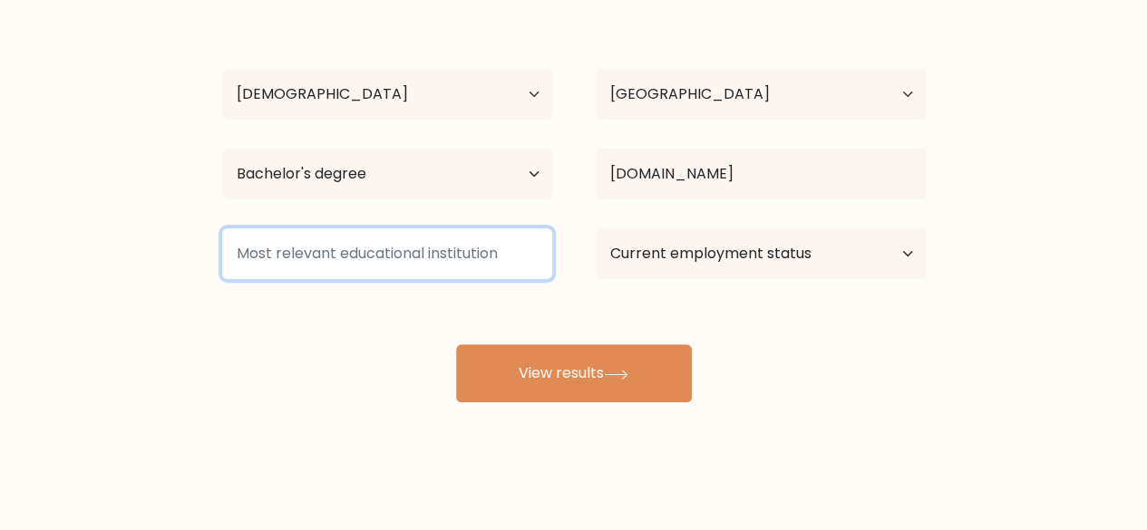
click at [450, 258] on input at bounding box center [387, 253] width 330 height 51
type input "Coim"
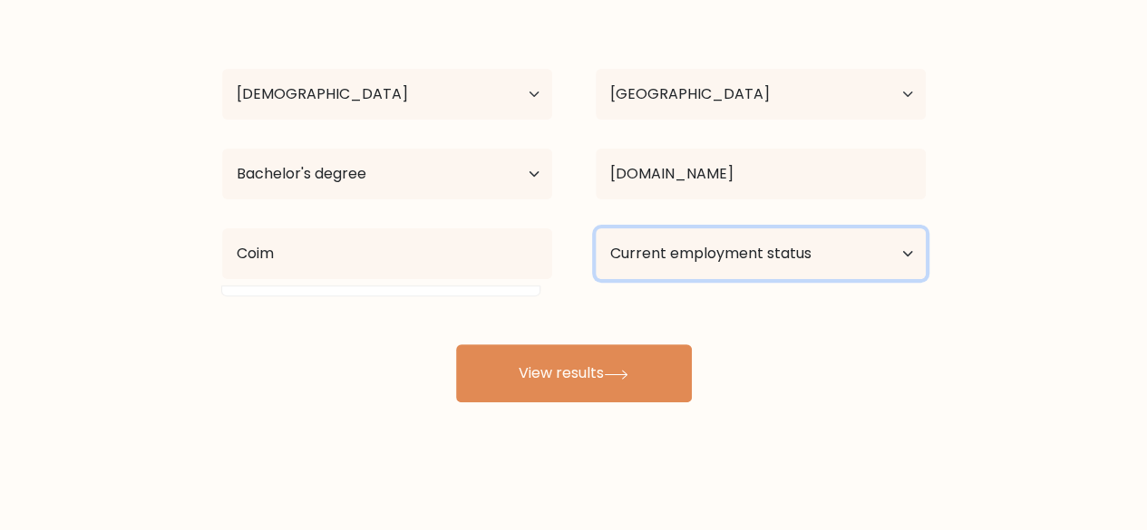
click at [763, 251] on select "Current employment status Employed Student Retired Other / prefer not to answer" at bounding box center [760, 253] width 330 height 51
select select "employed"
click at [595, 228] on select "Current employment status Employed Student Retired Other / prefer not to answer" at bounding box center [760, 253] width 330 height 51
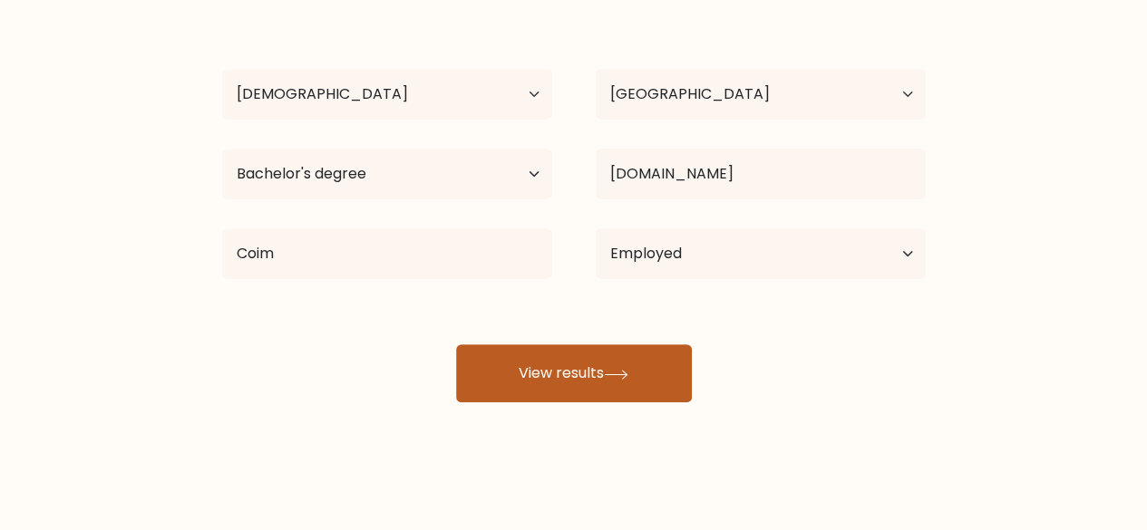
click at [593, 374] on button "View results" at bounding box center [574, 373] width 236 height 58
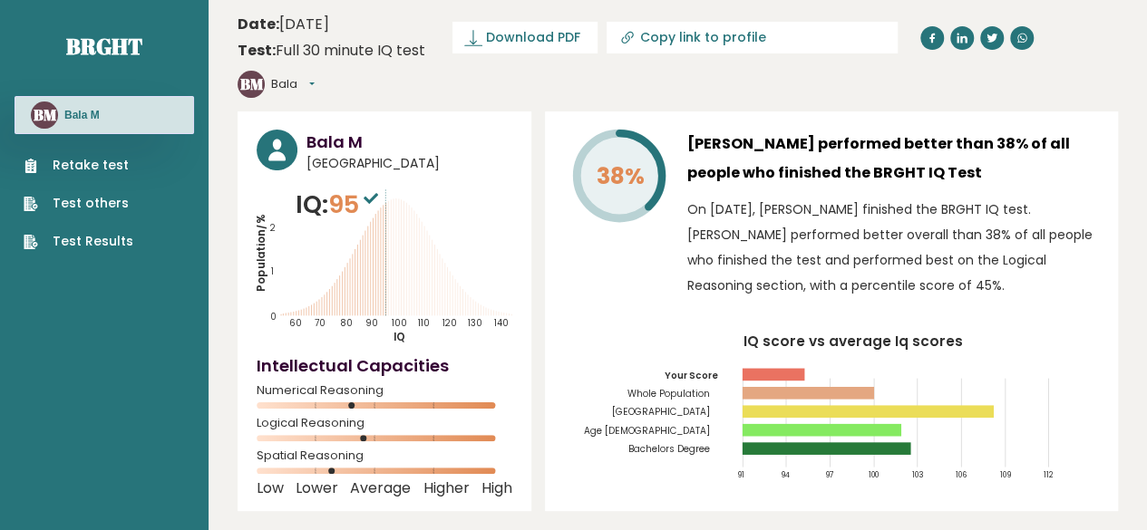
click at [352, 188] on span "95" at bounding box center [355, 205] width 54 height 34
copy span "95"
click at [490, 154] on span "[GEOGRAPHIC_DATA]" at bounding box center [409, 163] width 206 height 19
click at [450, 154] on span "[GEOGRAPHIC_DATA]" at bounding box center [409, 163] width 206 height 19
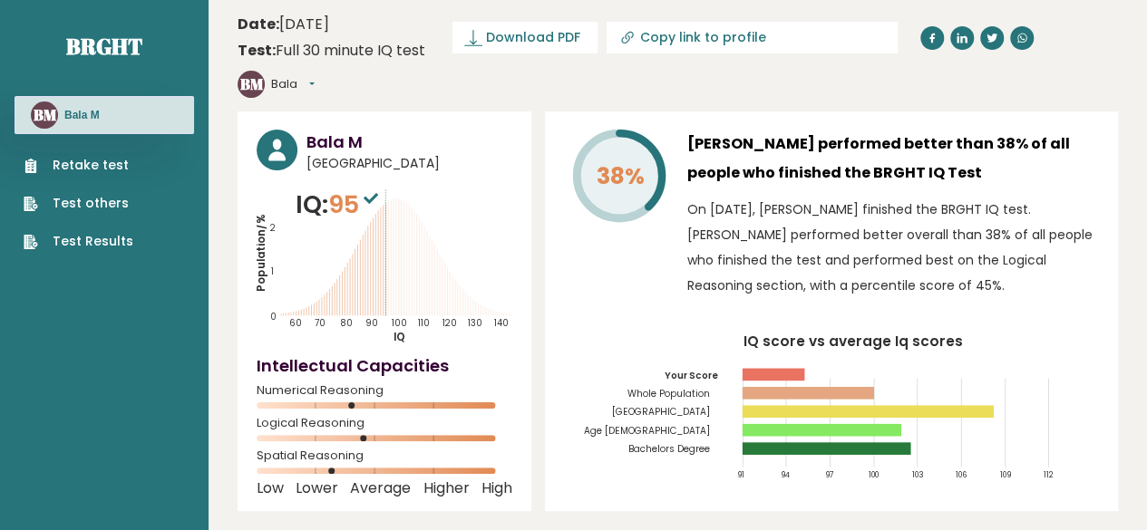
click at [357, 188] on span "95" at bounding box center [355, 205] width 54 height 34
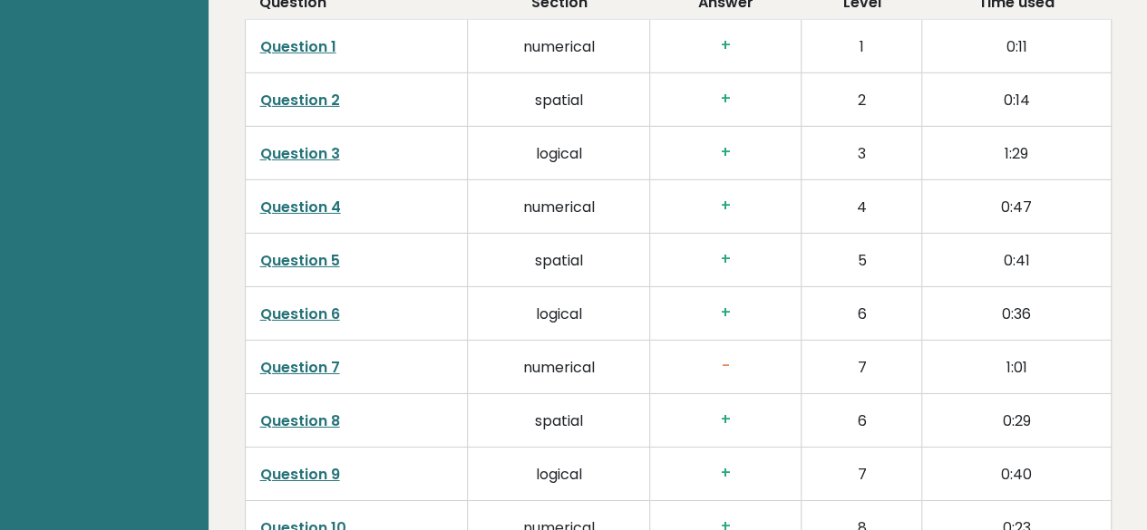
scroll to position [3082, 0]
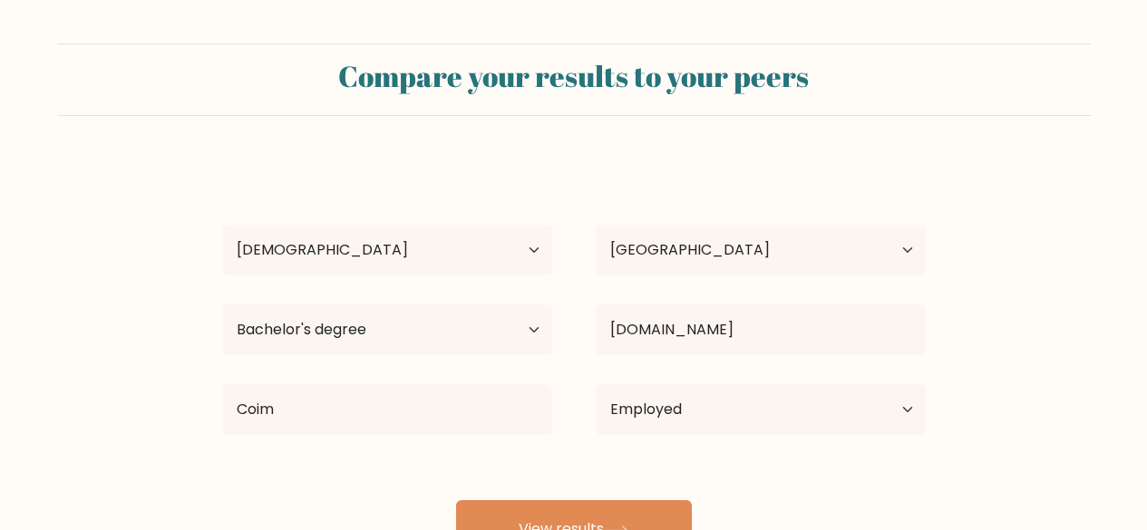
select select "25_34"
select select "IR"
select select "bachelors_degree"
select select "employed"
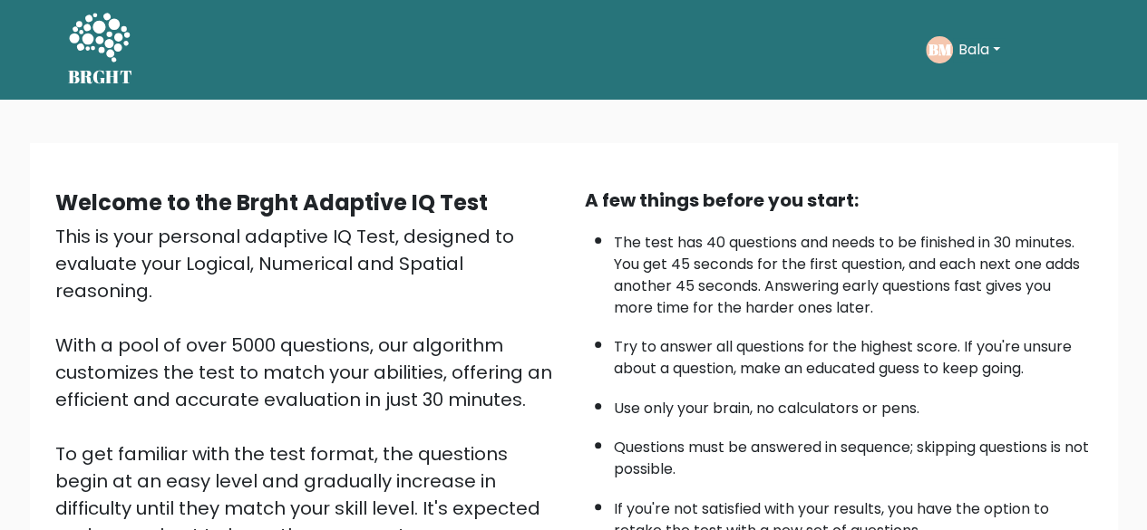
click at [580, 377] on div "A few things before you start: The test has 40 questions and needs to be finish…" at bounding box center [838, 422] width 529 height 471
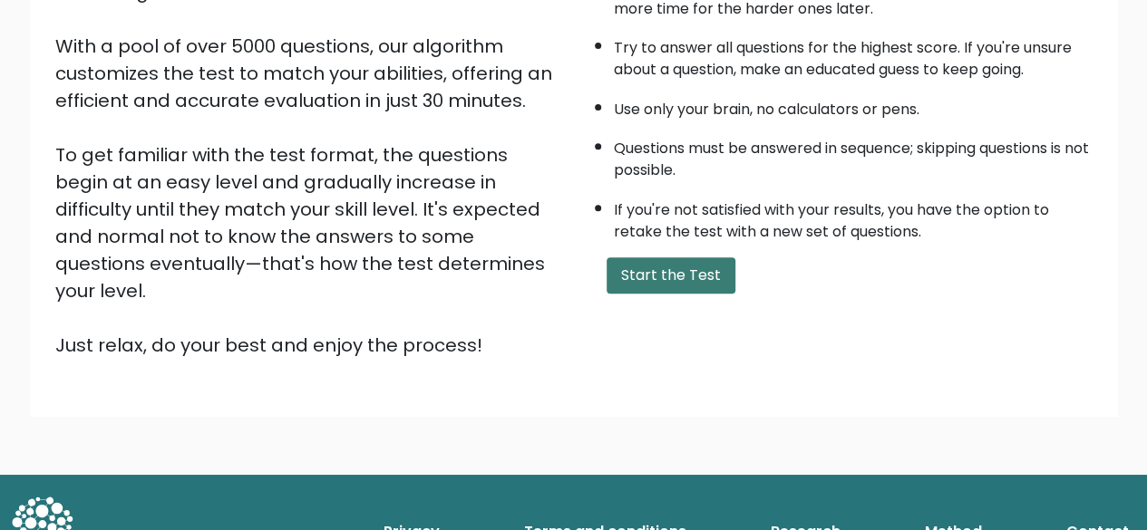
click at [702, 258] on button "Start the Test" at bounding box center [670, 275] width 129 height 36
